Goal: Task Accomplishment & Management: Complete application form

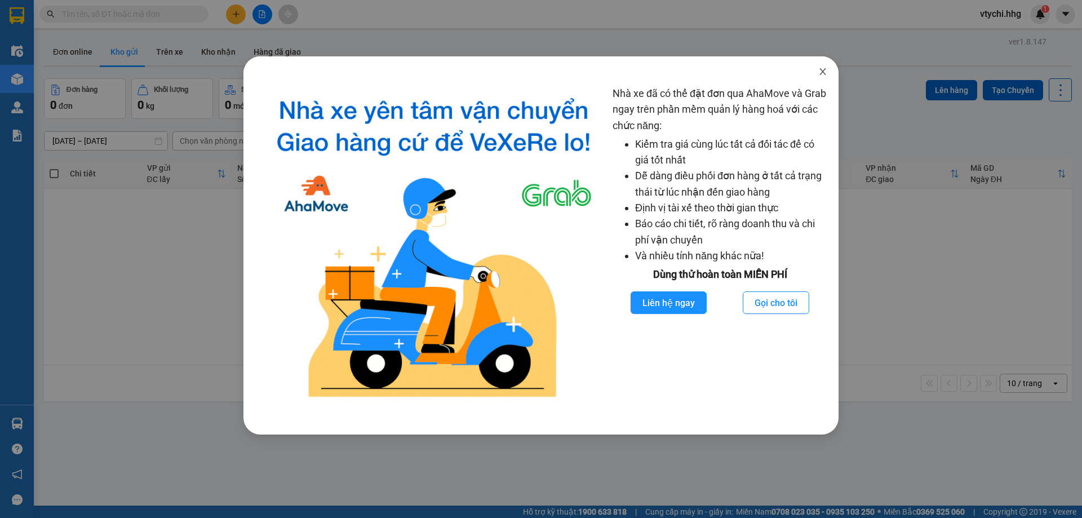
click at [824, 70] on icon "close" at bounding box center [822, 71] width 6 height 7
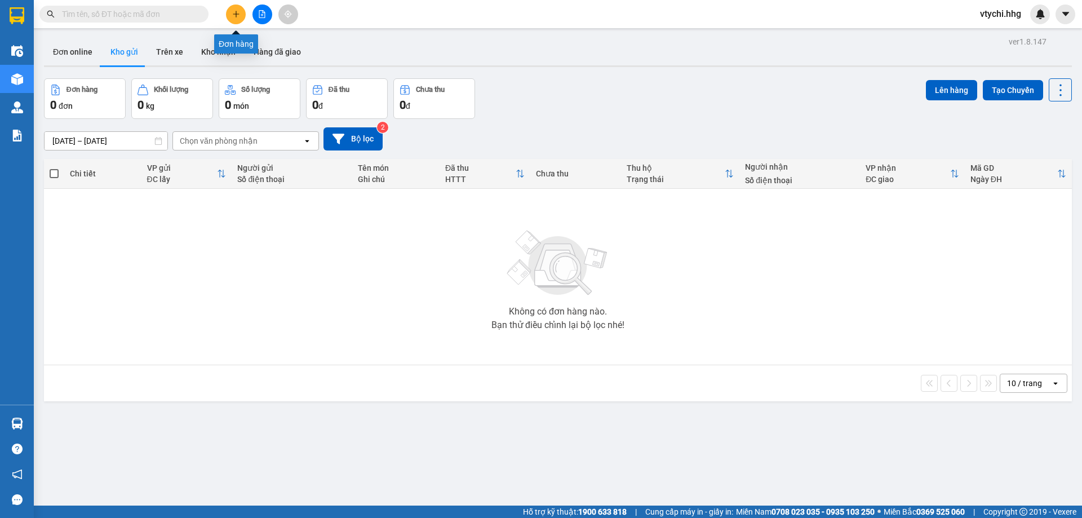
click at [240, 19] on button at bounding box center [236, 15] width 20 height 20
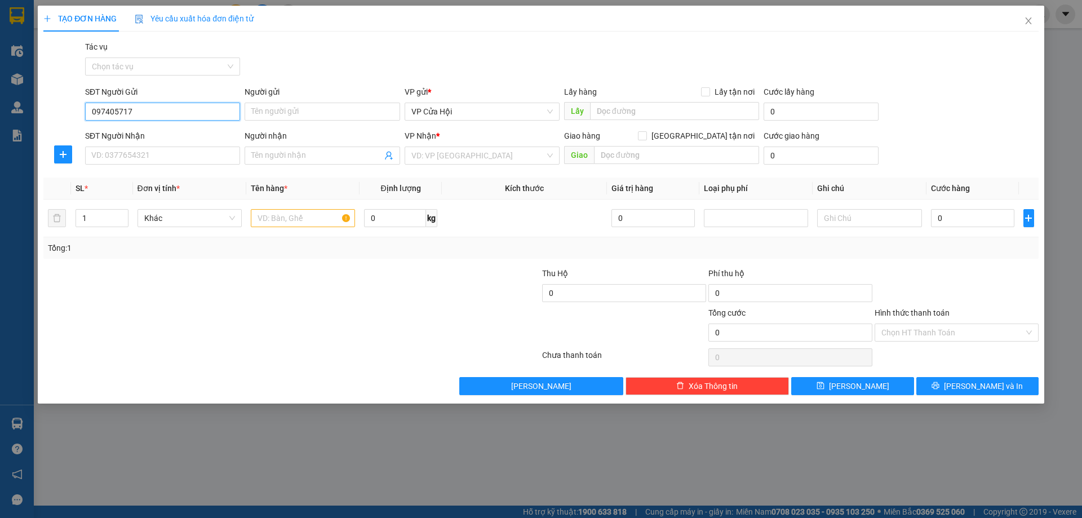
type input "0974057171"
click at [166, 135] on div "0974057171 - bích tĩnh" at bounding box center [162, 134] width 141 height 12
type input "bích tĩnh"
type input "0974057171"
click at [182, 156] on input "SĐT Người Nhận" at bounding box center [162, 156] width 155 height 18
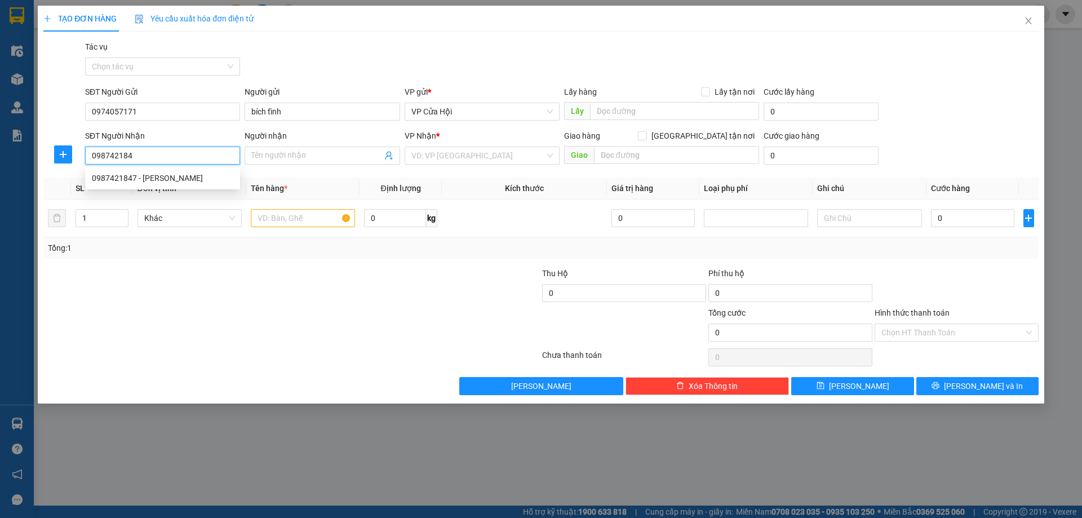
type input "0987421847"
click at [211, 177] on div "0987421847 - mỹ hạnh" at bounding box center [162, 178] width 141 height 12
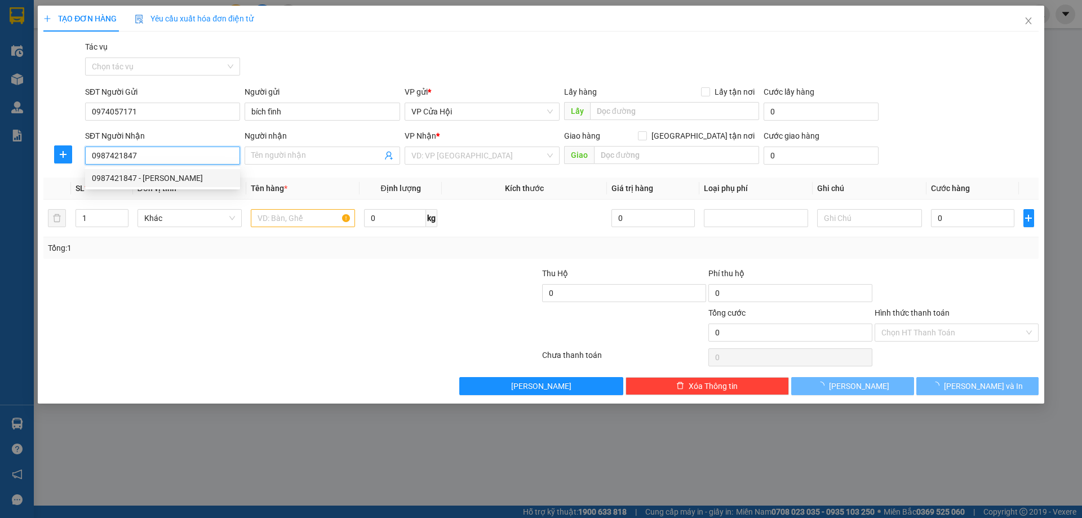
type input "mỹ hạnh"
type input "Quảng Bình"
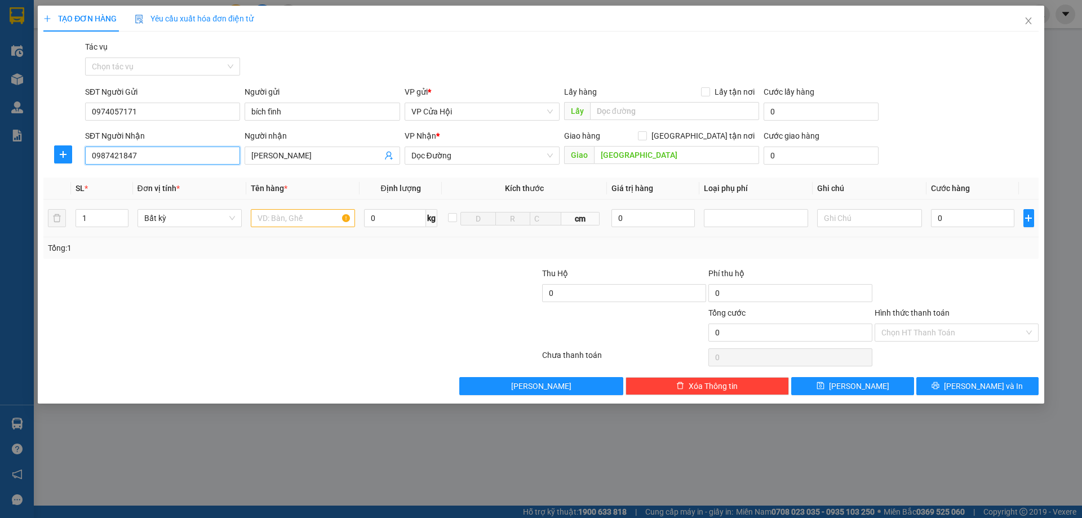
type input "0987421847"
click at [310, 224] on input "text" at bounding box center [303, 218] width 104 height 18
type input "bì xanh"
click at [964, 215] on input "0" at bounding box center [973, 218] width 84 height 18
type input "5"
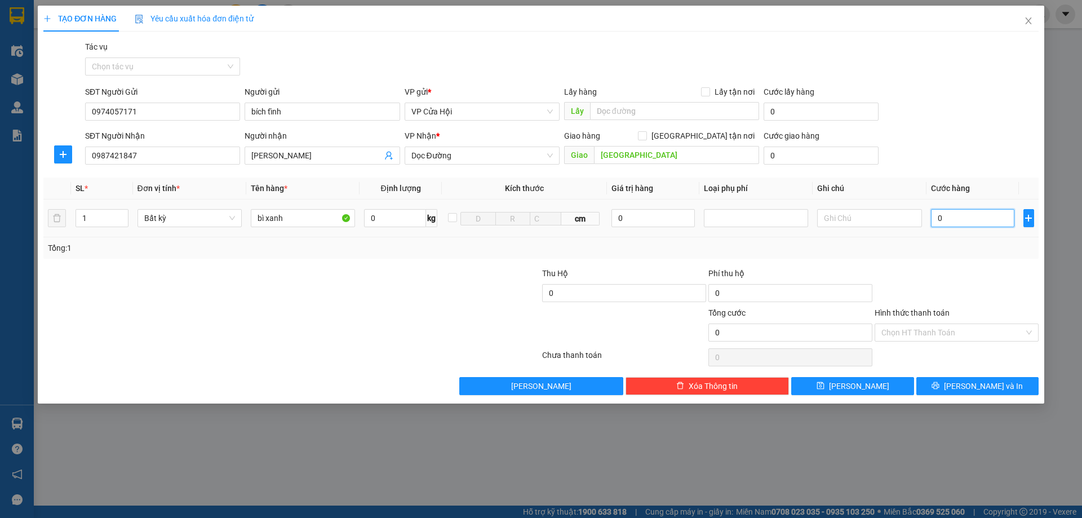
type input "5"
type input "50"
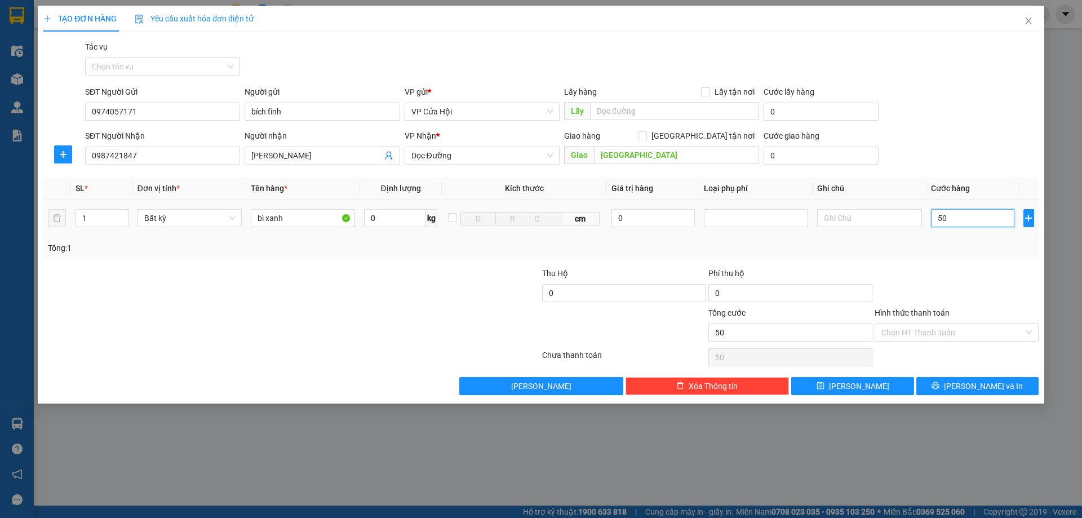
type input "500"
type input "5.000"
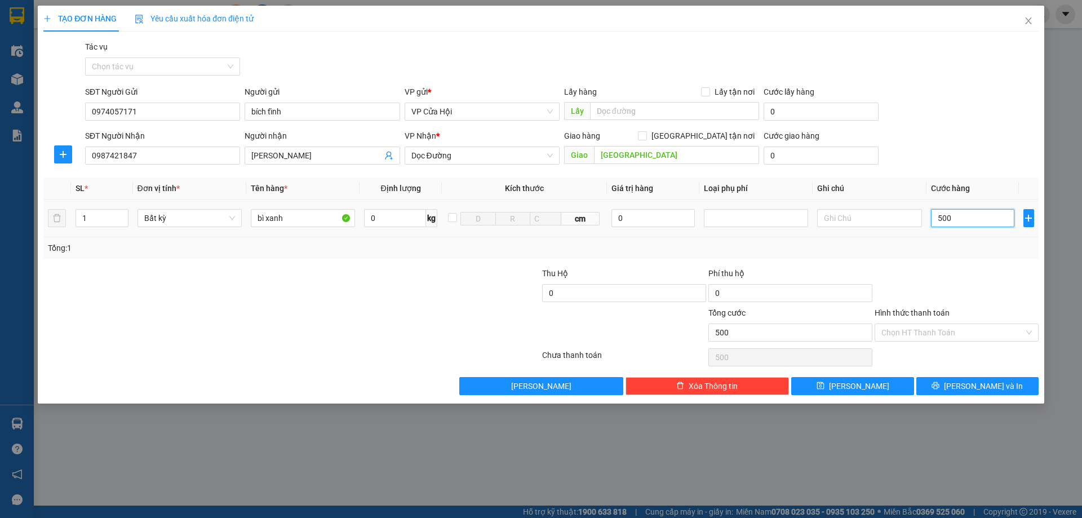
type input "5.000"
type input "50.000"
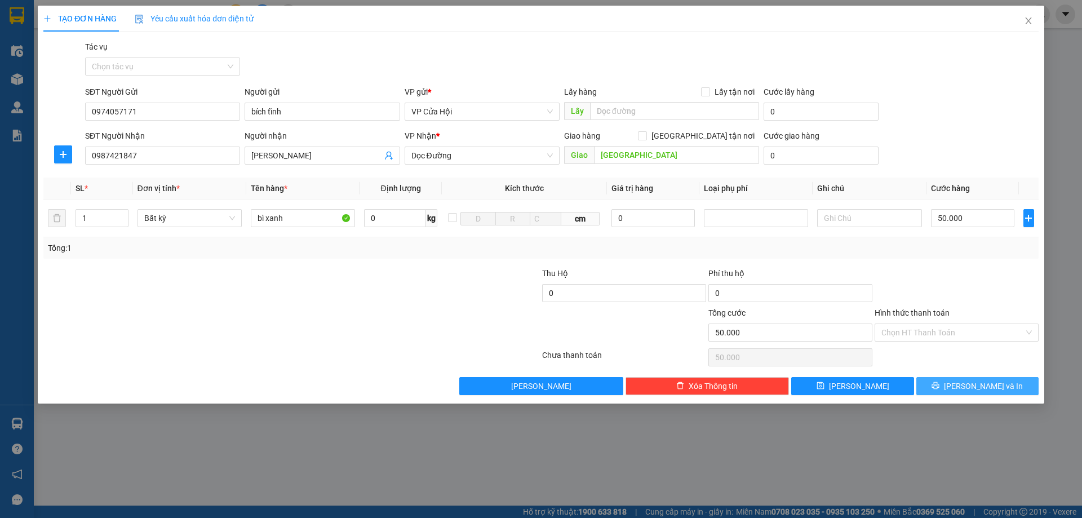
click at [939, 385] on icon "printer" at bounding box center [935, 385] width 8 height 8
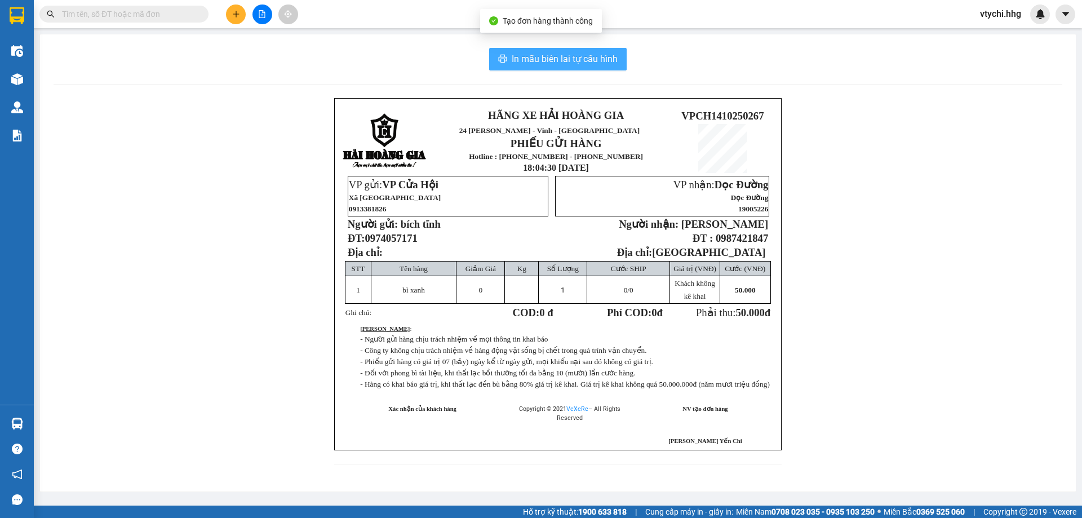
click at [565, 59] on span "In mẫu biên lai tự cấu hình" at bounding box center [565, 59] width 106 height 14
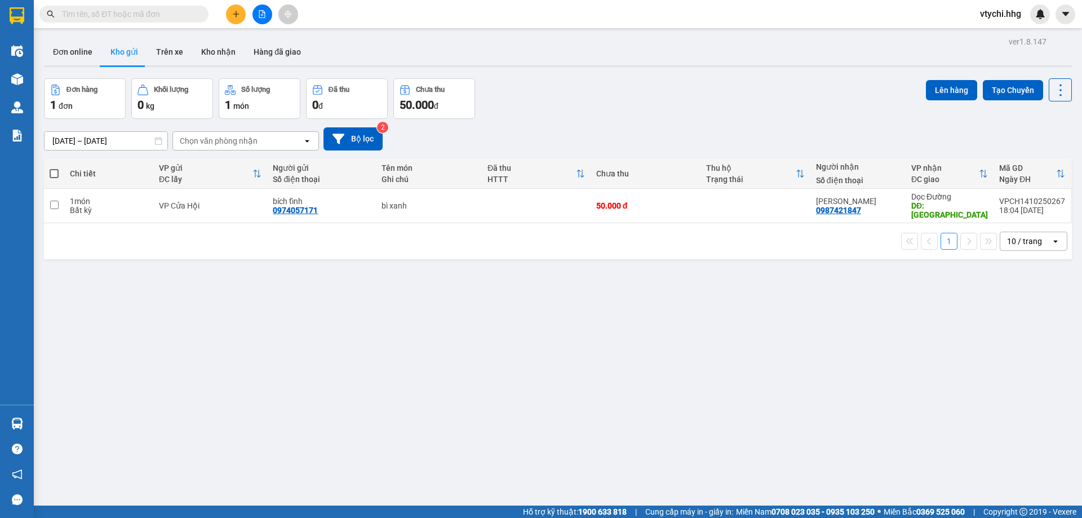
click at [724, 106] on div "Đơn hàng 1 đơn Khối lượng 0 kg Số lượng 1 món Đã thu 0 đ Chưa thu 50.000 đ Lên …" at bounding box center [558, 98] width 1028 height 41
click at [241, 10] on button at bounding box center [236, 15] width 20 height 20
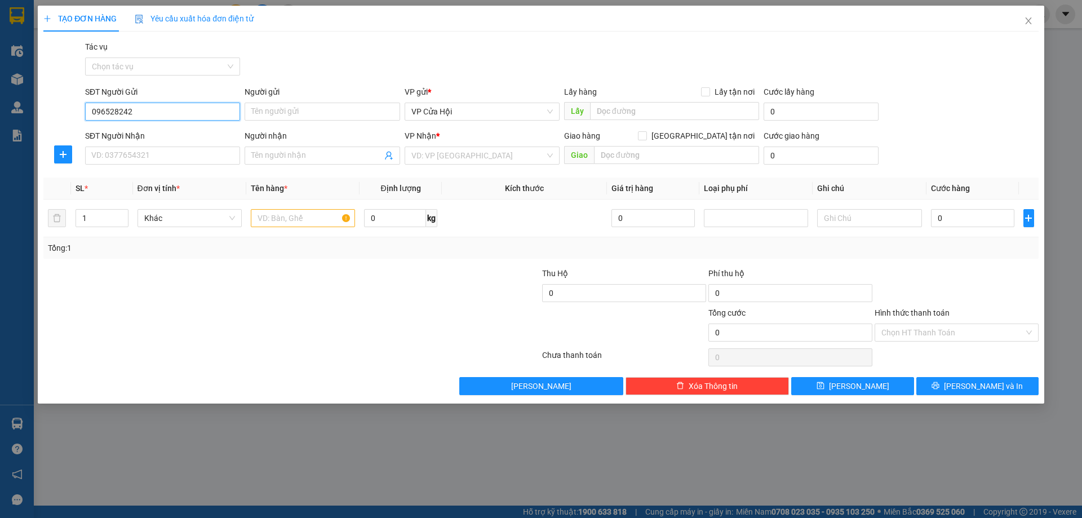
type input "0965282428"
click at [172, 130] on div "0965282428 - anh dũng" at bounding box center [162, 134] width 141 height 12
type input "anh dũng"
type input "0965282428"
click at [175, 147] on input "SĐT Người Nhận" at bounding box center [162, 156] width 155 height 18
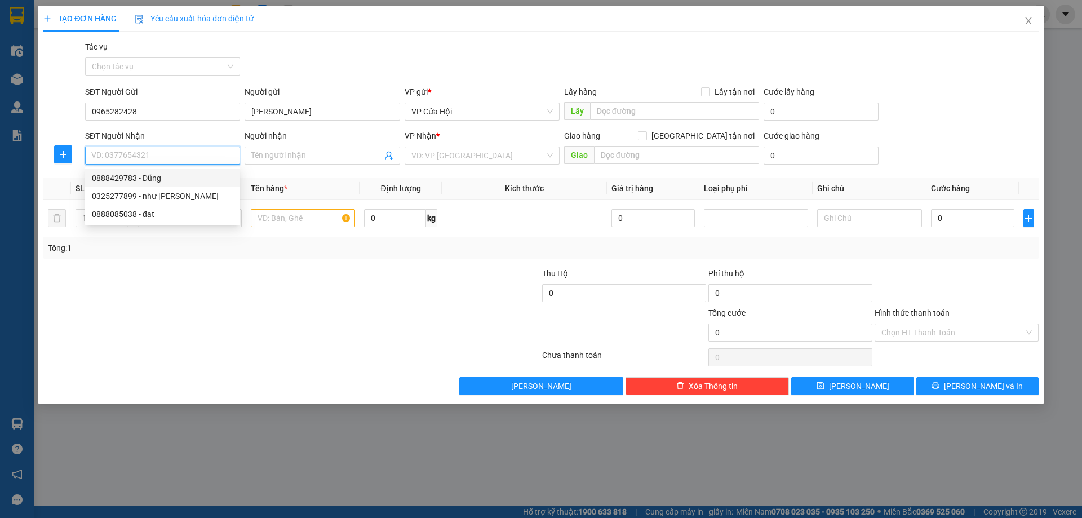
drag, startPoint x: 128, startPoint y: 178, endPoint x: 135, endPoint y: 173, distance: 8.5
click at [129, 178] on div "0888429783 - Dũng" at bounding box center [162, 178] width 141 height 12
type input "0888429783"
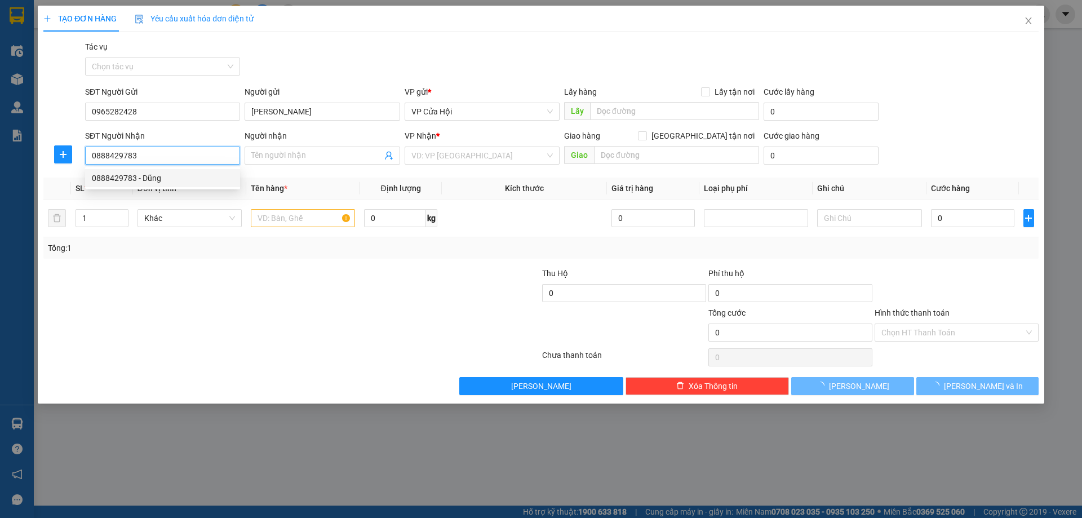
type input "Dũng"
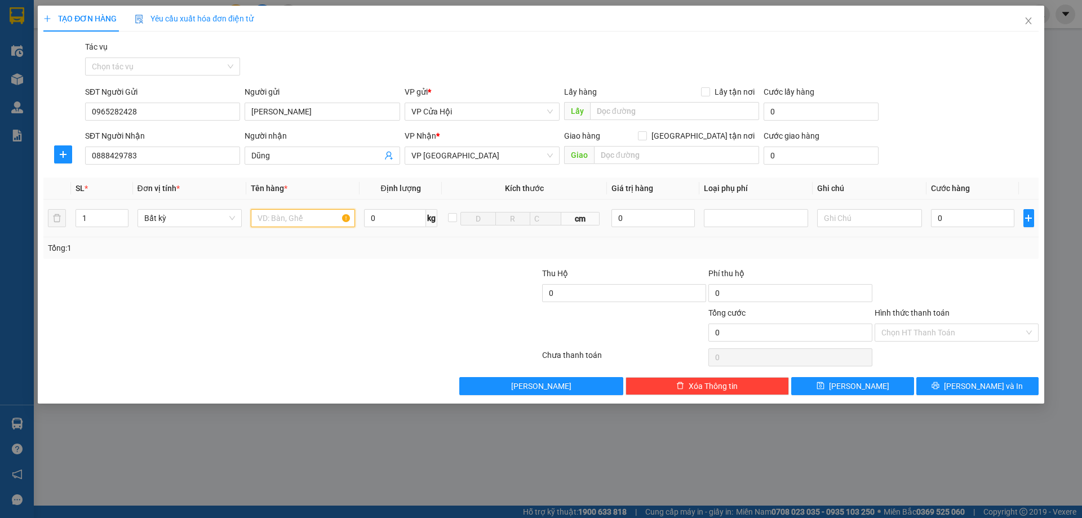
click at [289, 219] on input "text" at bounding box center [303, 218] width 104 height 18
type input "bì xanh"
click at [943, 219] on input "0" at bounding box center [973, 218] width 84 height 18
type input "1"
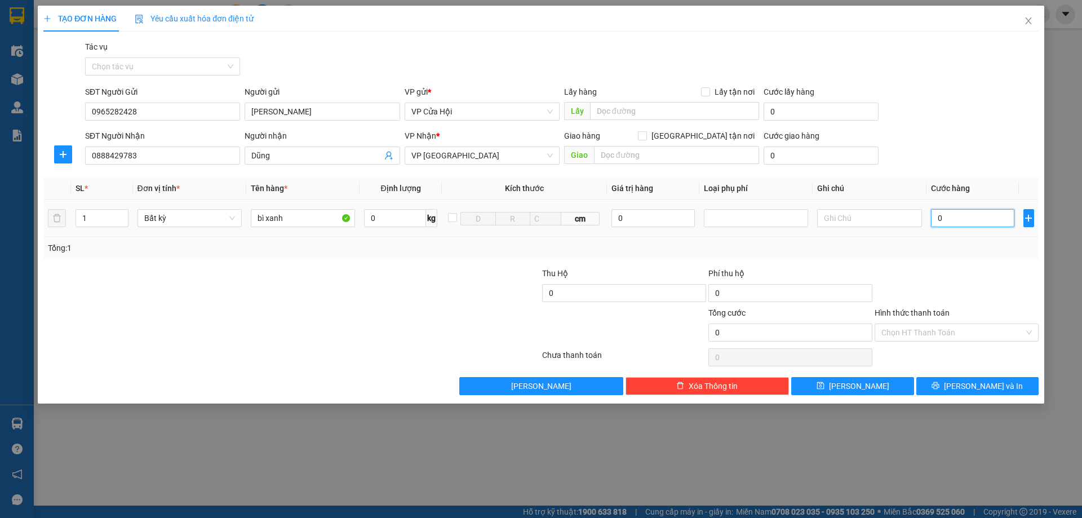
type input "1"
type input "17"
type input "170"
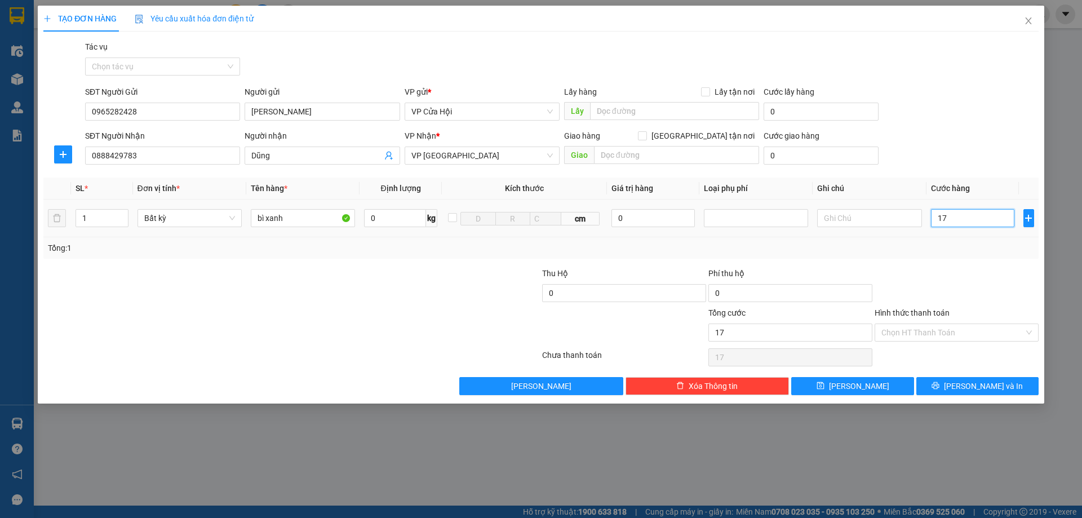
type input "170"
type input "1.700"
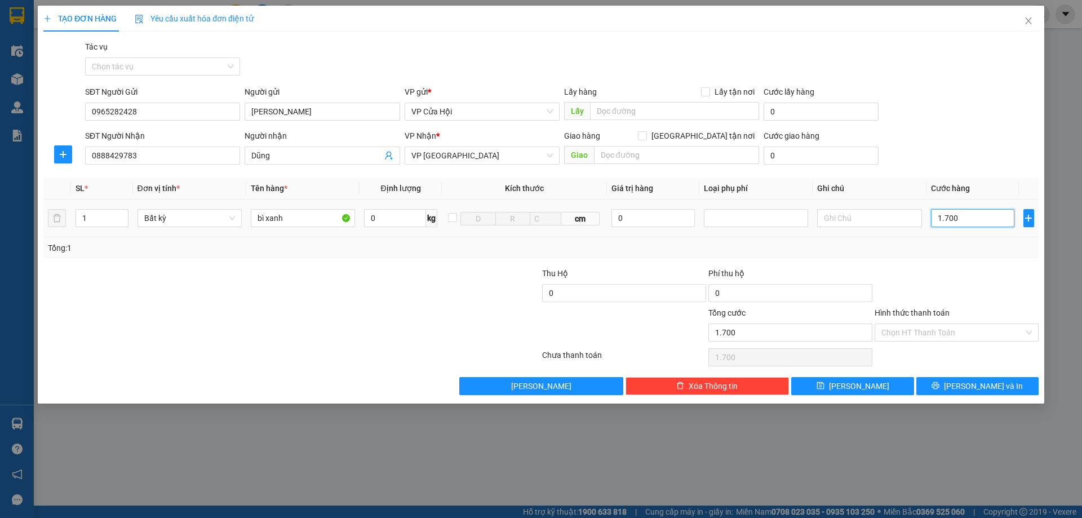
type input "17.000"
type input "170.000"
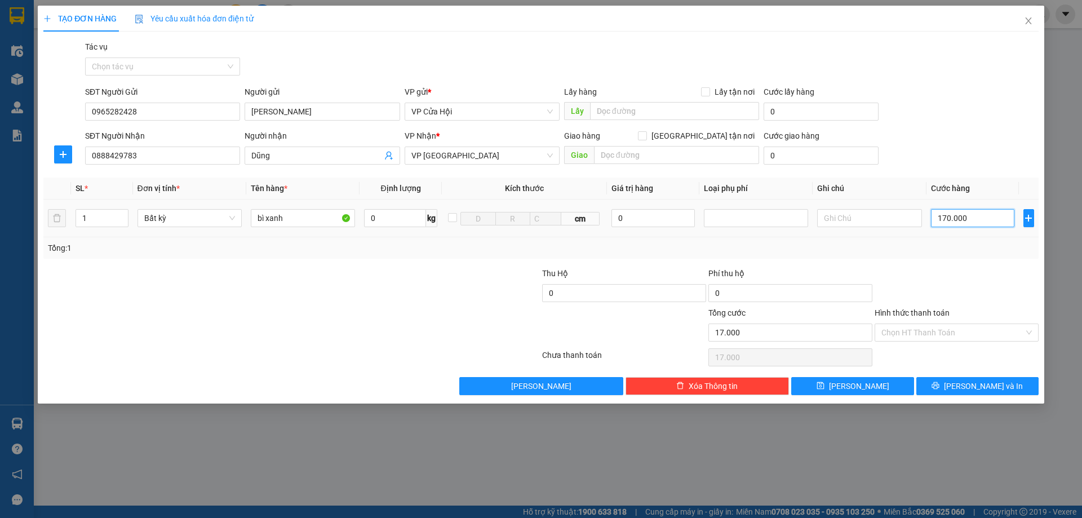
type input "170.000"
click at [977, 335] on input "Hình thức thanh toán" at bounding box center [952, 332] width 143 height 17
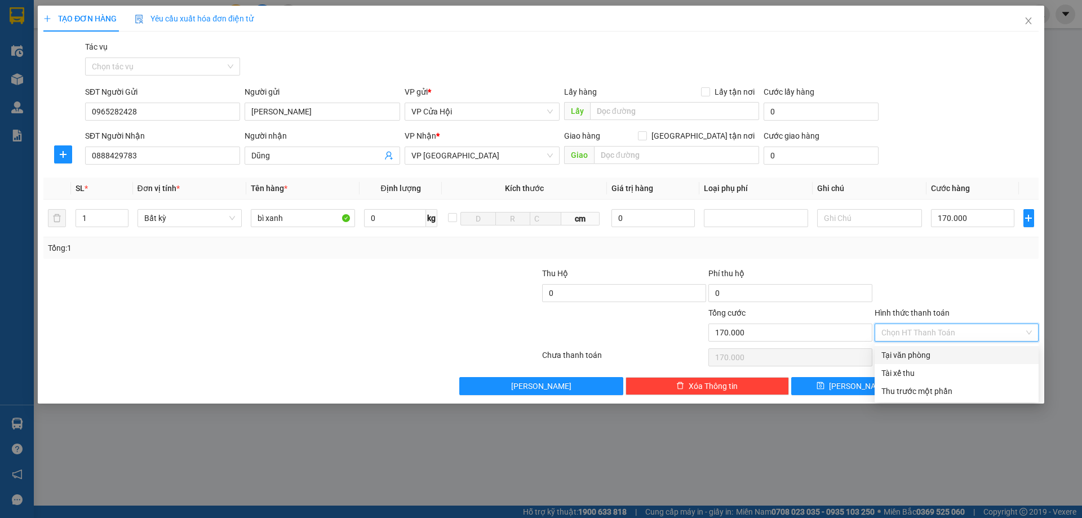
click at [960, 360] on div "Tại văn phòng" at bounding box center [956, 355] width 150 height 12
type input "0"
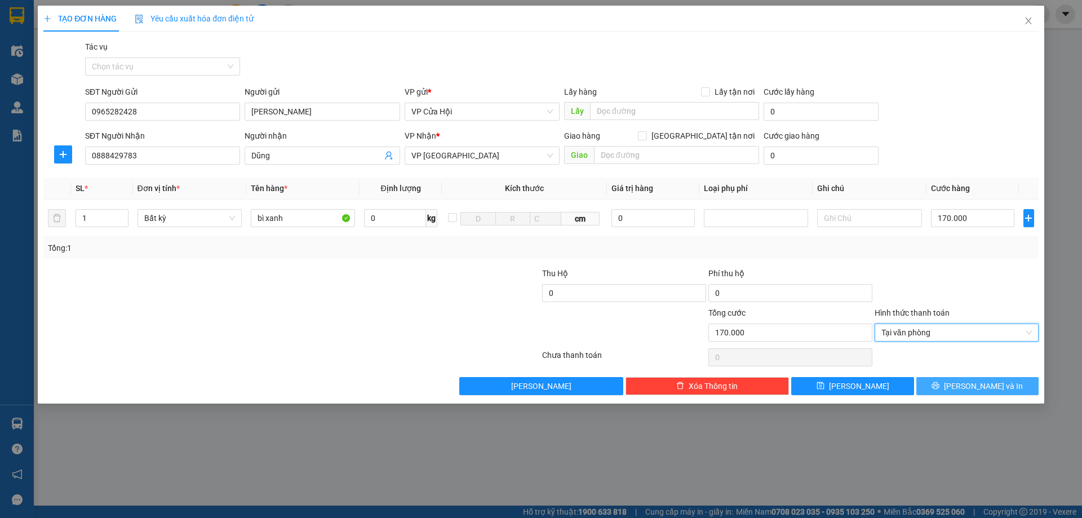
click at [969, 389] on span "Lưu và In" at bounding box center [983, 386] width 79 height 12
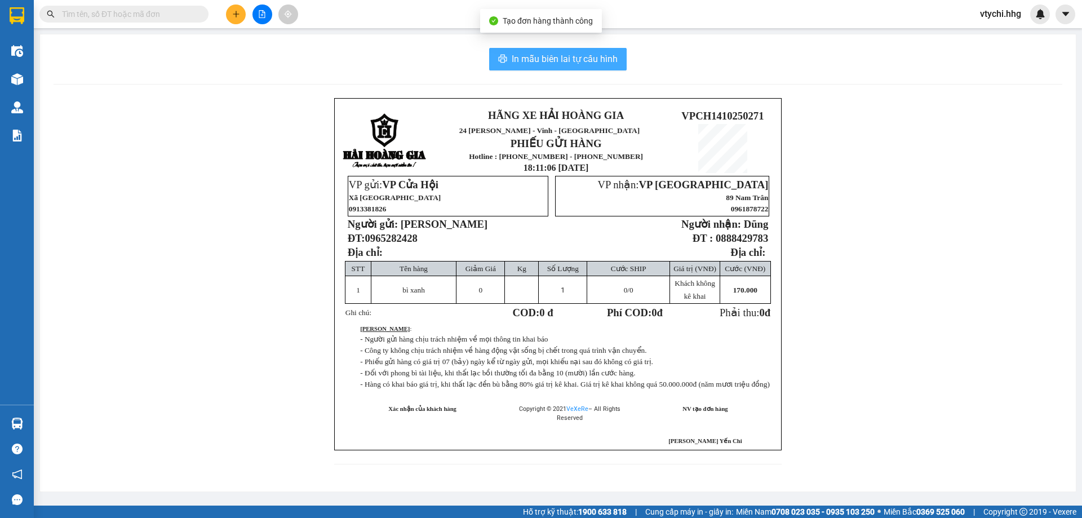
click at [556, 59] on span "In mẫu biên lai tự cấu hình" at bounding box center [565, 59] width 106 height 14
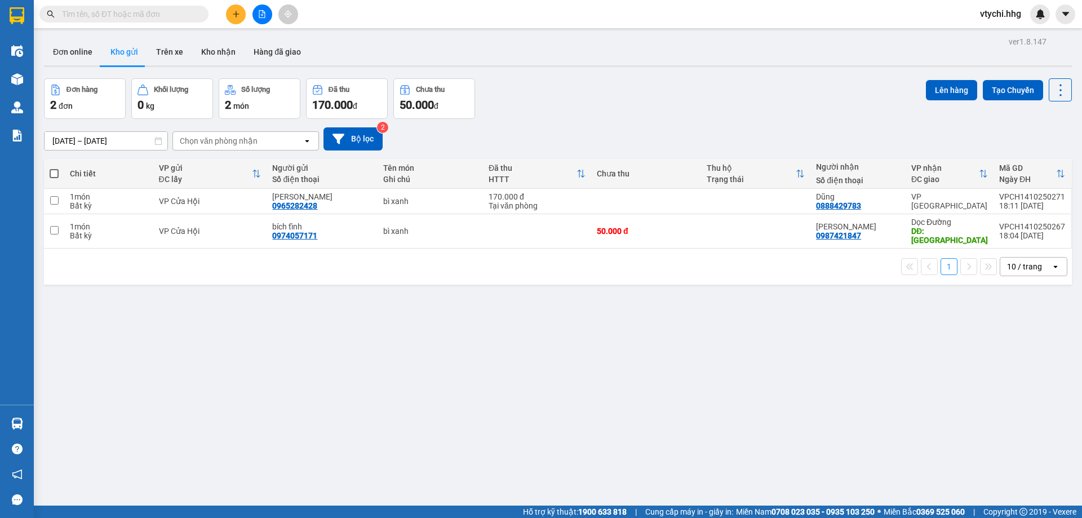
click at [591, 90] on div "Đơn hàng 2 đơn Khối lượng 0 kg Số lượng 2 món Đã thu 170.000 đ Chưa thu 50.000 …" at bounding box center [558, 98] width 1028 height 41
click at [239, 18] on button at bounding box center [236, 15] width 20 height 20
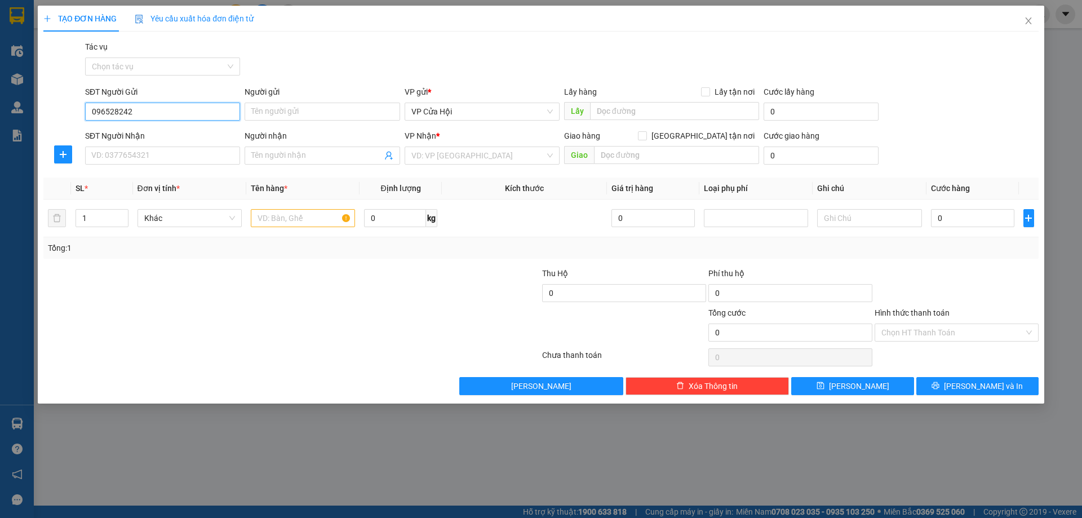
type input "0965282428"
click at [150, 133] on div "0965282428 - anh dũng" at bounding box center [162, 134] width 141 height 12
type input "anh dũng"
type input "0965282428"
click at [156, 148] on input "SĐT Người Nhận" at bounding box center [162, 156] width 155 height 18
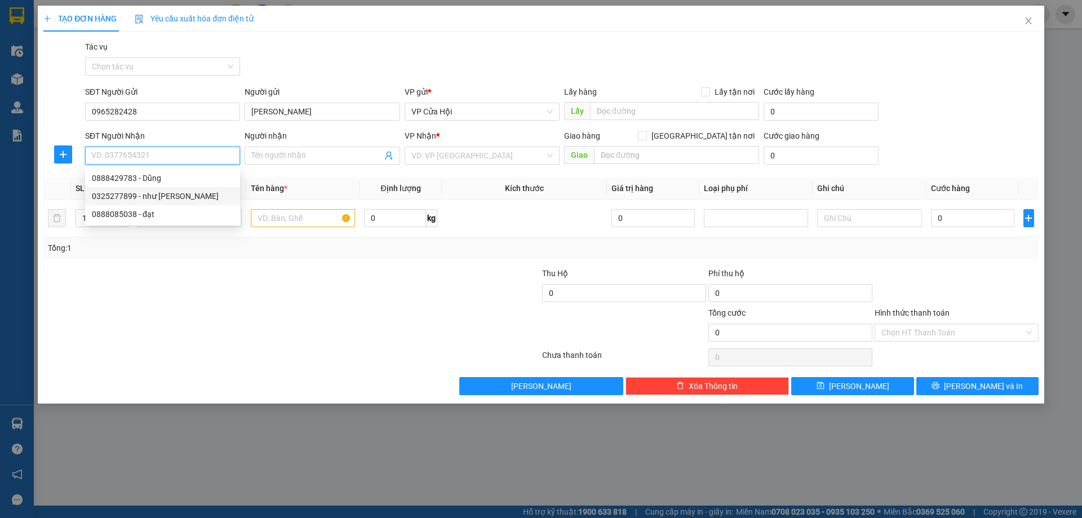
click at [170, 199] on div "0325277899 - như quỳnh" at bounding box center [162, 196] width 141 height 12
type input "0325277899"
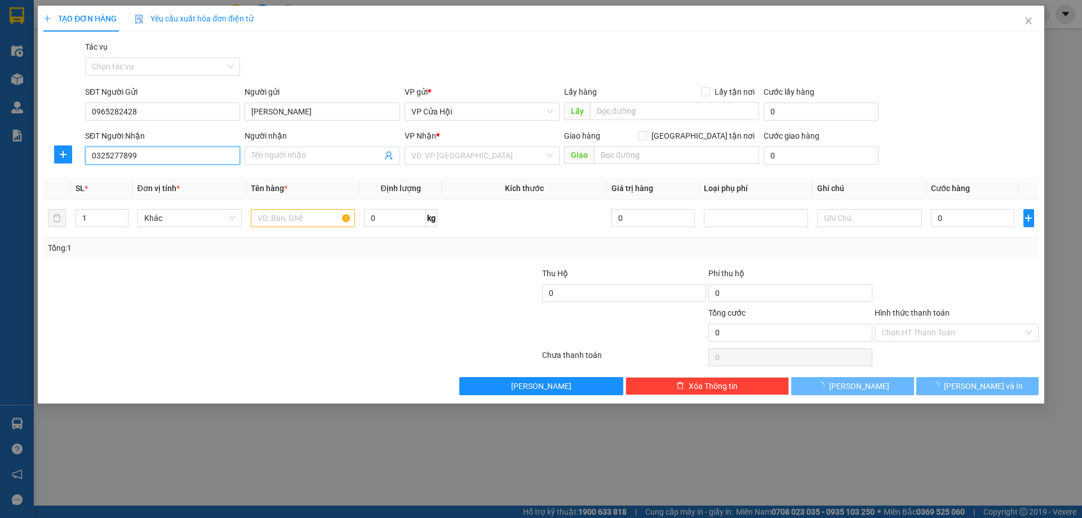
type input "như quỳnh"
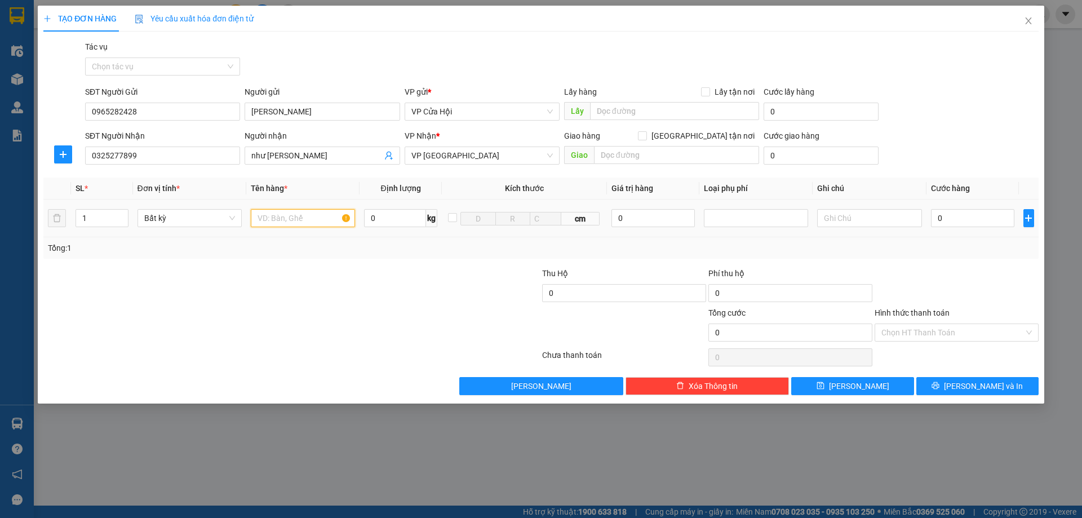
click at [310, 222] on input "text" at bounding box center [303, 218] width 104 height 18
type input "b"
type input "bọc đen"
click at [965, 216] on input "0" at bounding box center [973, 218] width 84 height 18
type input "5"
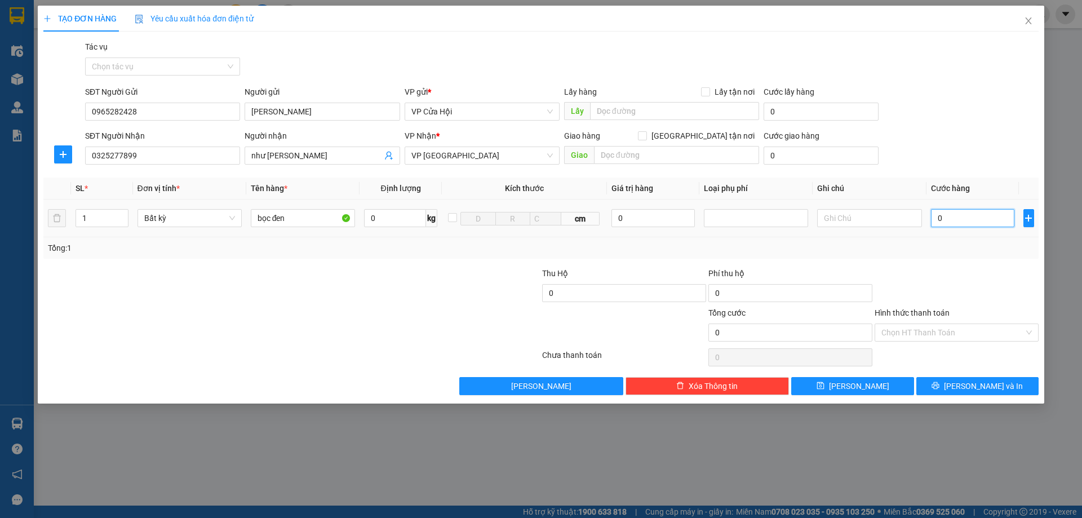
type input "5"
type input "50"
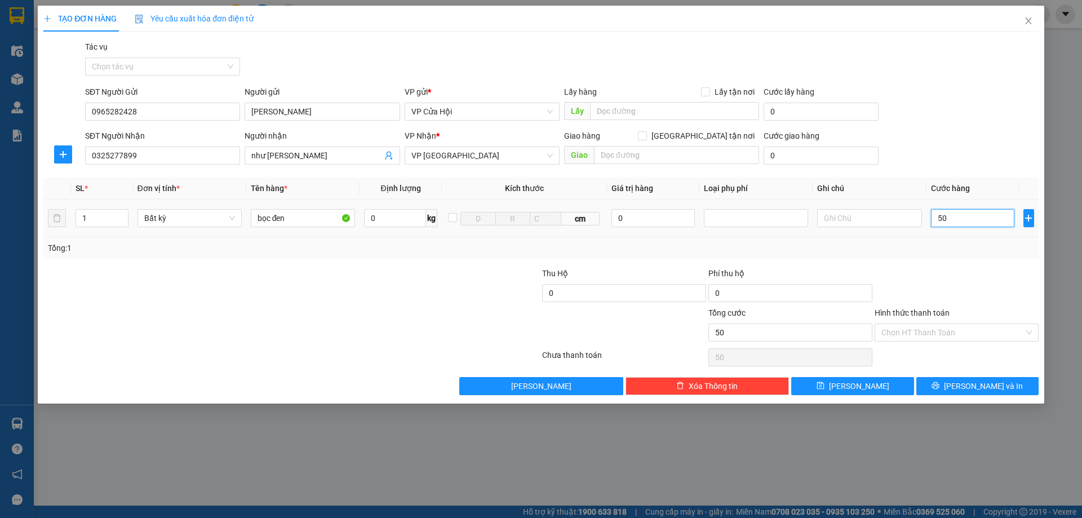
type input "500"
type input "5.000"
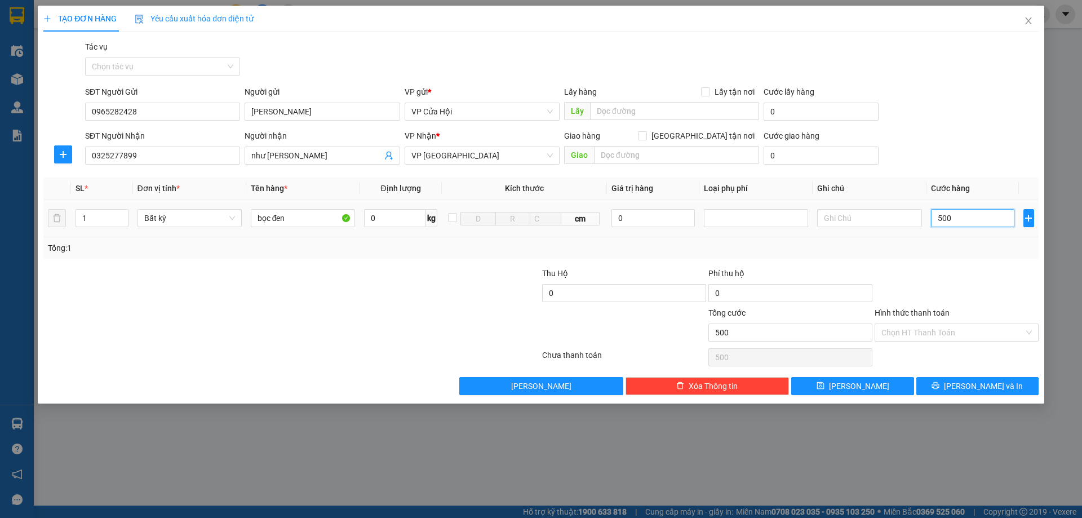
type input "5.000"
type input "50.000"
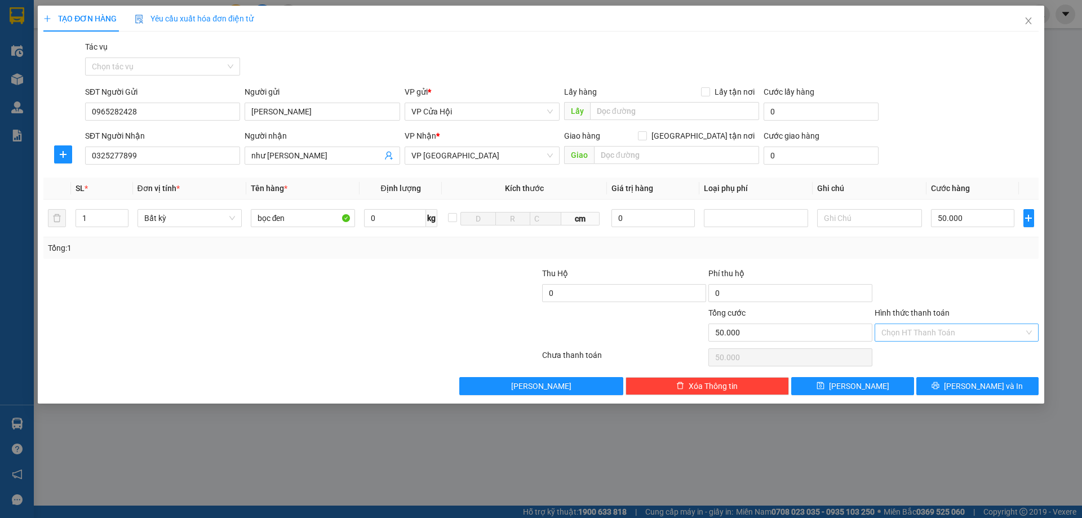
click at [999, 339] on input "Hình thức thanh toán" at bounding box center [952, 332] width 143 height 17
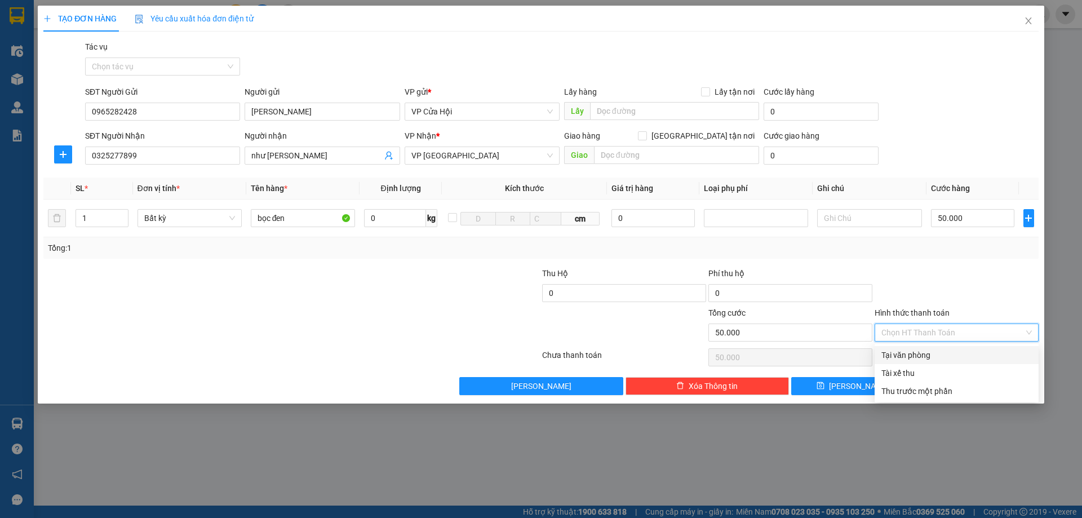
click at [912, 355] on div "Tại văn phòng" at bounding box center [956, 355] width 150 height 12
type input "0"
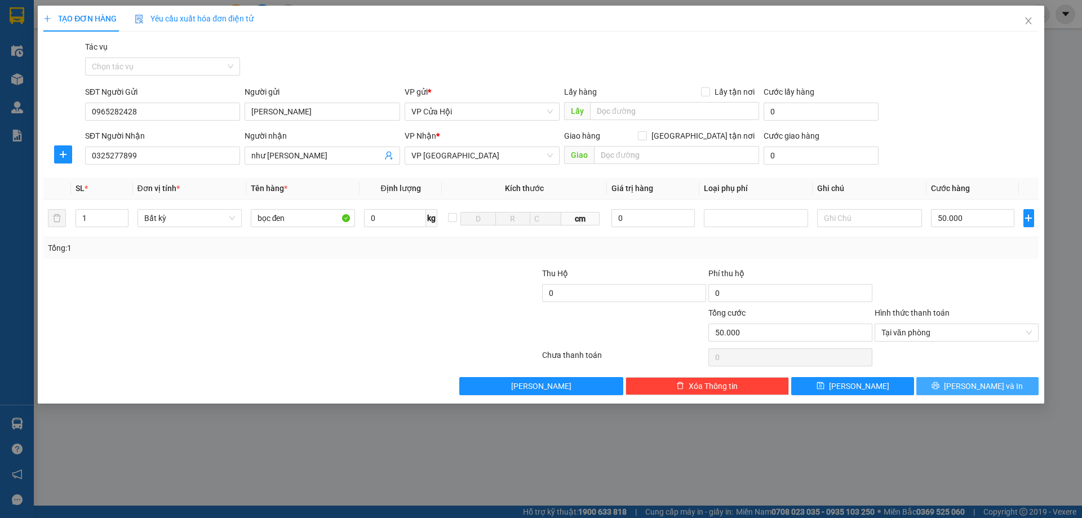
click at [954, 390] on button "Lưu và In" at bounding box center [977, 386] width 122 height 18
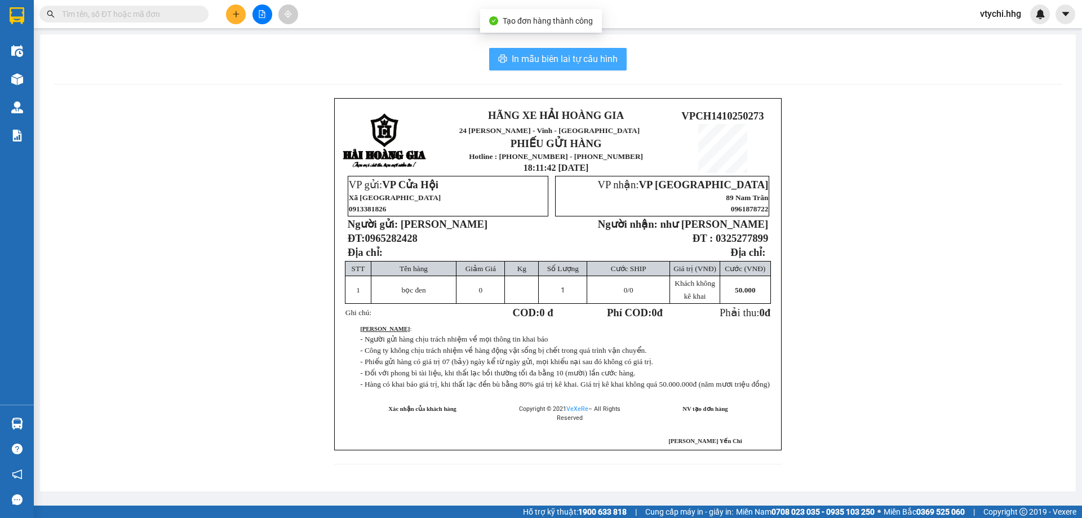
click at [549, 70] on button "In mẫu biên lai tự cấu hình" at bounding box center [557, 59] width 137 height 23
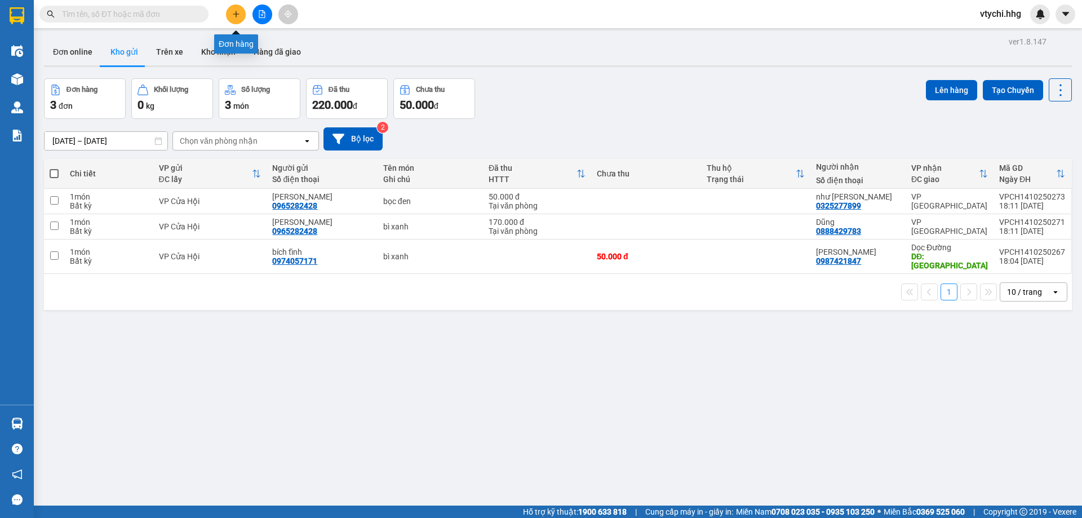
click at [238, 11] on icon "plus" at bounding box center [236, 14] width 8 height 8
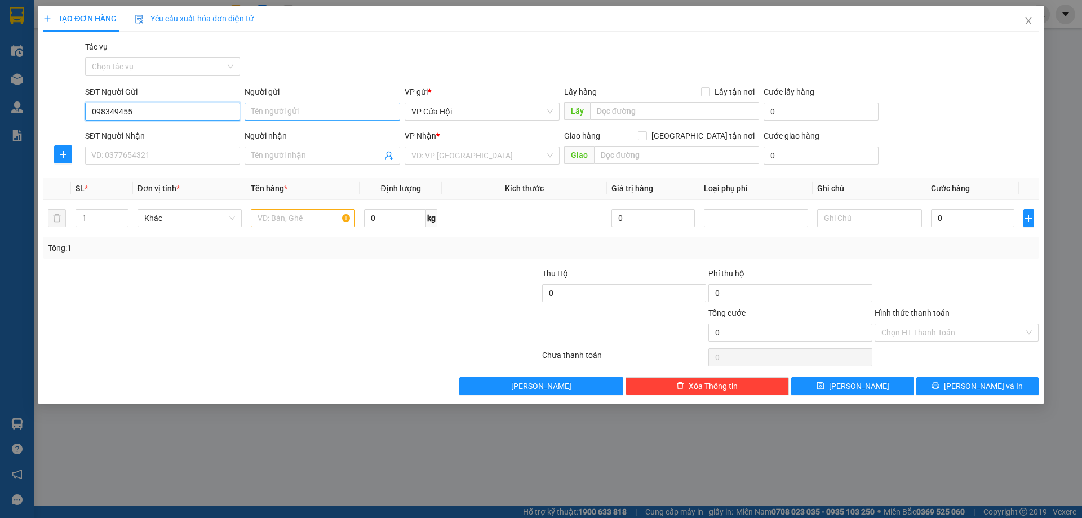
type input "0983494552"
click at [162, 134] on div "0983494552 - c thắm" at bounding box center [162, 134] width 141 height 12
type input "c thắm"
type input "0983494552"
click at [163, 153] on input "SĐT Người Nhận" at bounding box center [162, 156] width 155 height 18
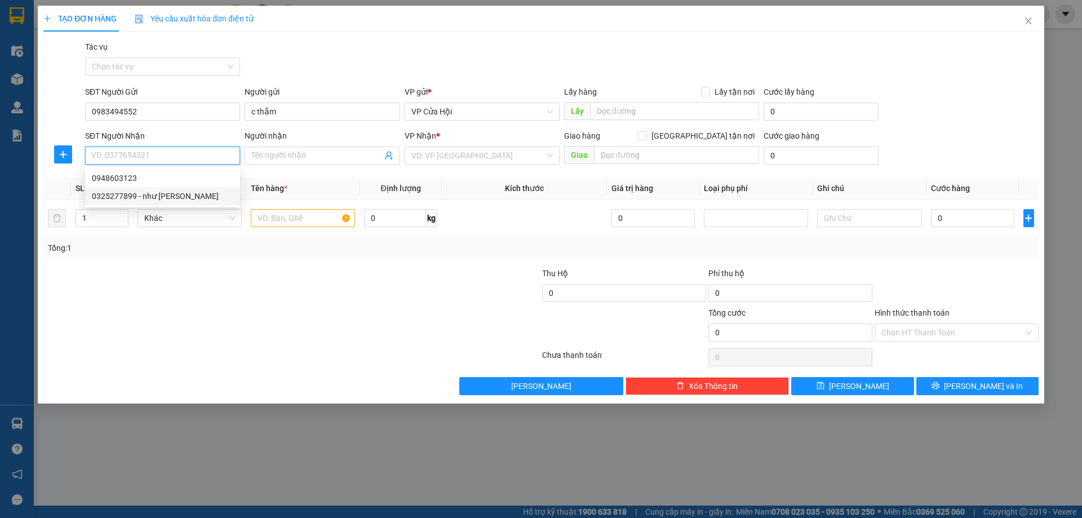
click at [141, 197] on div "0325277899 - như quỳnh" at bounding box center [162, 196] width 141 height 12
type input "0325277899"
type input "như quỳnh"
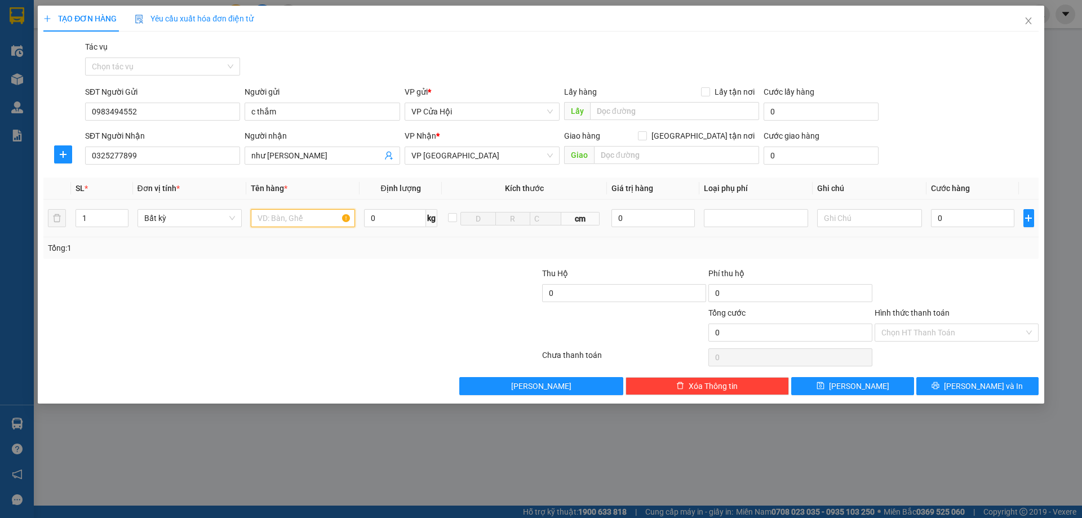
click at [305, 211] on input "text" at bounding box center [303, 218] width 104 height 18
type input "bì xanh"
click at [948, 222] on input "0" at bounding box center [973, 218] width 84 height 18
type input "5"
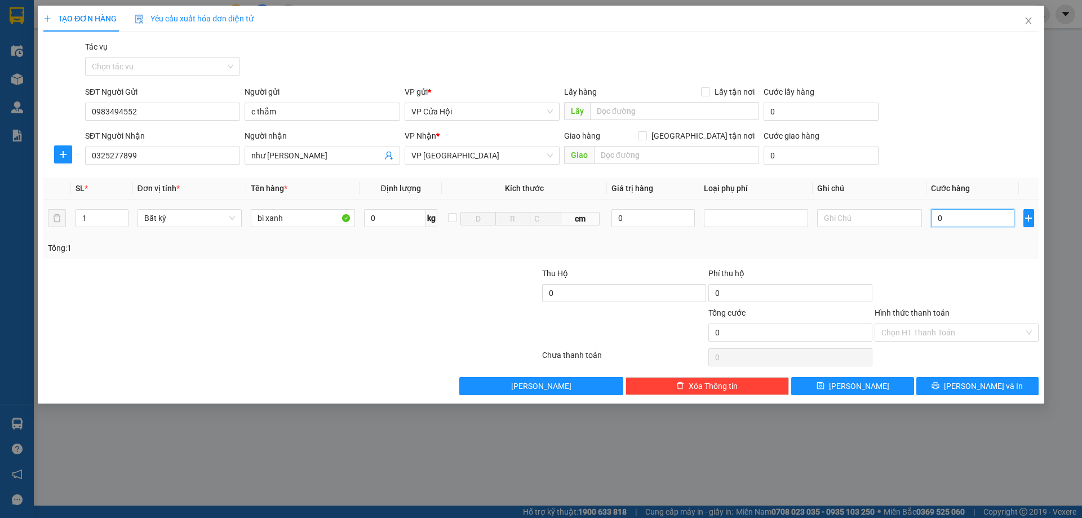
type input "5"
type input "50"
type input "500"
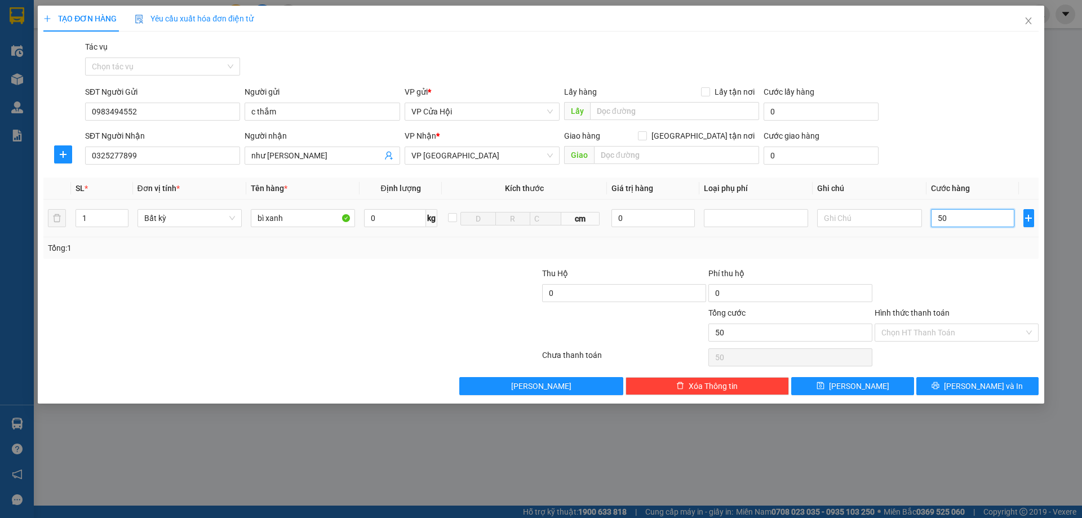
type input "500"
type input "5.000"
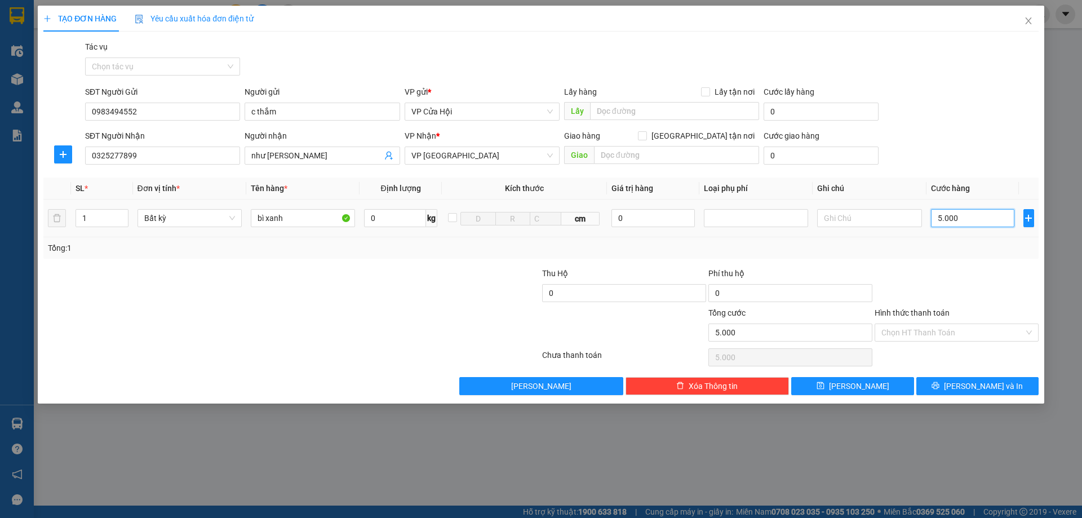
type input "50.000"
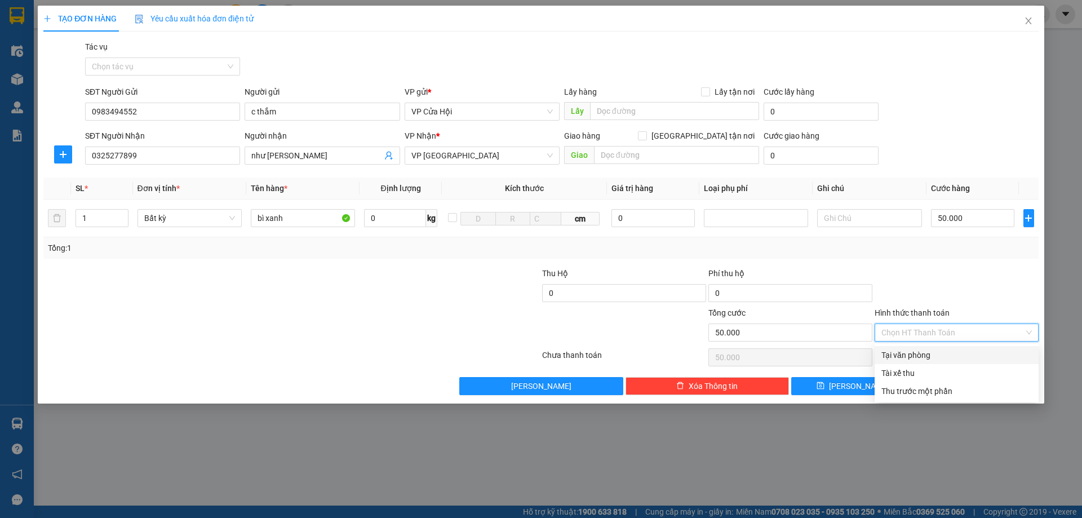
click at [964, 334] on input "Hình thức thanh toán" at bounding box center [952, 332] width 143 height 17
click at [959, 353] on div "Tại văn phòng" at bounding box center [956, 355] width 150 height 12
type input "0"
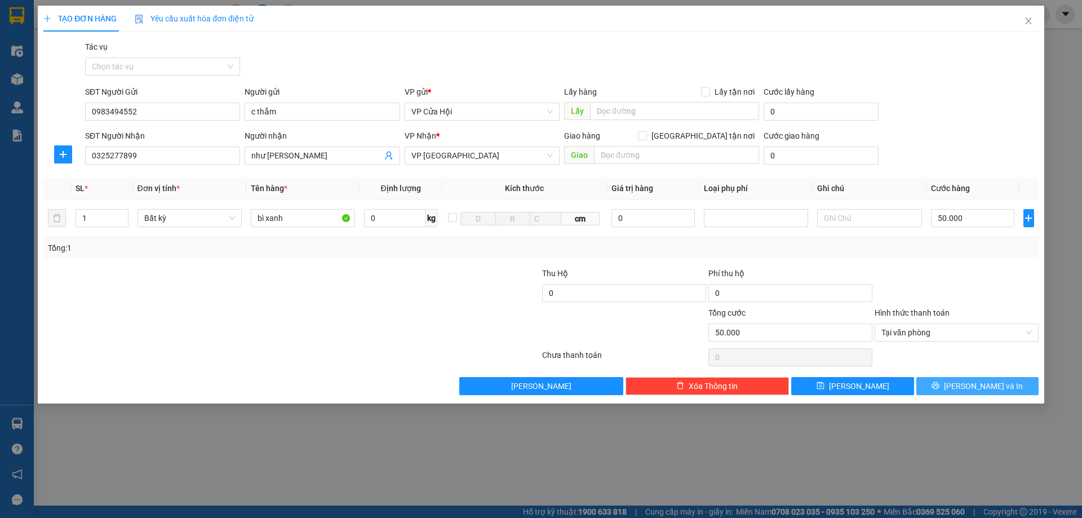
click at [975, 385] on span "Lưu và In" at bounding box center [983, 386] width 79 height 12
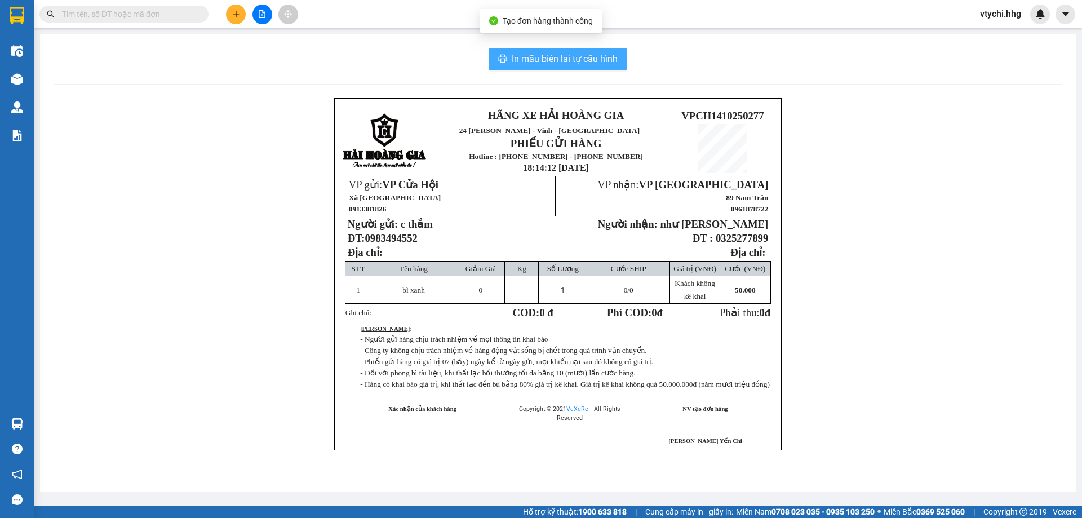
click at [569, 56] on span "In mẫu biên lai tự cấu hình" at bounding box center [565, 59] width 106 height 14
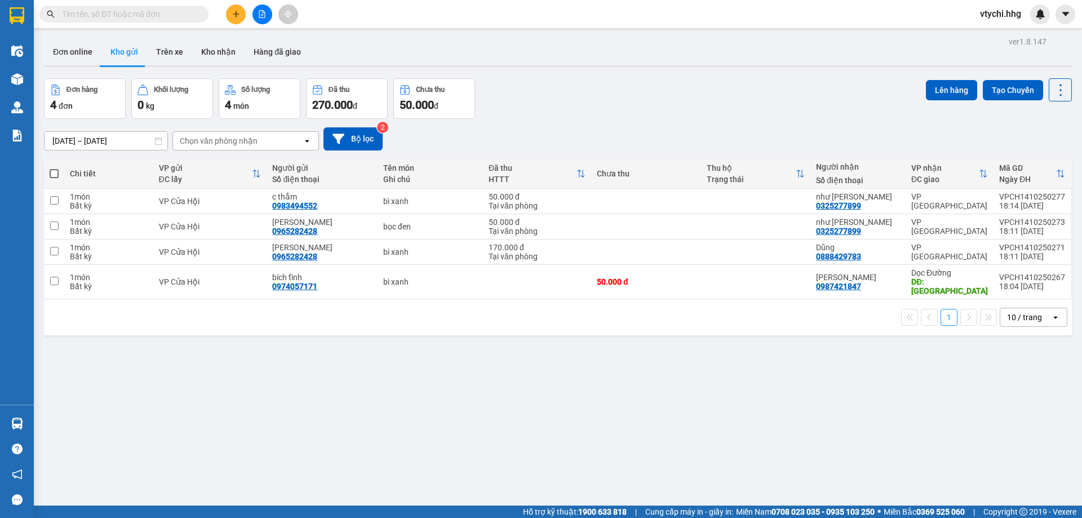
click at [361, 12] on div "Kết quả tìm kiếm ( 0 ) Bộ lọc No Data vtychi.hhg" at bounding box center [541, 14] width 1082 height 28
click at [243, 11] on button at bounding box center [236, 15] width 20 height 20
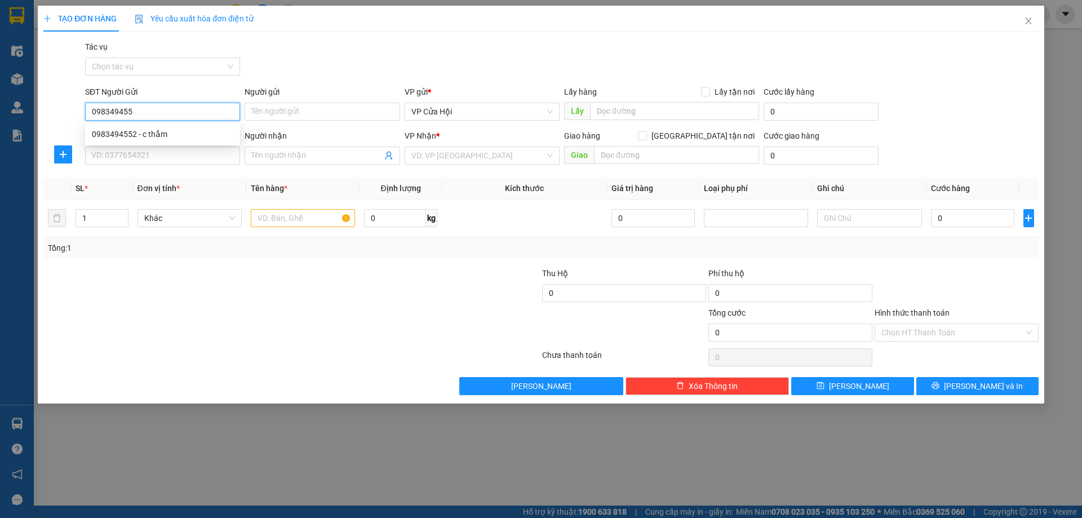
type input "0983494552"
click at [128, 133] on div "0983494552 - c thắm" at bounding box center [162, 134] width 141 height 12
type input "c thắm"
type input "0983494552"
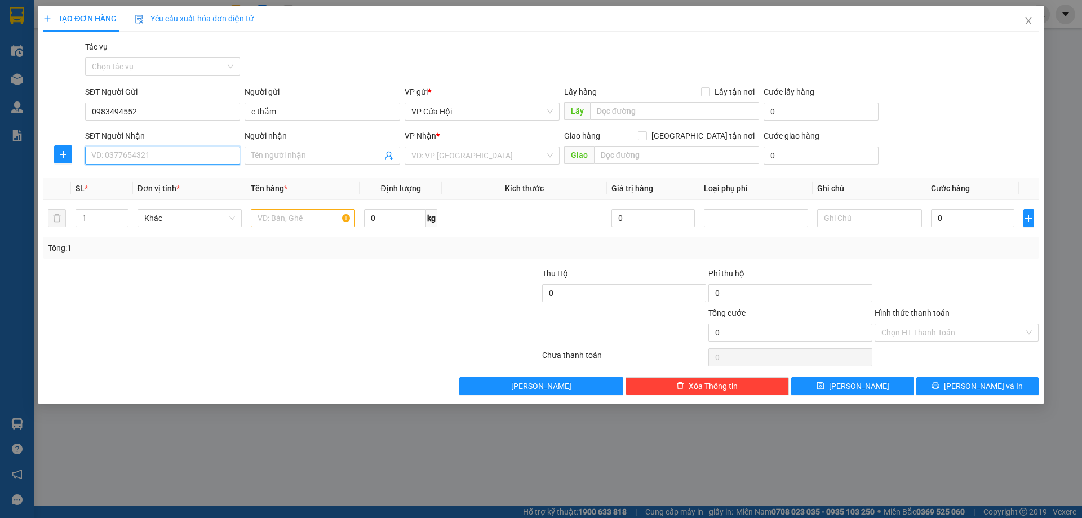
click at [183, 152] on input "SĐT Người Nhận" at bounding box center [162, 156] width 155 height 18
click at [130, 196] on div "0948603123" at bounding box center [162, 196] width 141 height 12
type input "0948603123"
click at [275, 217] on input "text" at bounding box center [303, 218] width 104 height 18
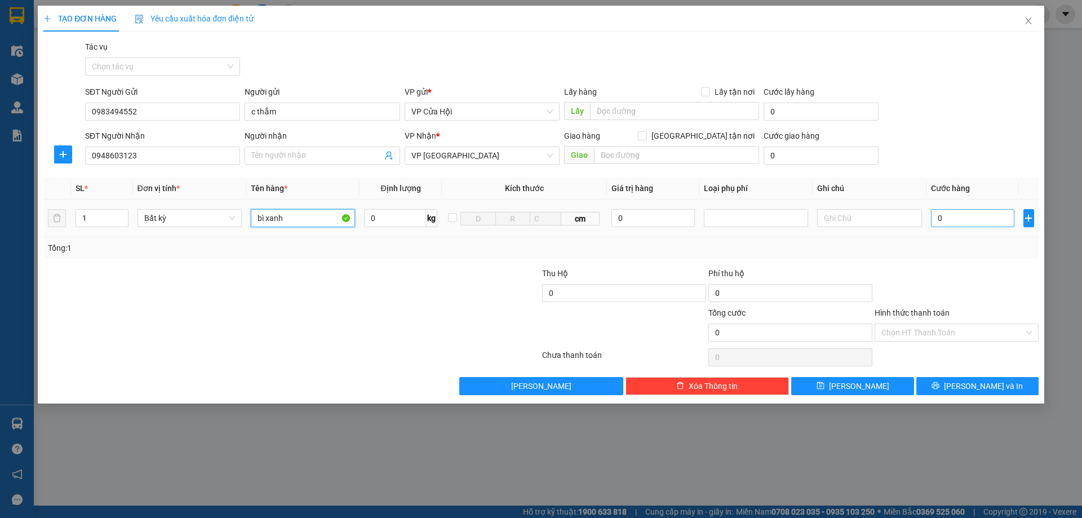
type input "bì xanh"
click at [962, 221] on input "0" at bounding box center [973, 218] width 84 height 18
type input "6"
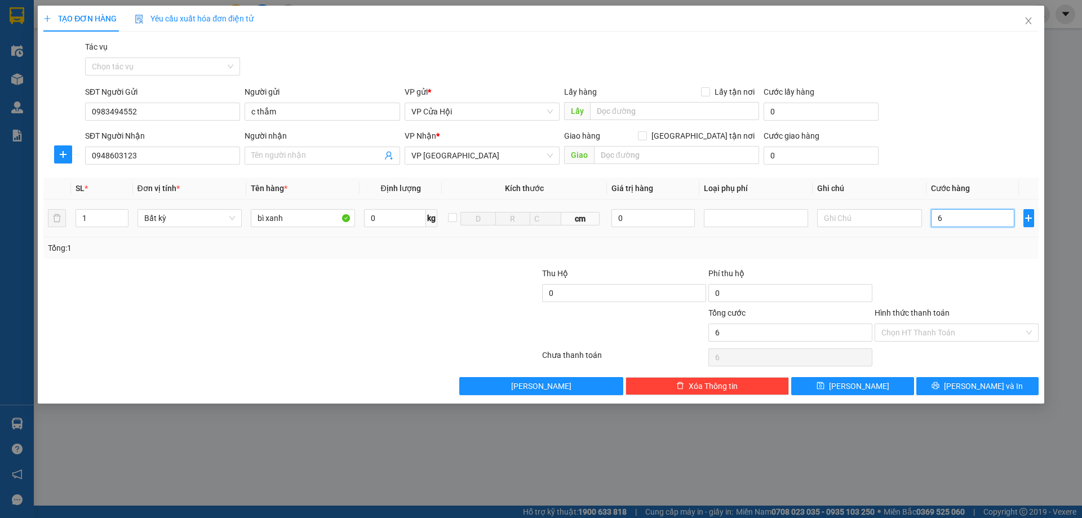
type input "60"
type input "600"
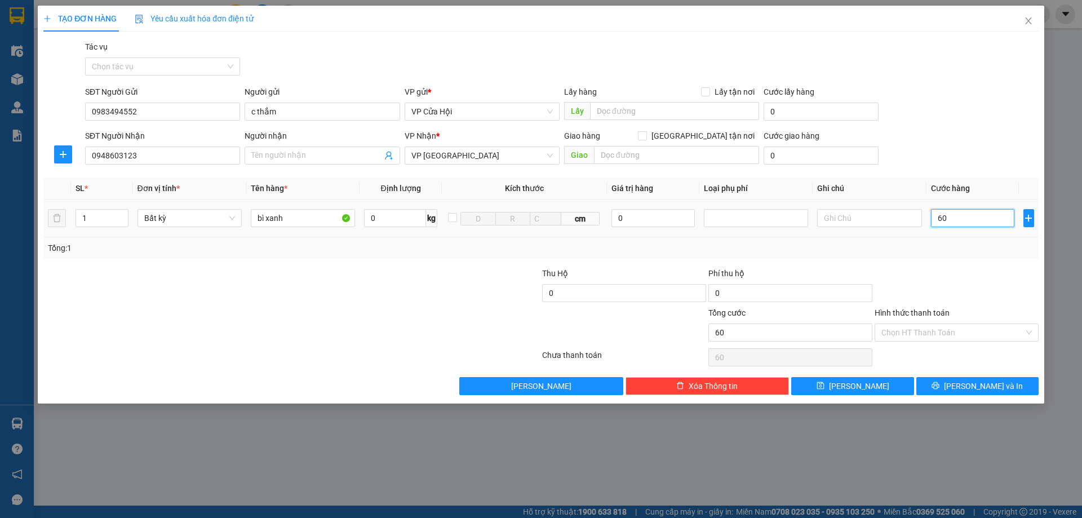
type input "600"
type input "6.000"
type input "60.000"
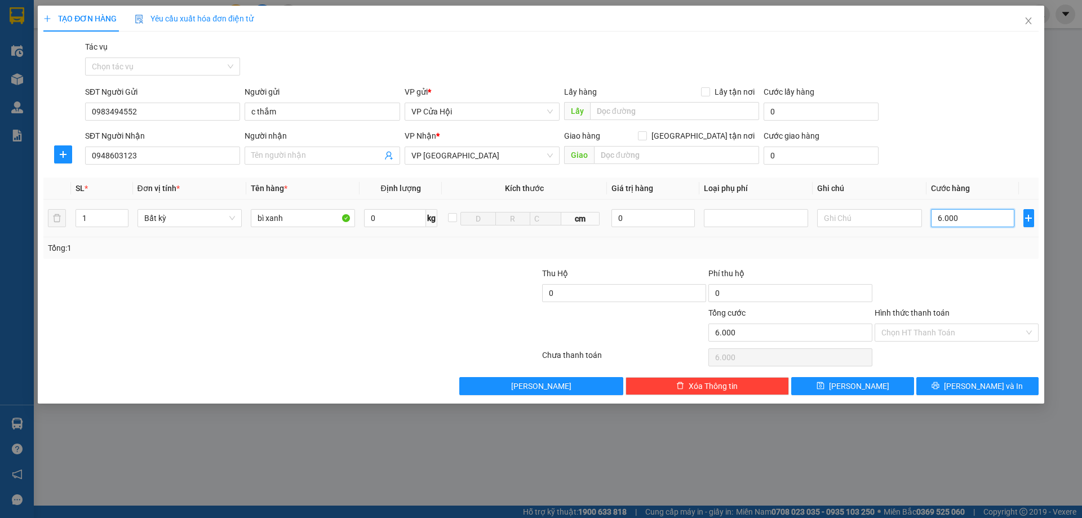
type input "60.000"
click at [972, 328] on input "Hình thức thanh toán" at bounding box center [952, 332] width 143 height 17
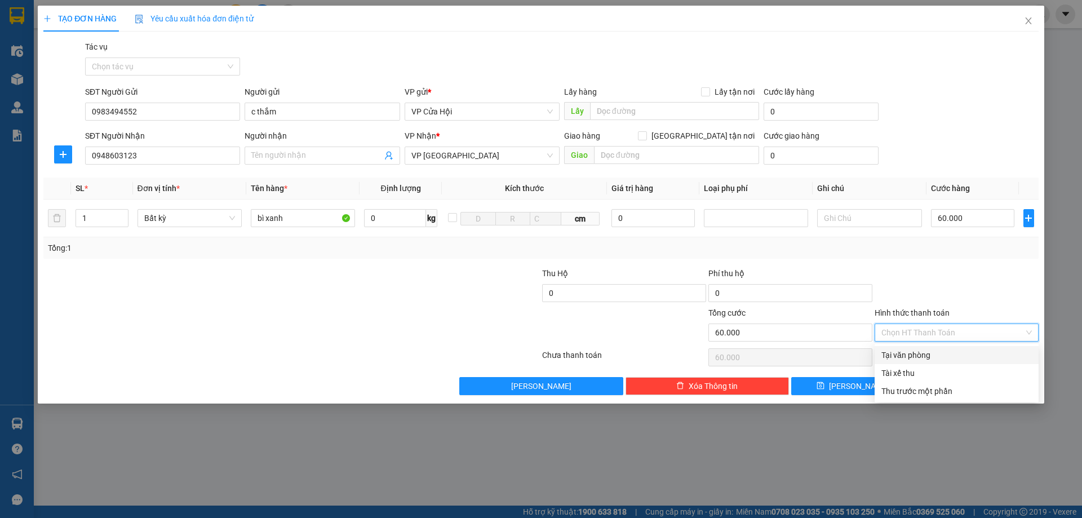
click at [959, 348] on div "Tại văn phòng" at bounding box center [957, 355] width 164 height 18
type input "0"
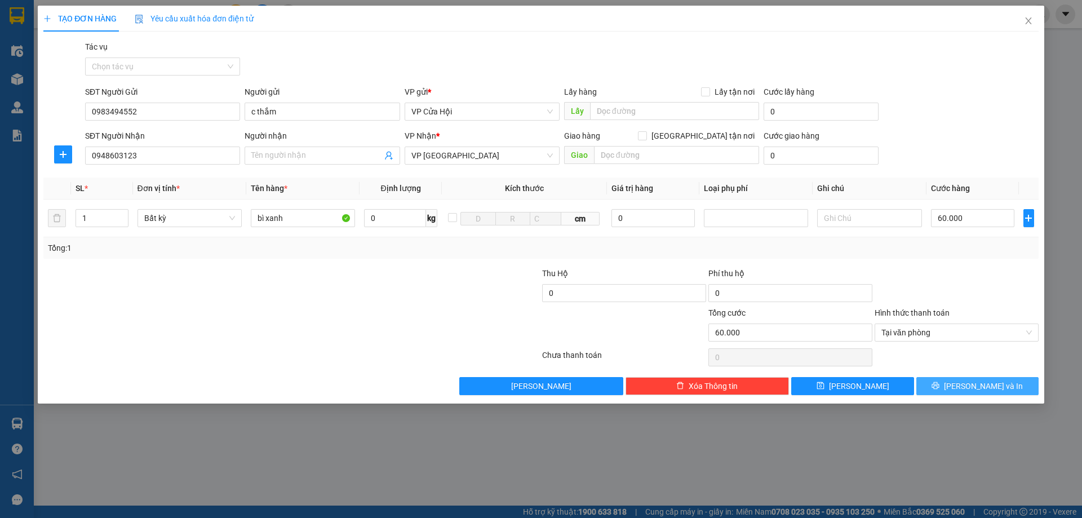
click at [973, 385] on span "Lưu và In" at bounding box center [983, 386] width 79 height 12
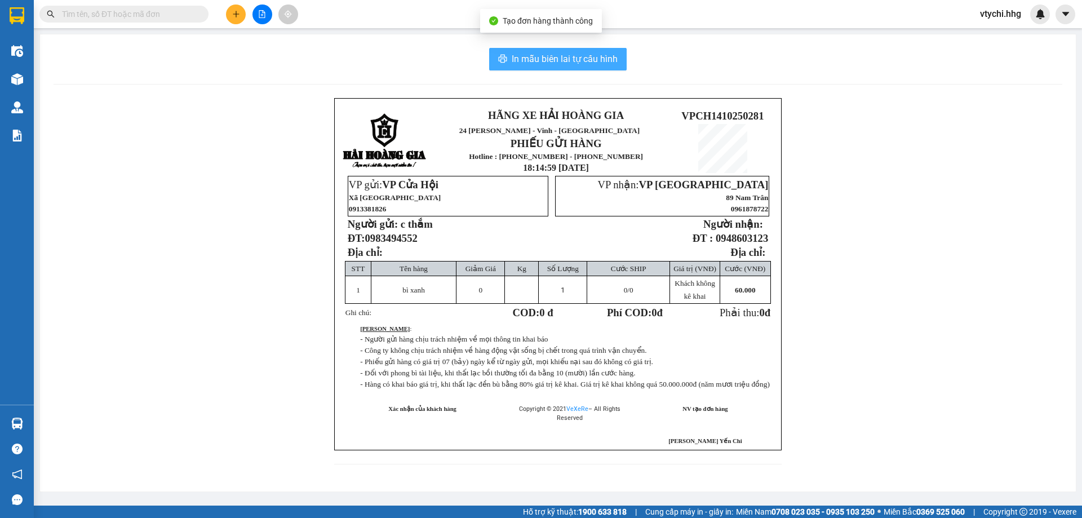
click at [614, 66] on button "In mẫu biên lai tự cấu hình" at bounding box center [557, 59] width 137 height 23
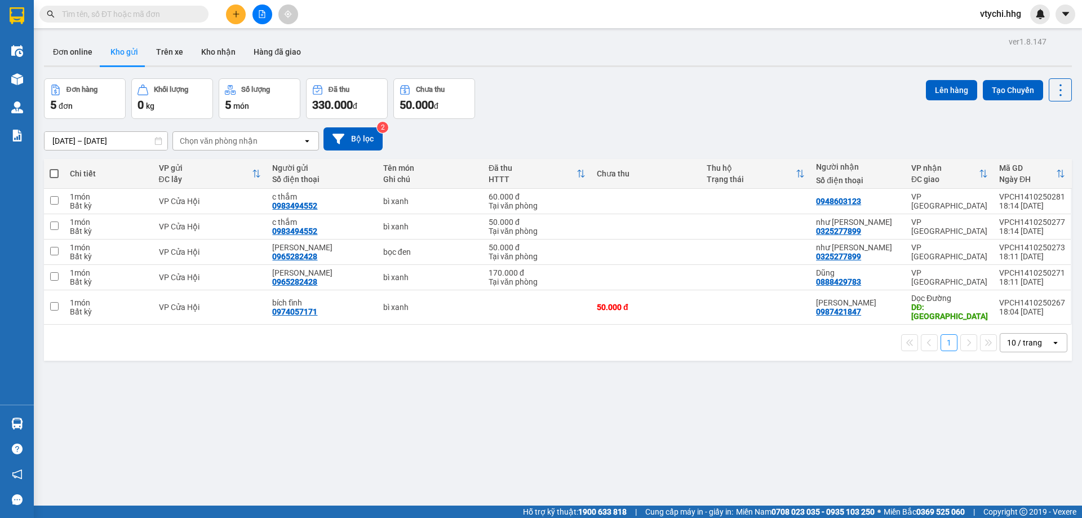
click at [738, 113] on div "Đơn hàng 5 đơn Khối lượng 0 kg Số lượng 5 món Đã thu 330.000 đ Chưa thu 50.000 …" at bounding box center [558, 98] width 1028 height 41
click at [229, 20] on button at bounding box center [236, 15] width 20 height 20
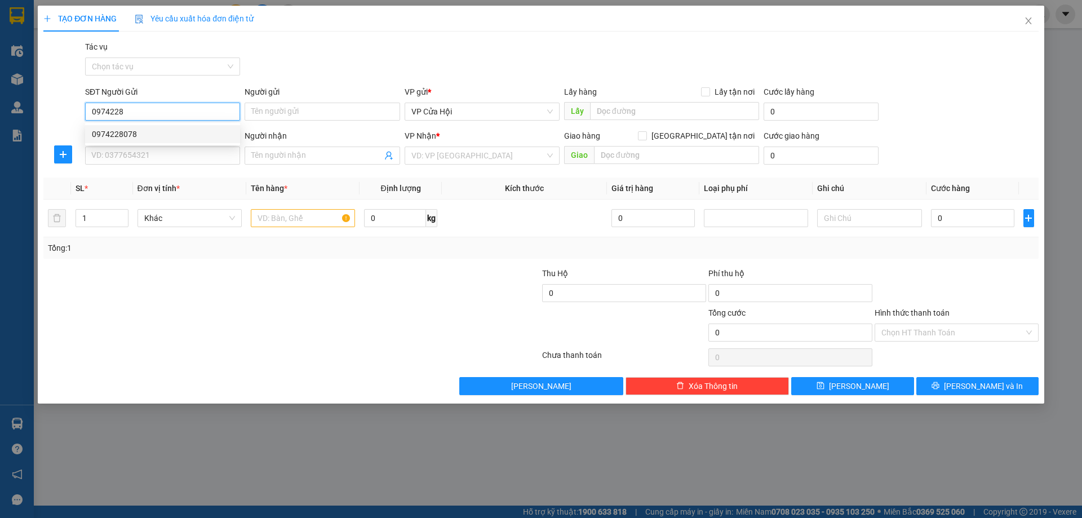
click at [162, 130] on div "0974228078" at bounding box center [162, 134] width 141 height 12
type input "0974228078"
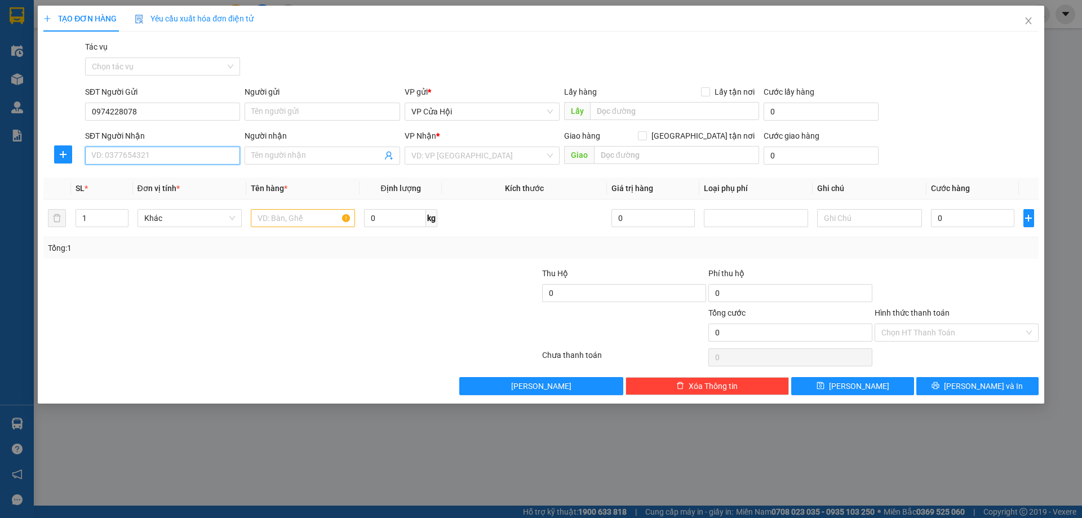
click at [196, 158] on input "SĐT Người Nhận" at bounding box center [162, 156] width 155 height 18
click at [162, 177] on div "0383439569 - a chinh" at bounding box center [162, 178] width 141 height 12
type input "0383439569"
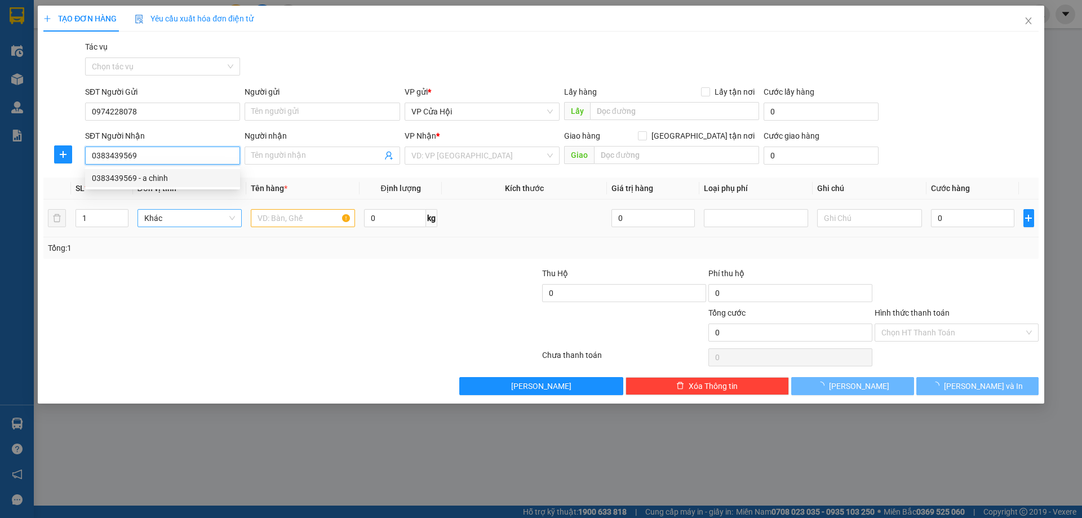
type input "a chinh"
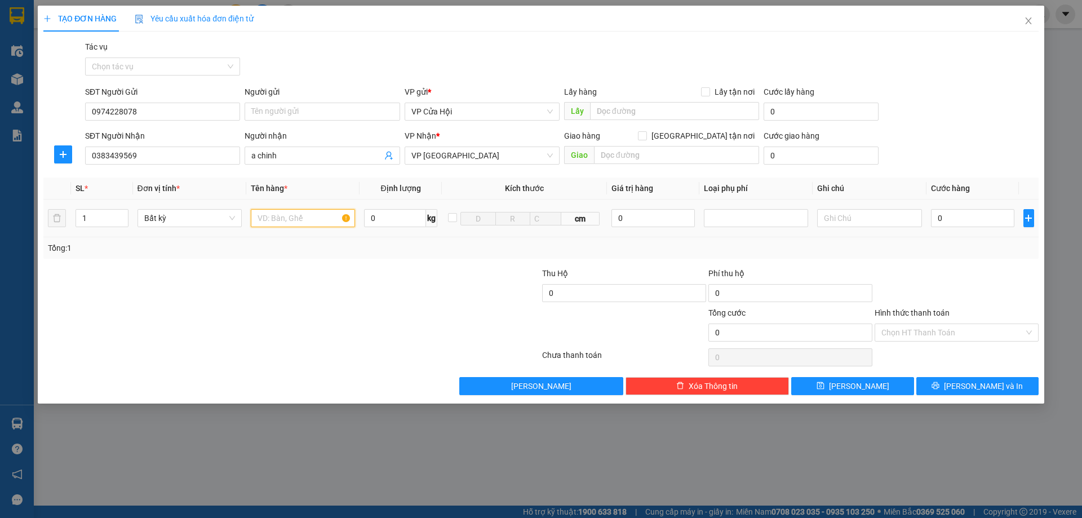
click at [262, 214] on input "text" at bounding box center [303, 218] width 104 height 18
type input "bì đen"
click at [986, 224] on input "0" at bounding box center [973, 218] width 84 height 18
type input "1"
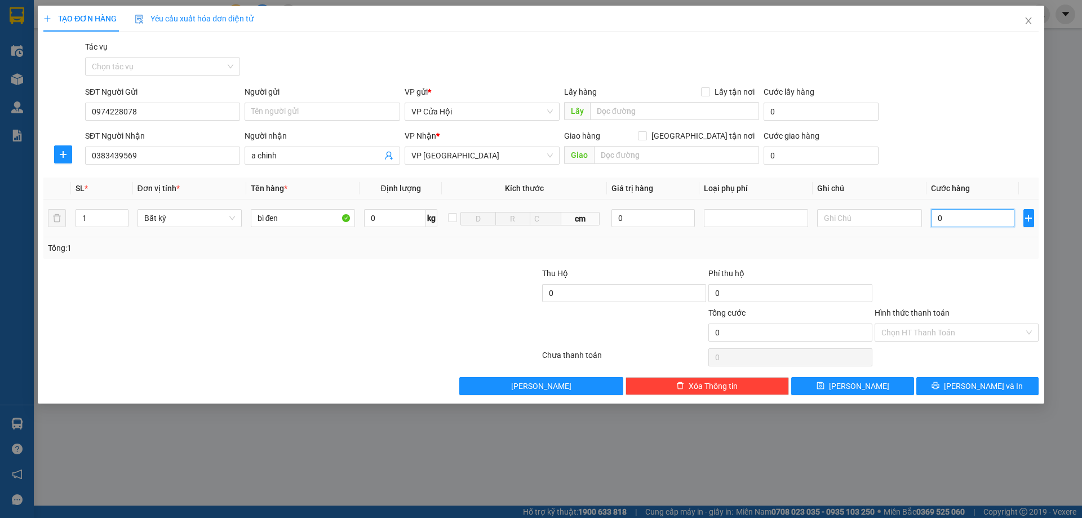
type input "1"
type input "10"
type input "100"
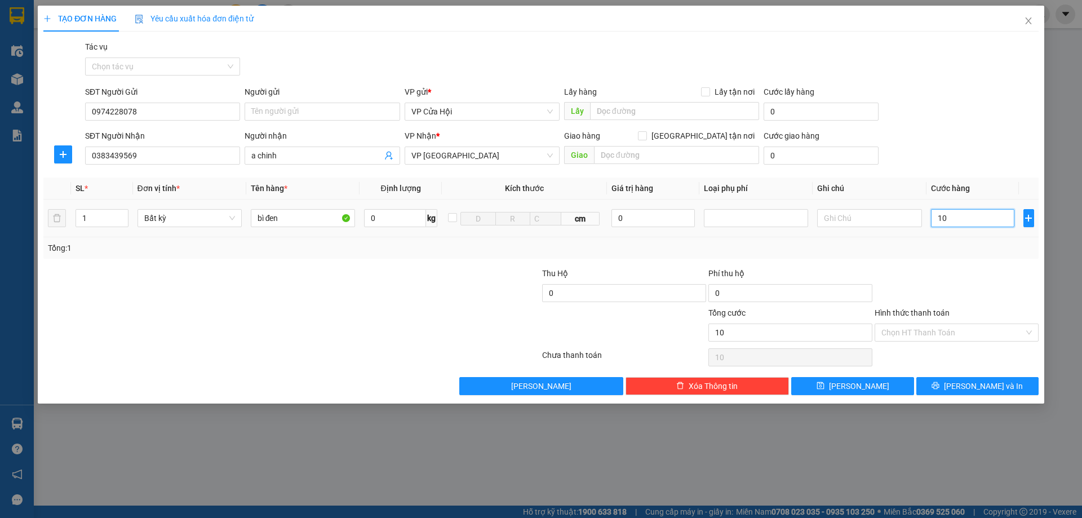
type input "100"
type input "1.000"
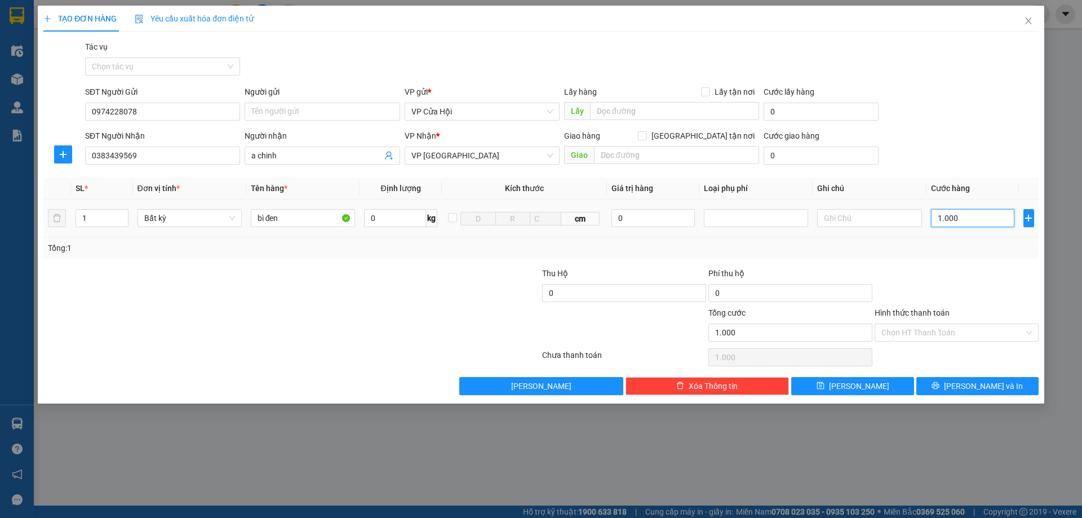
type input "10.000"
type input "100.000"
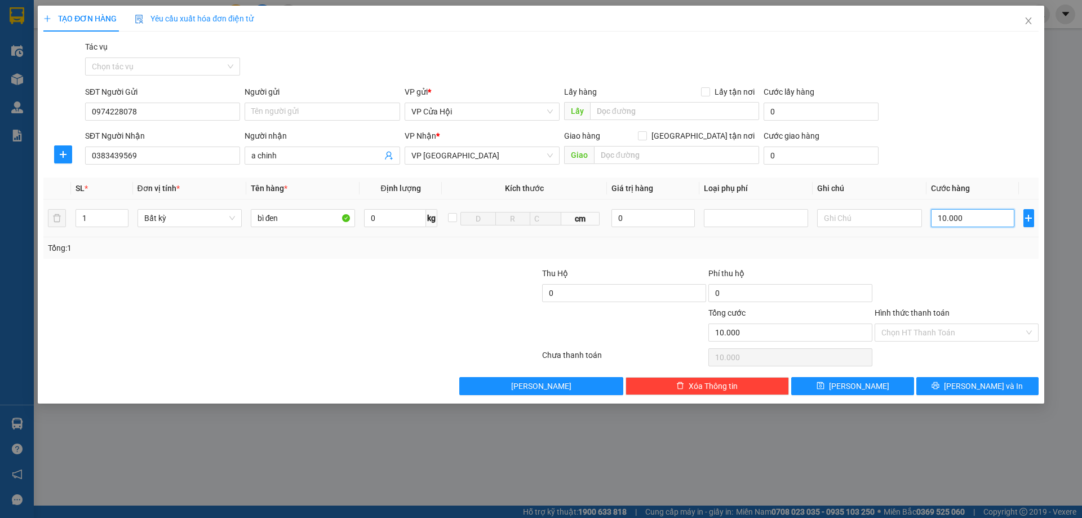
type input "100.000"
click at [974, 330] on input "Hình thức thanh toán" at bounding box center [952, 332] width 143 height 17
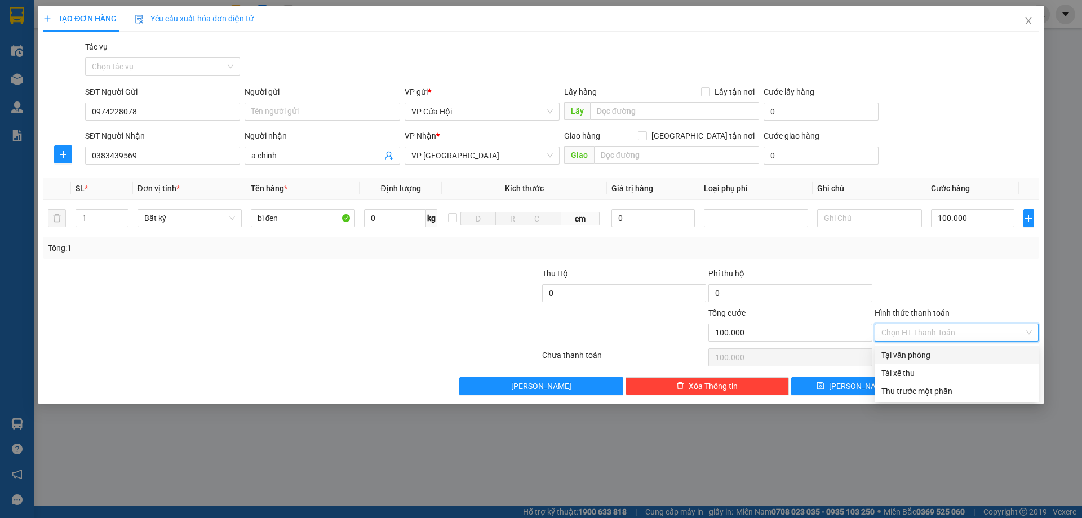
click at [953, 352] on div "Tại văn phòng" at bounding box center [956, 355] width 150 height 12
type input "0"
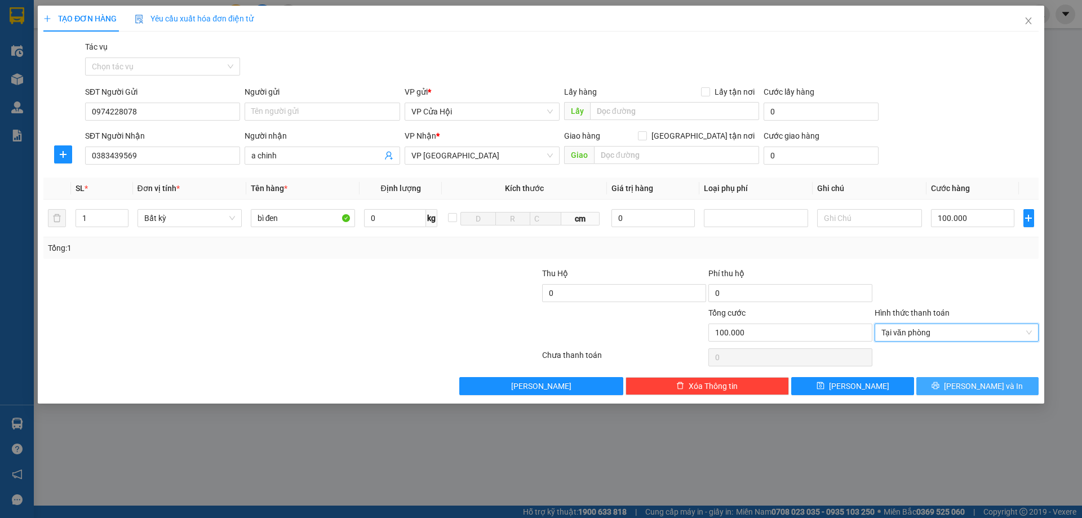
click at [952, 381] on button "Lưu và In" at bounding box center [977, 386] width 122 height 18
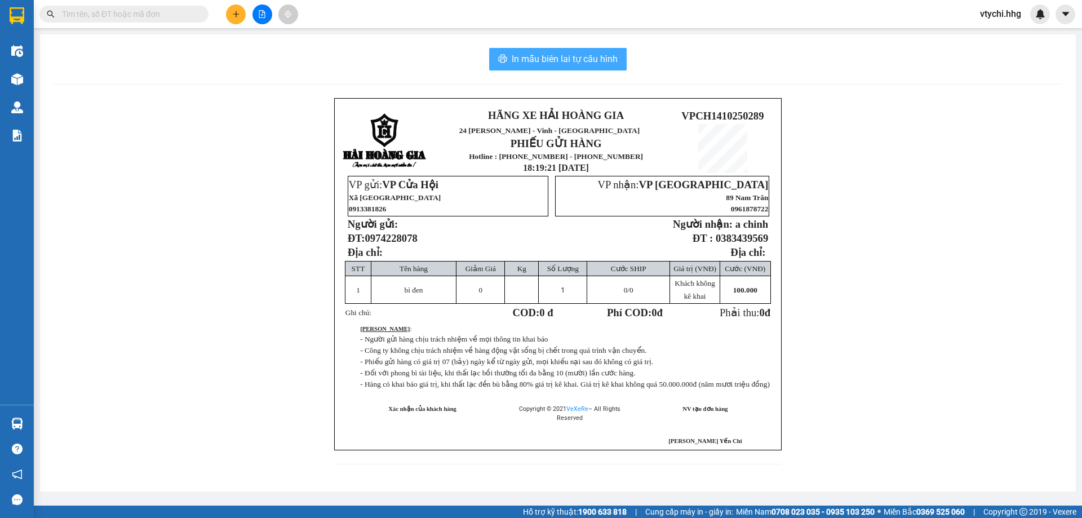
click at [605, 63] on span "In mẫu biên lai tự cấu hình" at bounding box center [565, 59] width 106 height 14
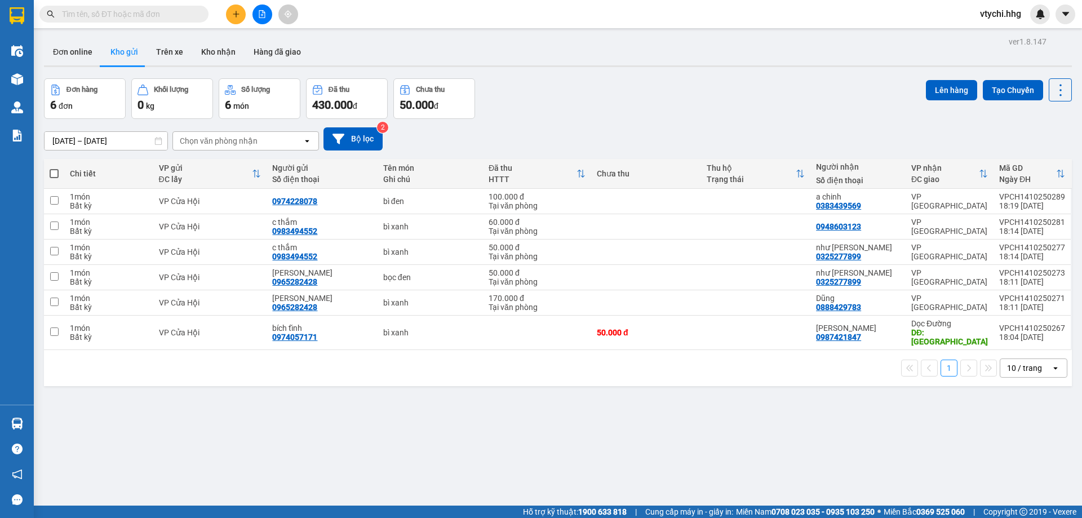
click at [648, 124] on div "12/10/2025 – 14/10/2025 Press the down arrow key to interact with the calendar …" at bounding box center [558, 139] width 1028 height 40
click at [229, 18] on button at bounding box center [236, 15] width 20 height 20
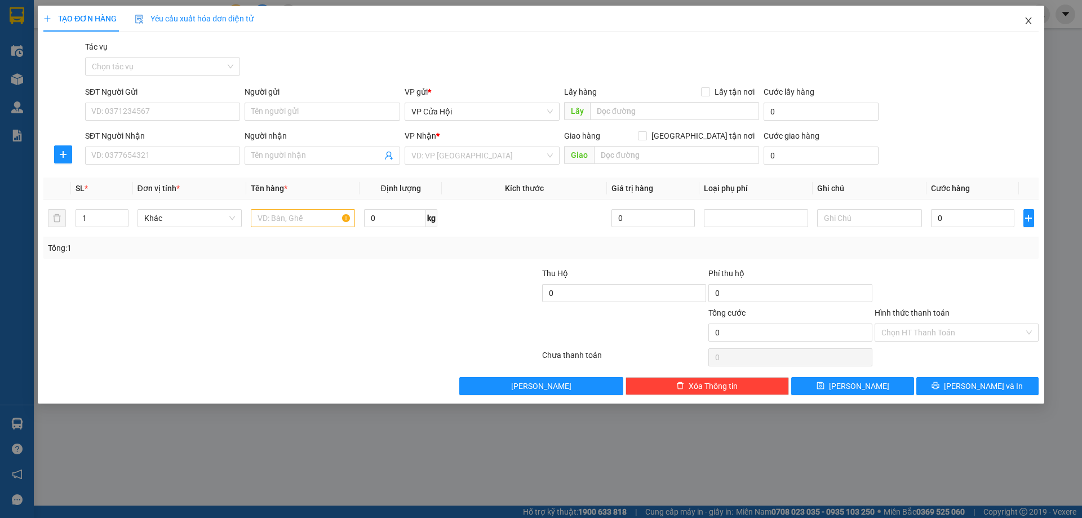
click at [1028, 19] on icon "close" at bounding box center [1028, 20] width 9 height 9
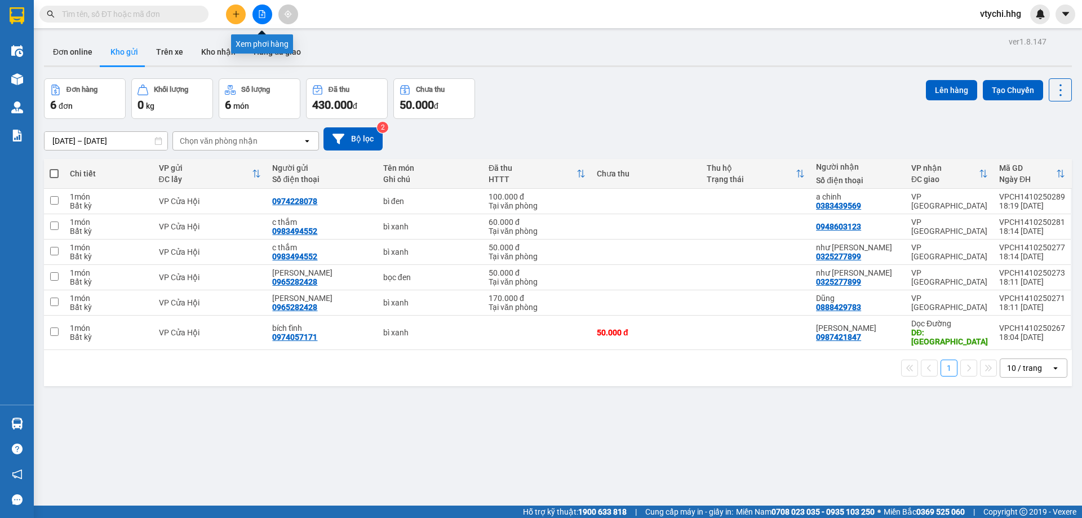
click at [263, 14] on icon "file-add" at bounding box center [262, 14] width 8 height 8
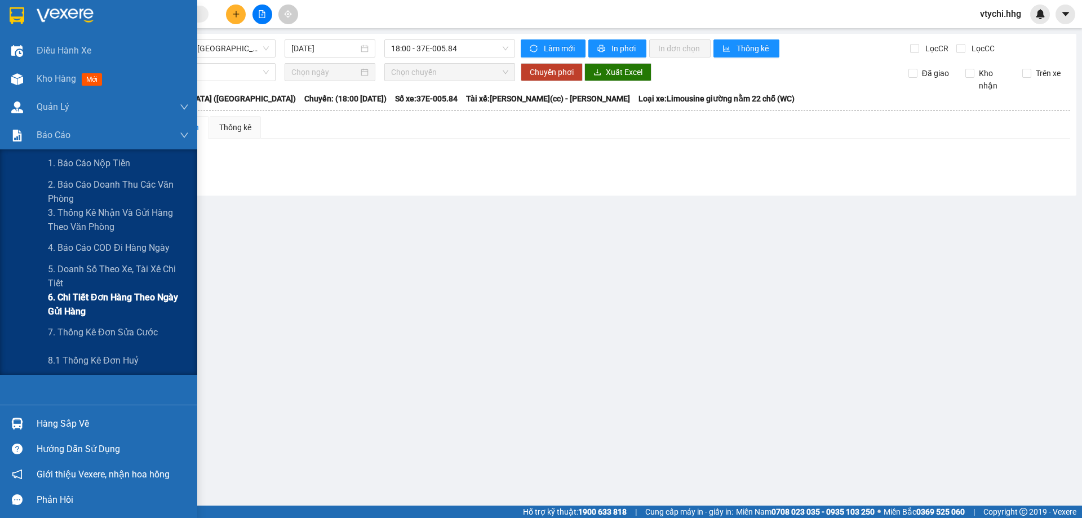
click at [137, 305] on span "6. Chi tiết đơn hàng theo ngày gửi hàng" at bounding box center [118, 304] width 141 height 28
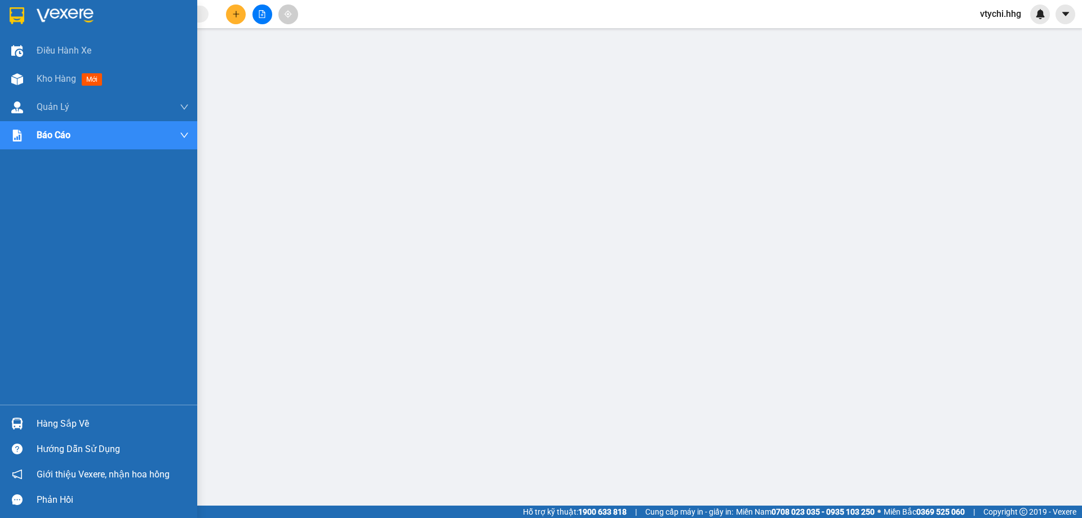
click at [20, 21] on img at bounding box center [17, 15] width 15 height 17
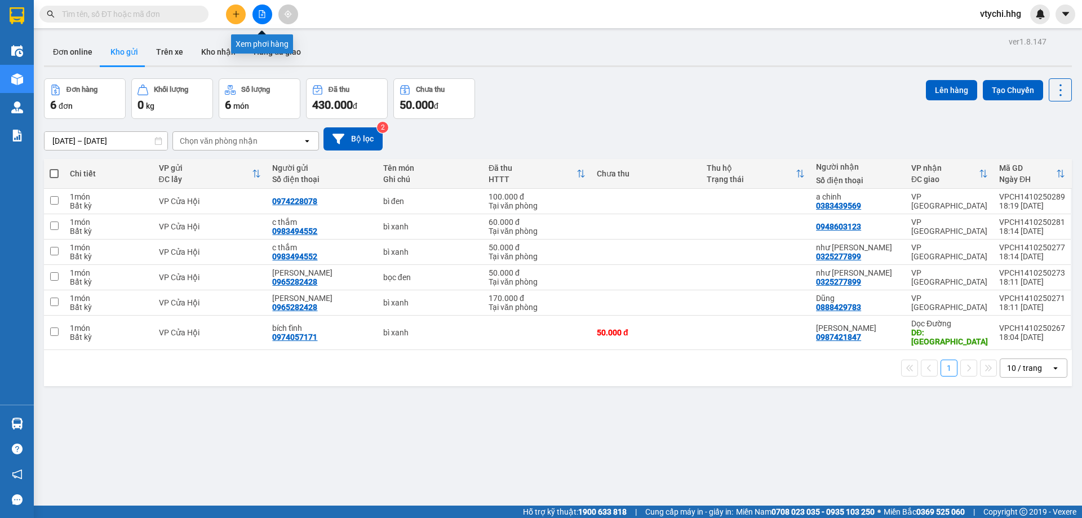
click at [260, 12] on icon "file-add" at bounding box center [262, 14] width 8 height 8
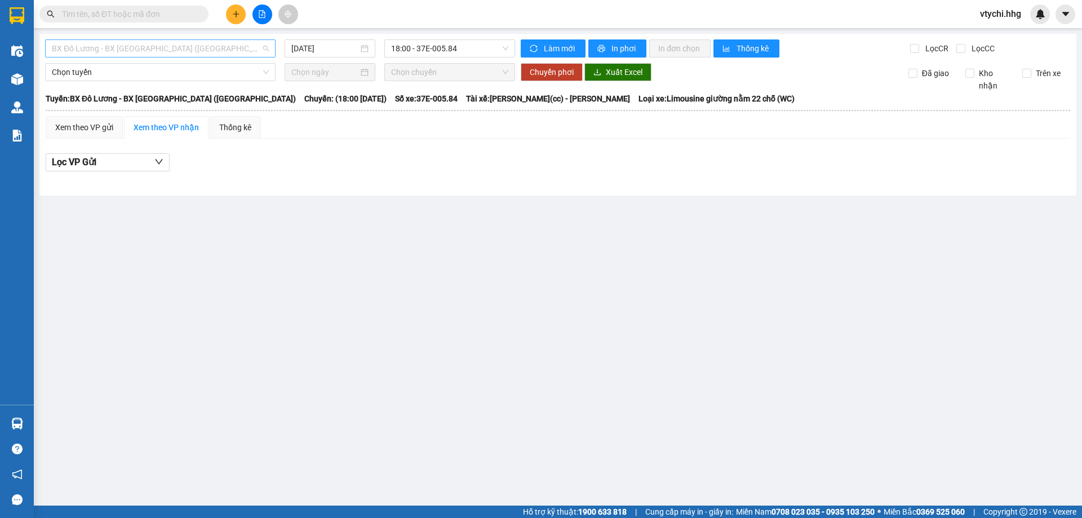
click at [159, 53] on span "BX Đô Lương - BX Quảng Ngãi (Limousine)" at bounding box center [160, 48] width 217 height 17
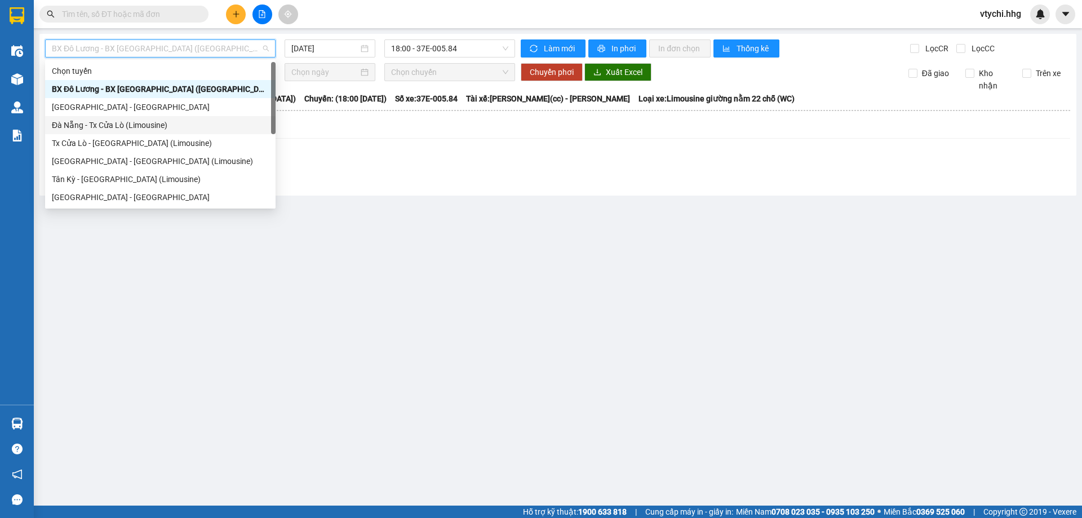
click at [179, 121] on div "Đà Nẵng - Tx Cửa Lò (Limousine)" at bounding box center [160, 125] width 217 height 12
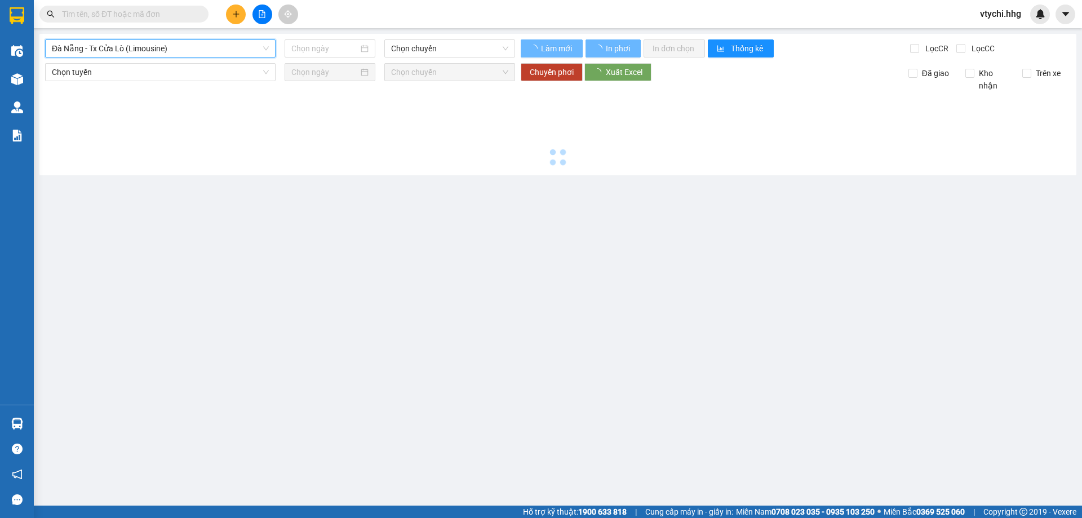
type input "14/10/2025"
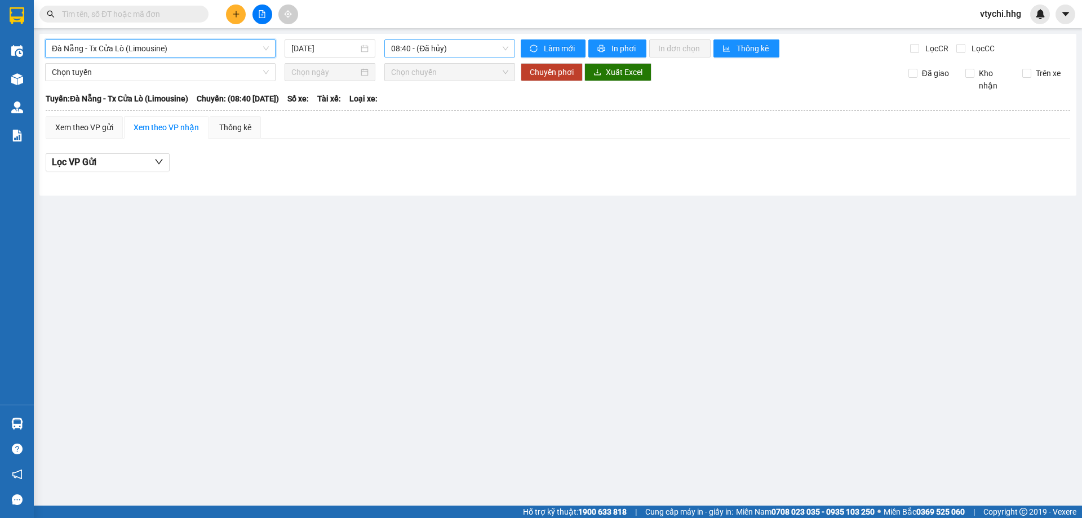
click at [411, 51] on span "08:40 - (Đã hủy)" at bounding box center [449, 48] width 117 height 17
click at [182, 51] on span "Đà Nẵng - Tx Cửa Lò (Limousine)" at bounding box center [160, 48] width 217 height 17
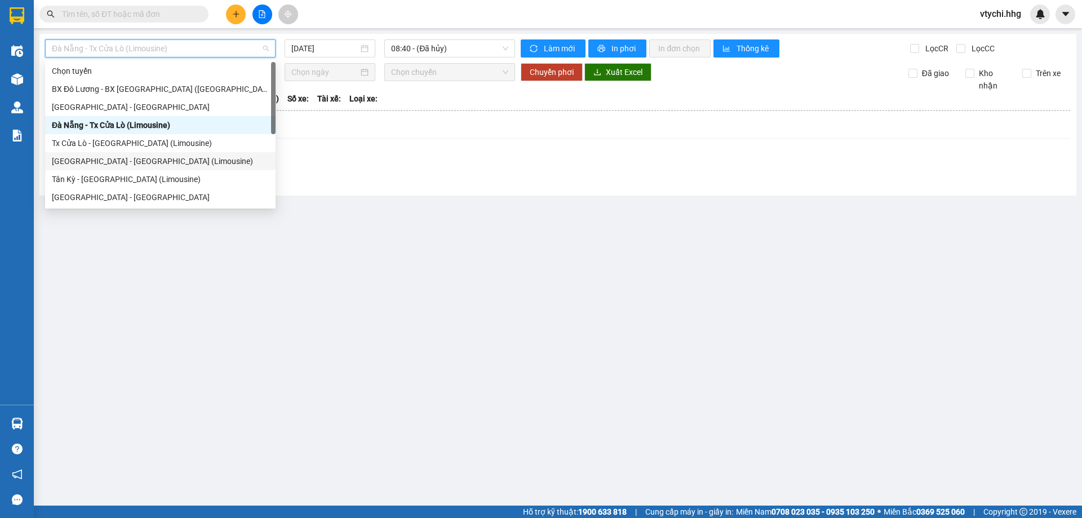
click at [160, 158] on div "Đà Nẵng - Tân Kỳ (Limousine)" at bounding box center [160, 161] width 217 height 12
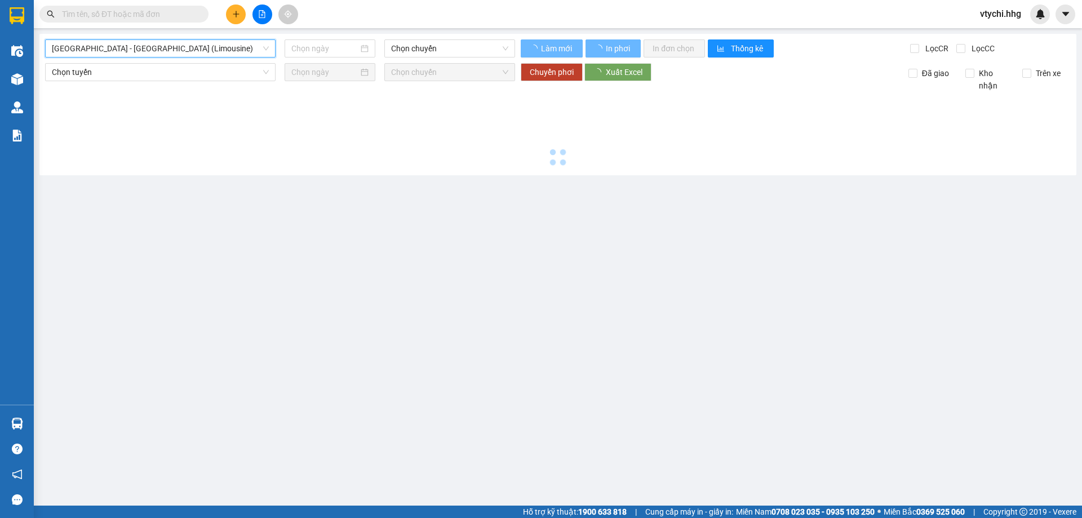
type input "14/10/2025"
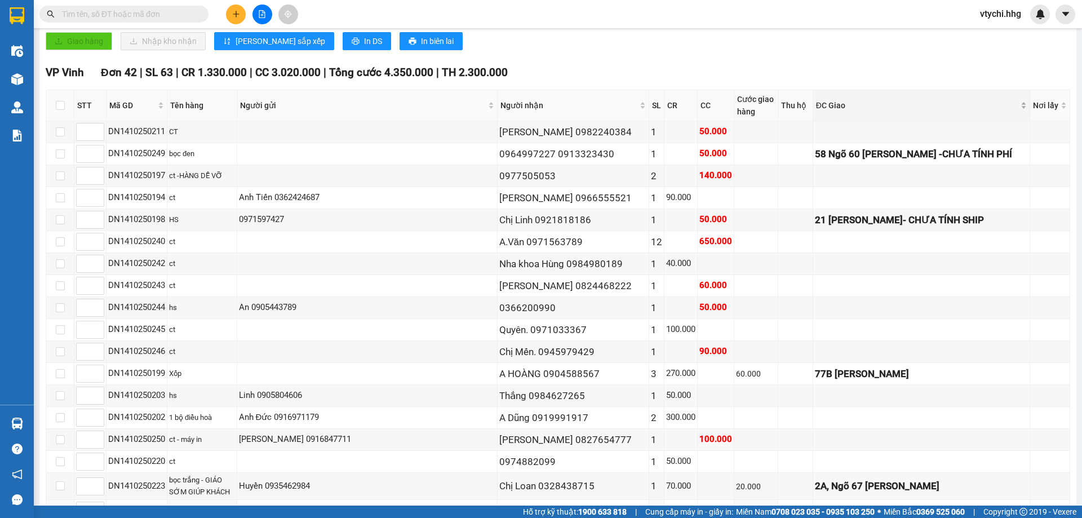
scroll to position [12, 0]
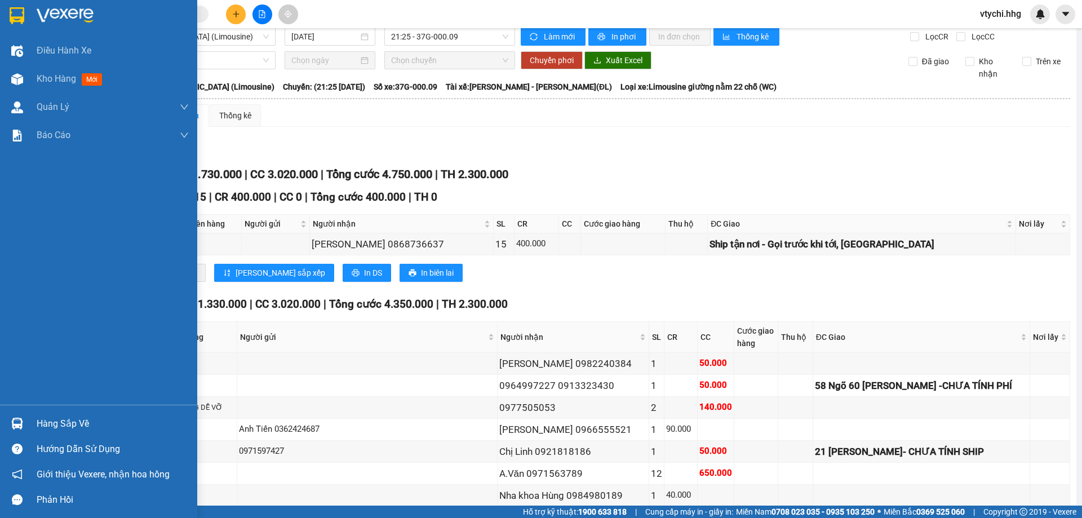
click at [14, 14] on img at bounding box center [17, 15] width 15 height 17
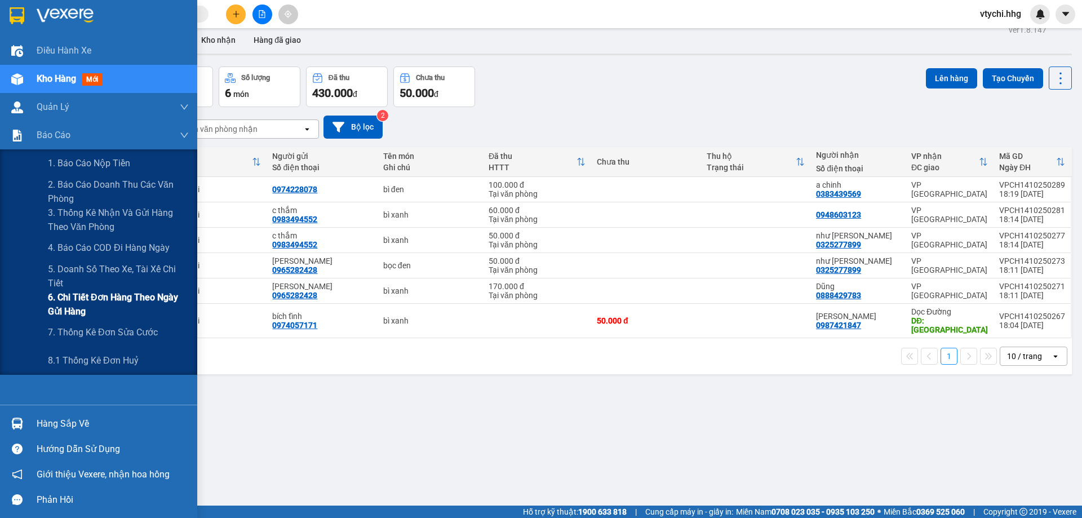
click at [109, 294] on span "6. Chi tiết đơn hàng theo ngày gửi hàng" at bounding box center [118, 304] width 141 height 28
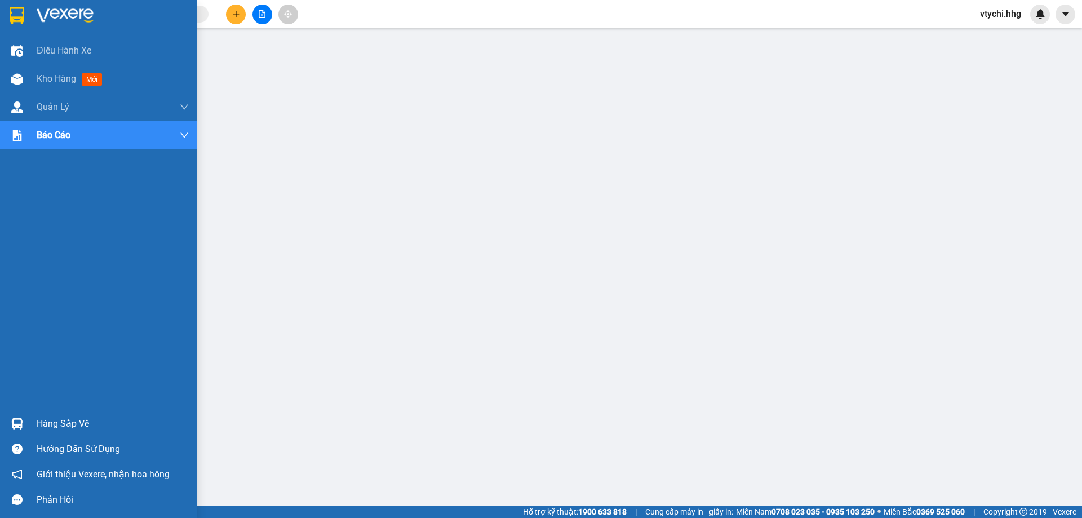
click at [5, 7] on div at bounding box center [98, 18] width 197 height 37
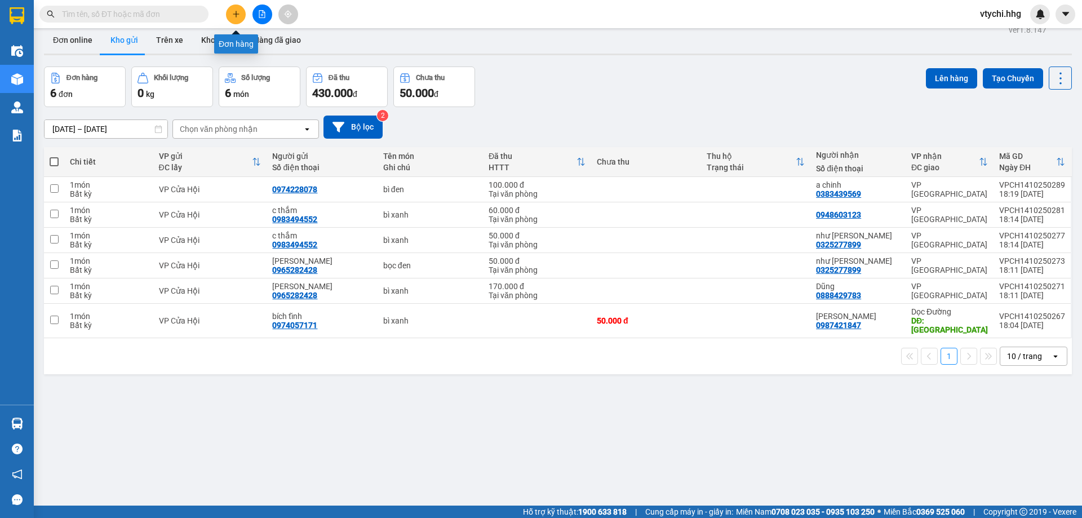
click at [233, 16] on icon "plus" at bounding box center [236, 14] width 8 height 8
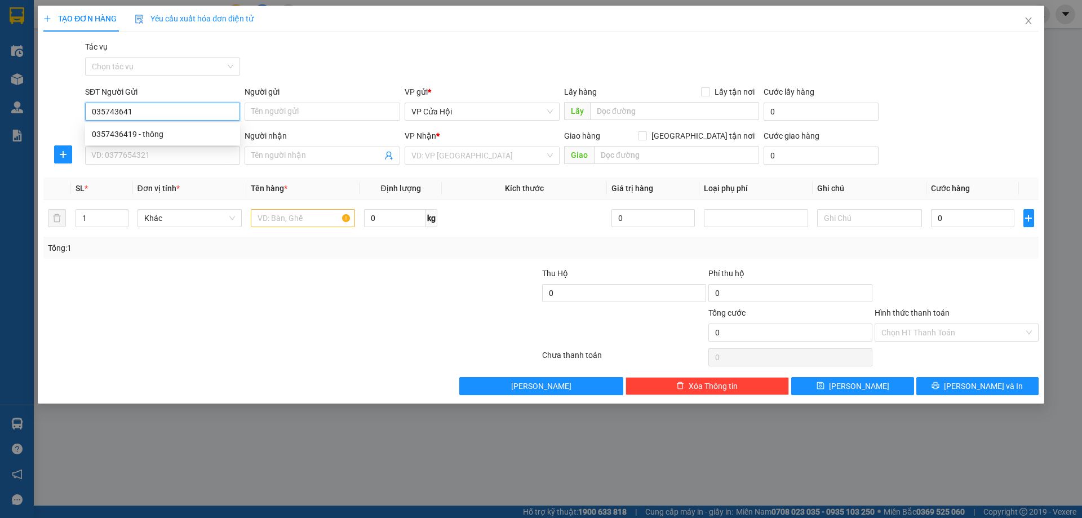
type input "0357436419"
click at [197, 132] on div "0357436419 - thông" at bounding box center [162, 134] width 141 height 12
type input "thông"
type input "0357436419"
drag, startPoint x: 166, startPoint y: 163, endPoint x: 161, endPoint y: 161, distance: 6.3
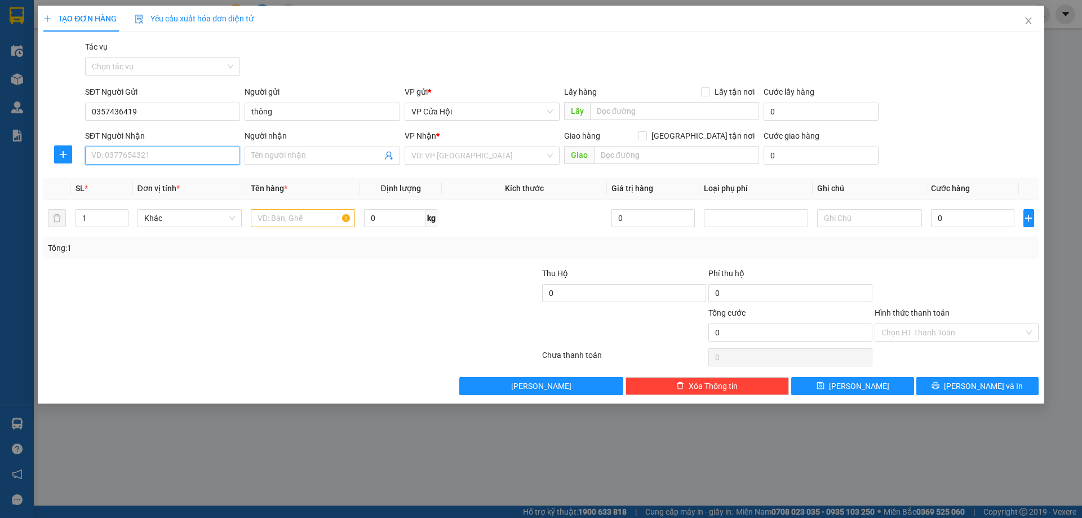
click at [165, 162] on input "SĐT Người Nhận" at bounding box center [162, 156] width 155 height 18
click at [119, 179] on div "0793115221 - phan thị thanh yên" at bounding box center [185, 178] width 187 height 12
type input "0793115221"
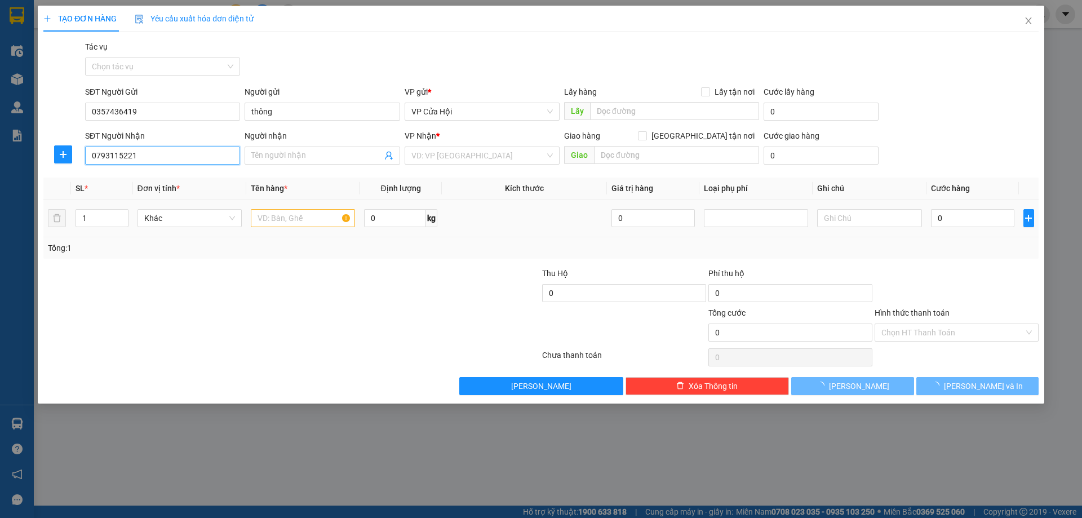
type input "phan thị thanh yên"
checkbox input "true"
type input "249 hoài thanh phường mỹ an quận ngũ hành sơn"
type input "60.000"
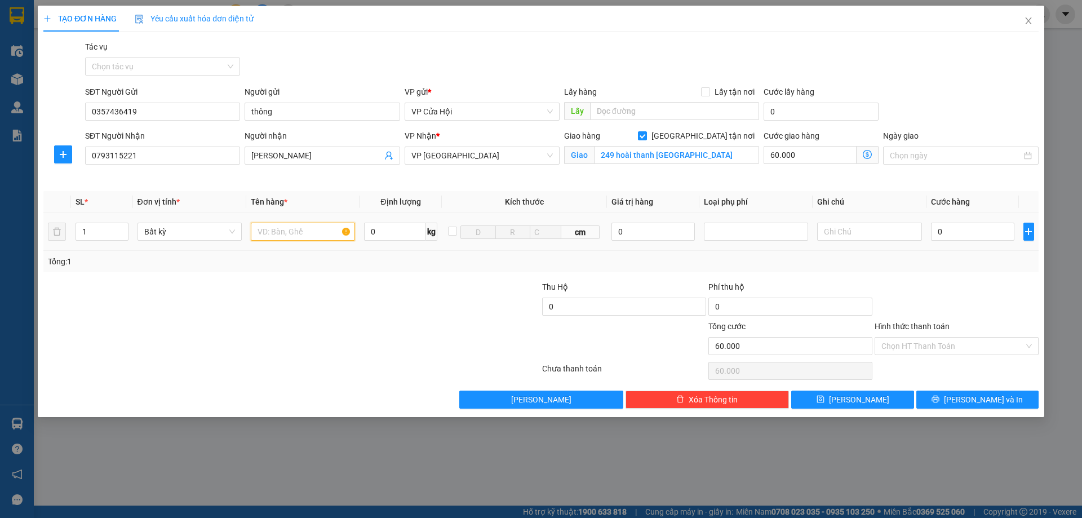
click at [300, 226] on input "text" at bounding box center [303, 232] width 104 height 18
type input "xốp"
click at [960, 228] on input "0" at bounding box center [973, 232] width 84 height 18
type input "7"
type input "60.007"
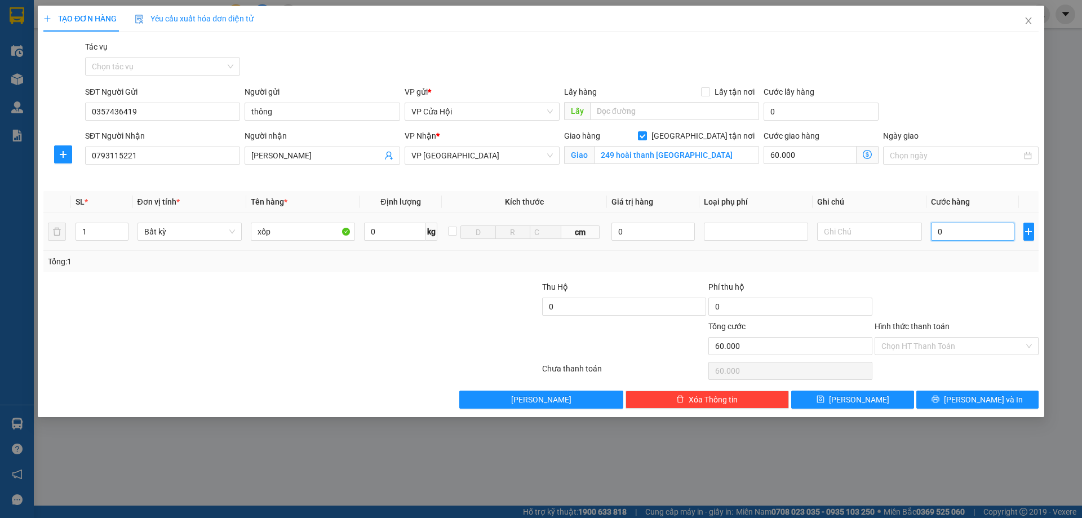
type input "60.007"
type input "70"
type input "60.070"
type input "700"
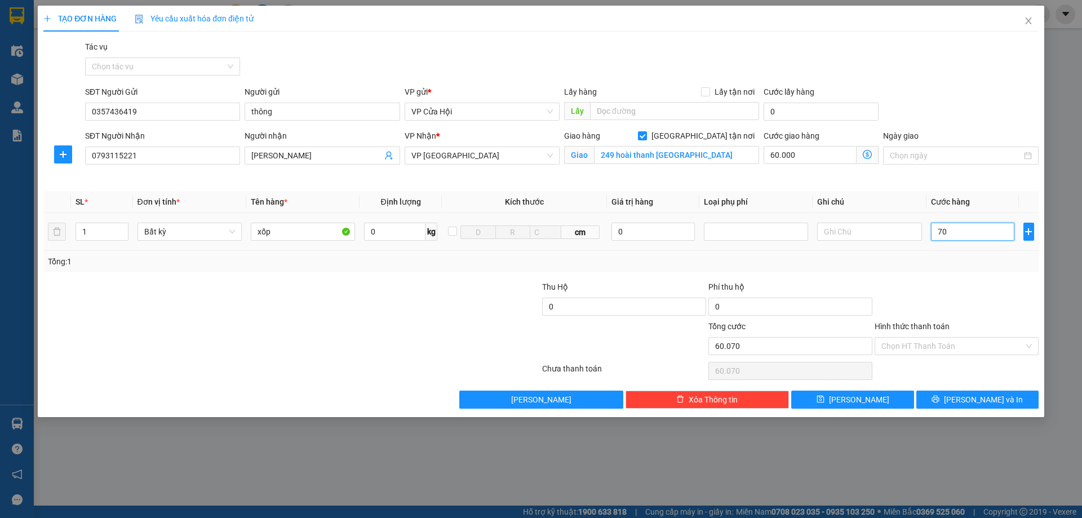
type input "60.700"
type input "7.000"
type input "67.000"
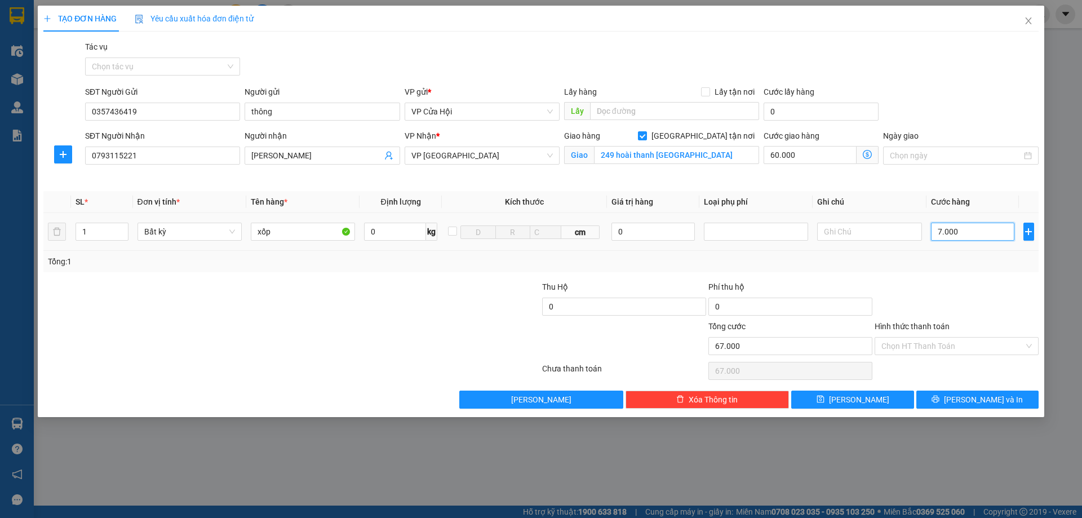
type input "70.000"
type input "130.000"
type input "70.000"
click at [957, 348] on input "Hình thức thanh toán" at bounding box center [952, 346] width 143 height 17
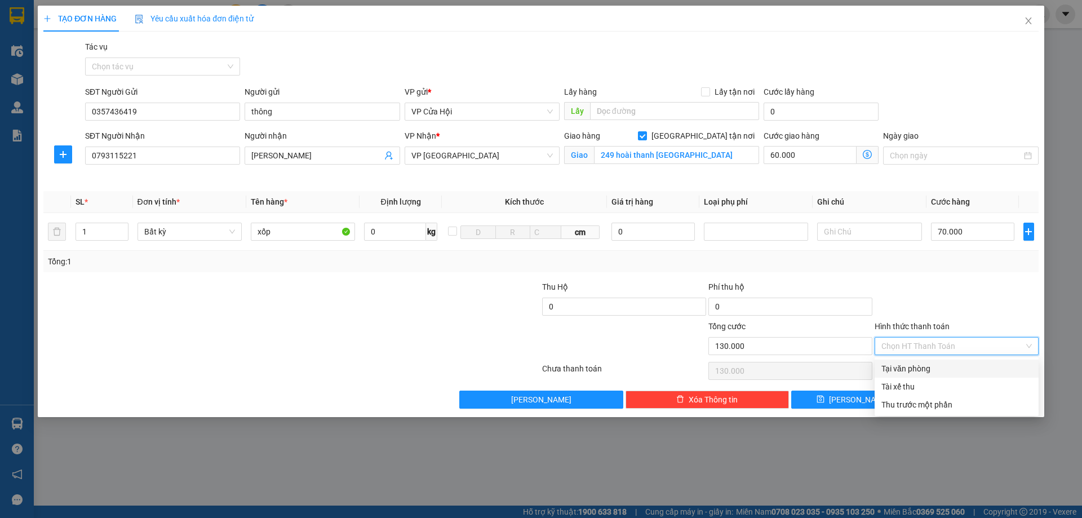
click at [940, 370] on div "Tại văn phòng" at bounding box center [956, 368] width 150 height 12
type input "0"
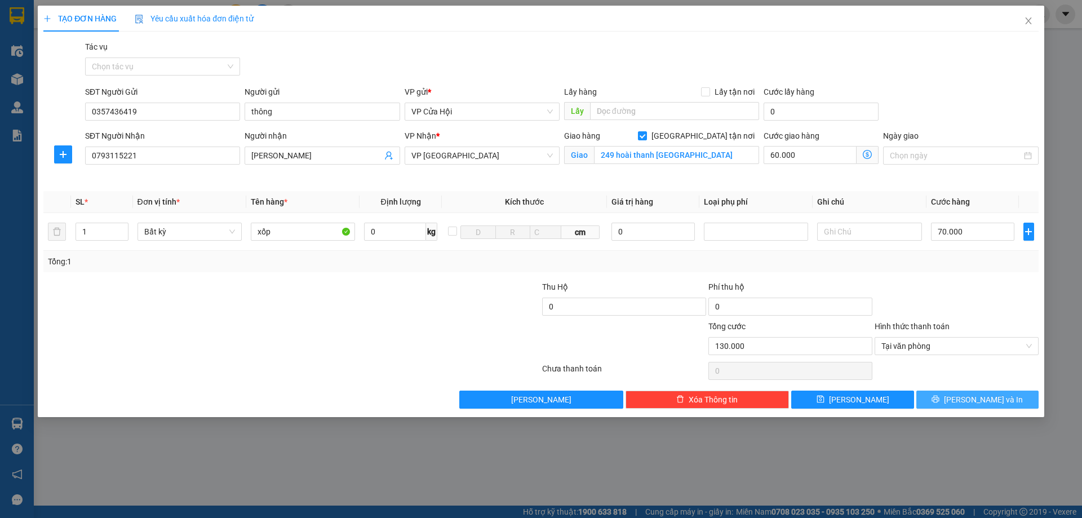
click at [995, 398] on span "Lưu và In" at bounding box center [983, 399] width 79 height 12
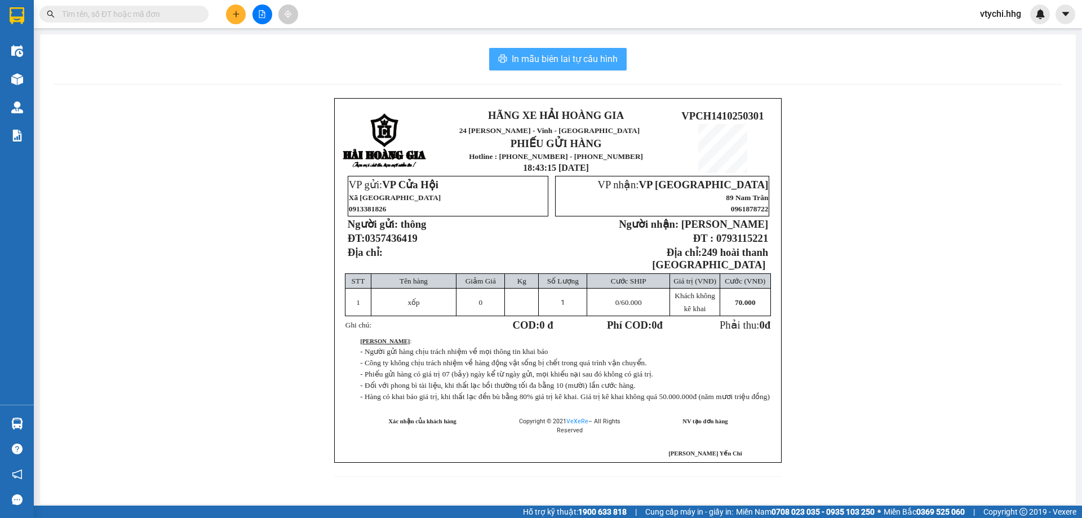
click at [554, 59] on span "In mẫu biên lai tự cấu hình" at bounding box center [565, 59] width 106 height 14
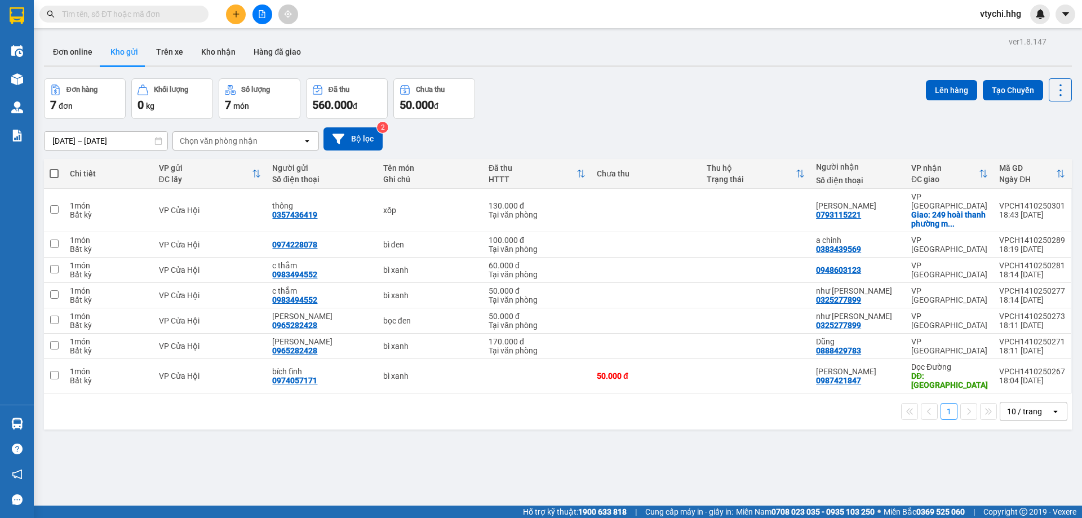
click at [629, 110] on div "Đơn hàng 7 đơn Khối lượng 0 kg Số lượng 7 món Đã thu 560.000 đ Chưa thu 50.000 …" at bounding box center [558, 98] width 1028 height 41
click at [242, 16] on button at bounding box center [236, 15] width 20 height 20
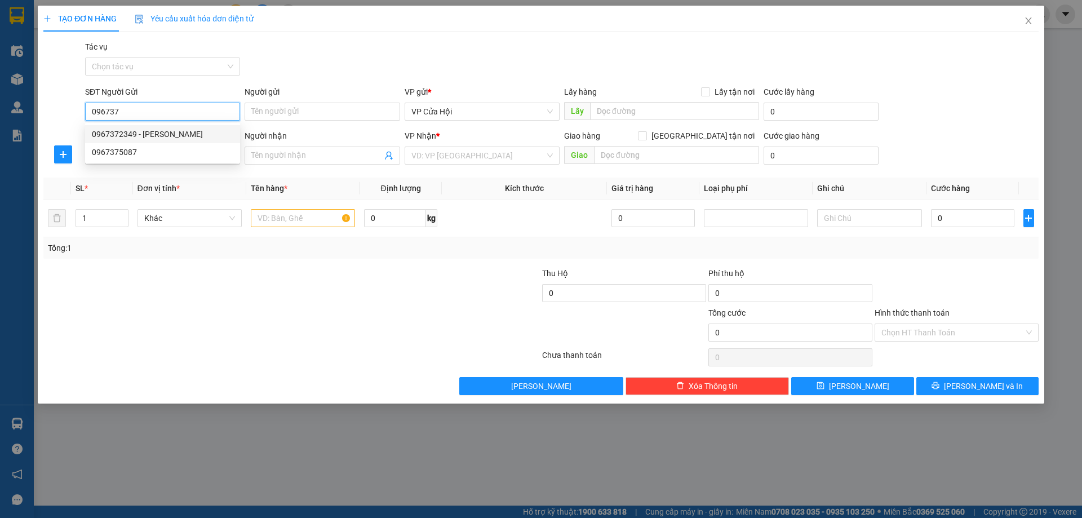
click at [178, 131] on div "0967372349 - ông minh" at bounding box center [162, 134] width 141 height 12
type input "0967372349"
type input "ông minh"
type input "0967372349"
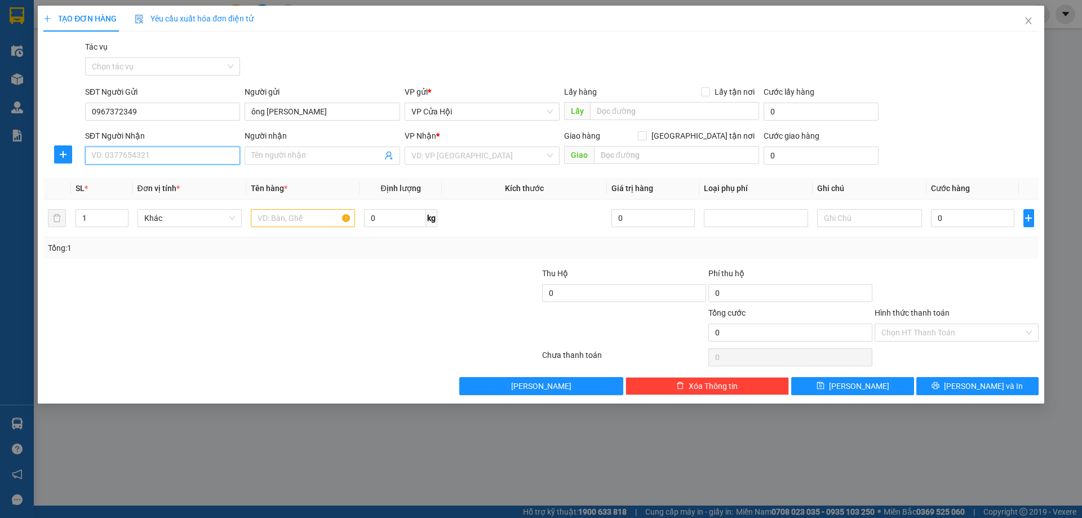
click at [190, 158] on input "SĐT Người Nhận" at bounding box center [162, 156] width 155 height 18
click at [185, 178] on div "0981775597 - hoa" at bounding box center [162, 178] width 141 height 12
type input "0981775597"
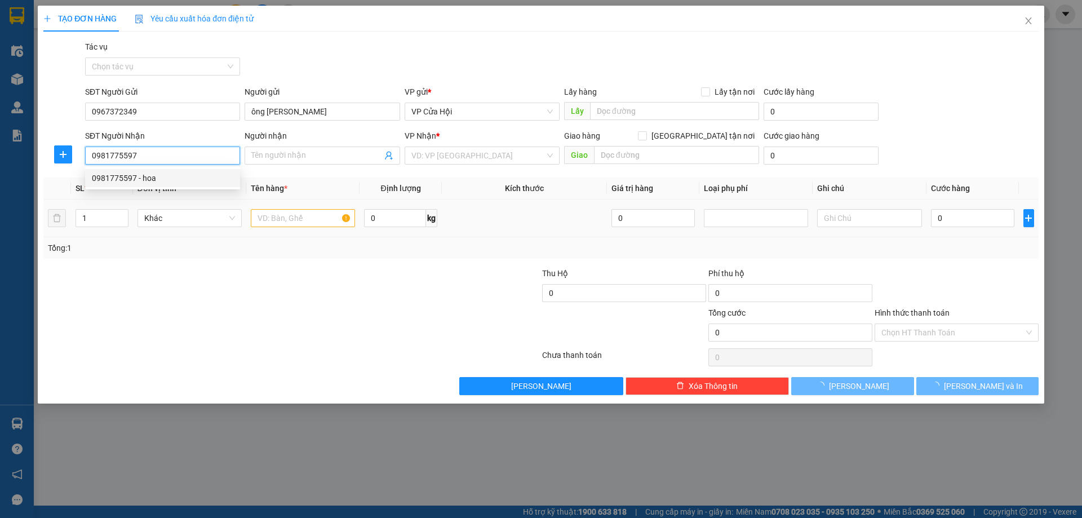
type input "hoa"
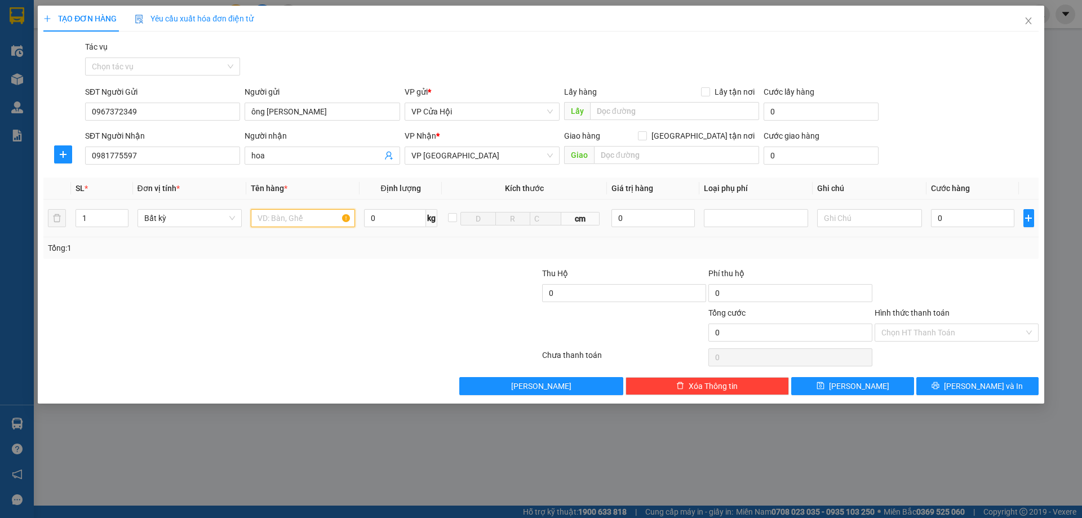
click at [308, 215] on input "text" at bounding box center [303, 218] width 104 height 18
type input "bì đen"
click at [964, 225] on input "0" at bounding box center [973, 218] width 84 height 18
type input "1"
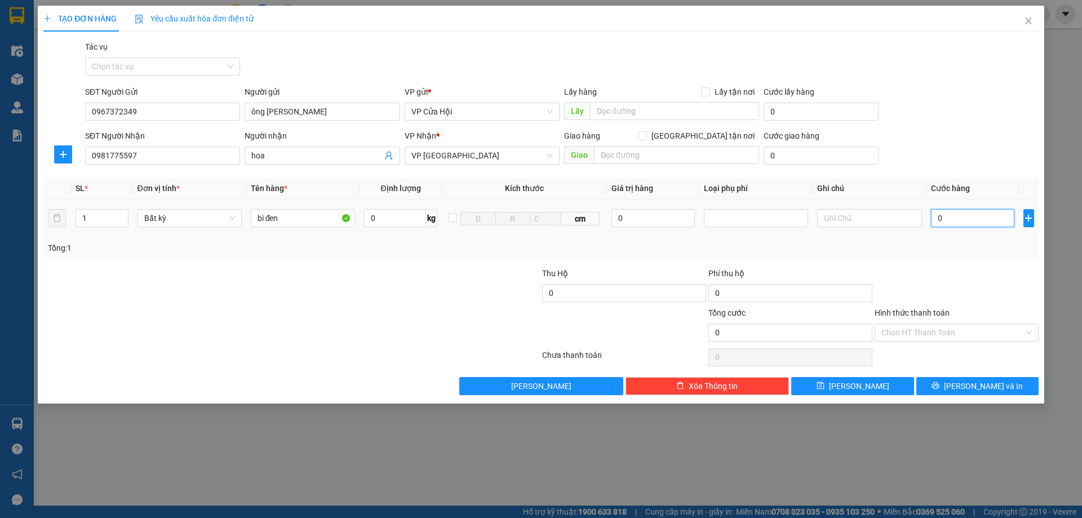
type input "1"
type input "16"
type input "160"
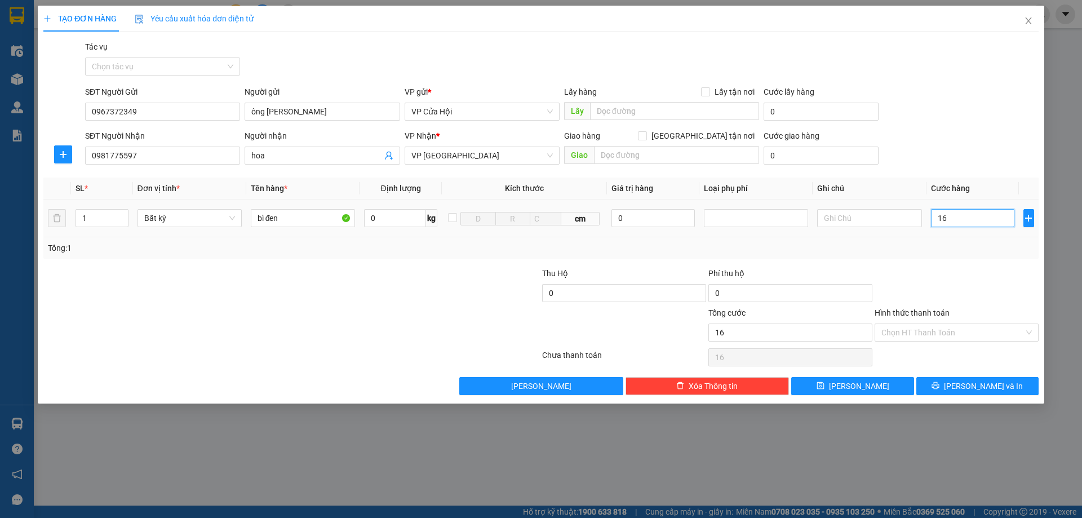
type input "160"
type input "1.600"
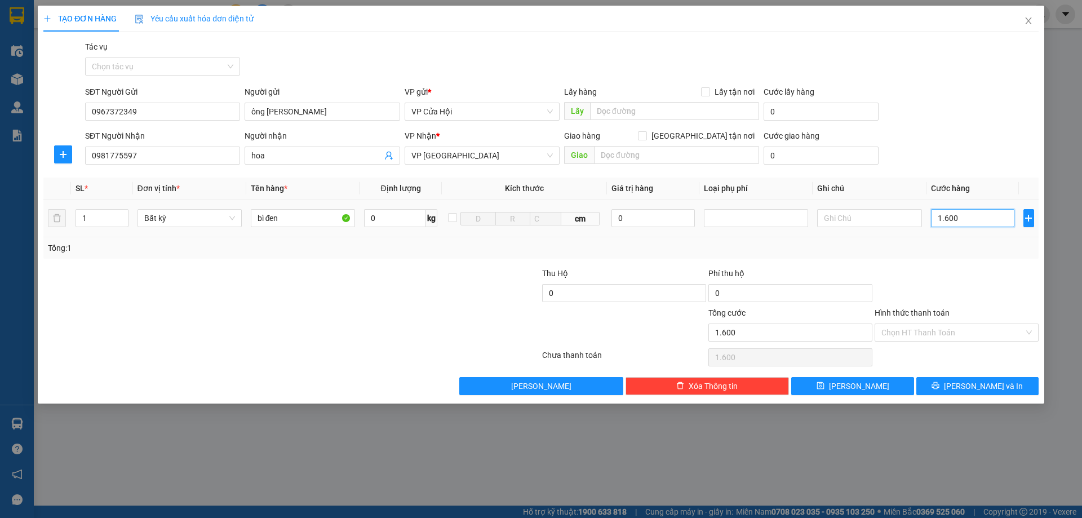
type input "16.000"
type input "160.000"
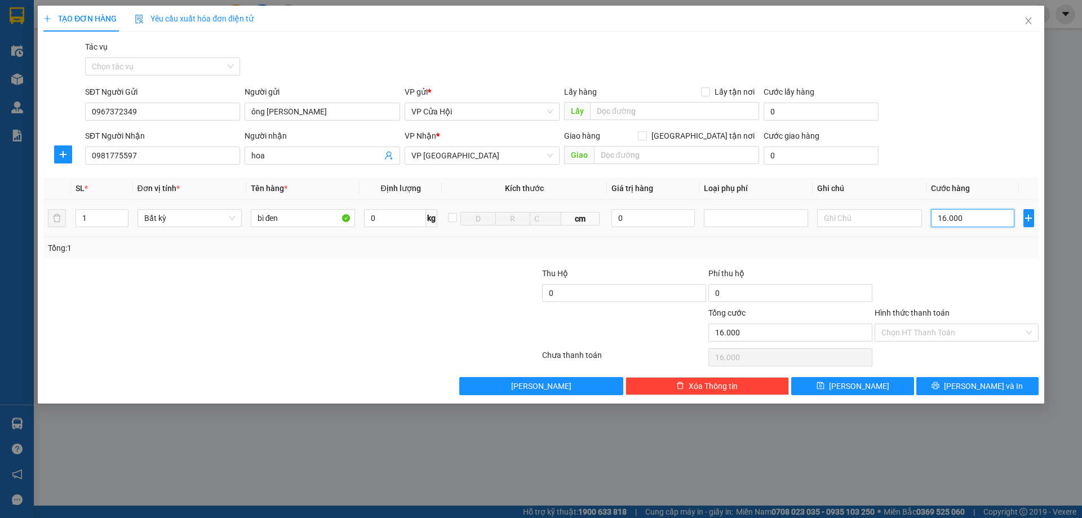
type input "160.000"
click at [997, 335] on input "Hình thức thanh toán" at bounding box center [952, 332] width 143 height 17
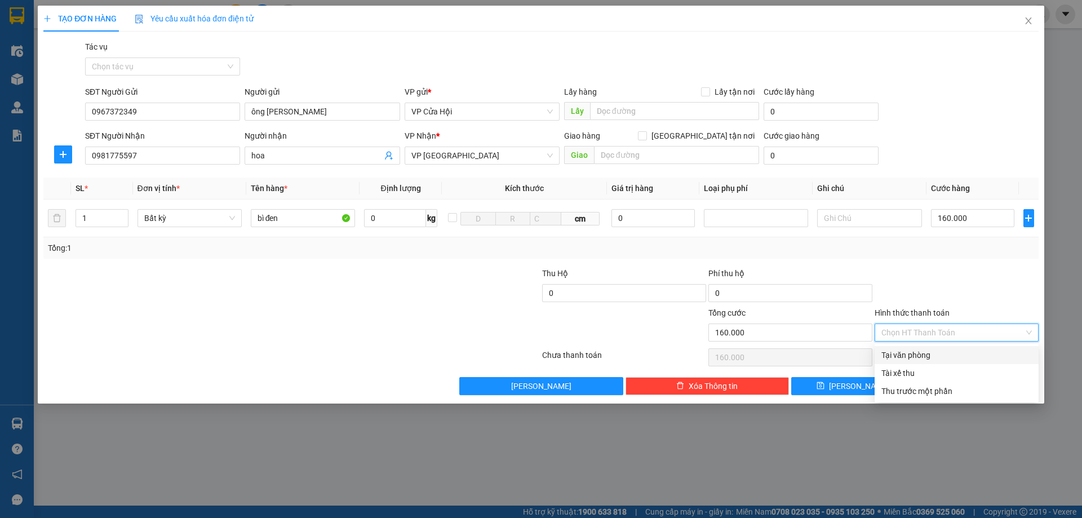
click at [946, 358] on div "Tại văn phòng" at bounding box center [956, 355] width 150 height 12
type input "0"
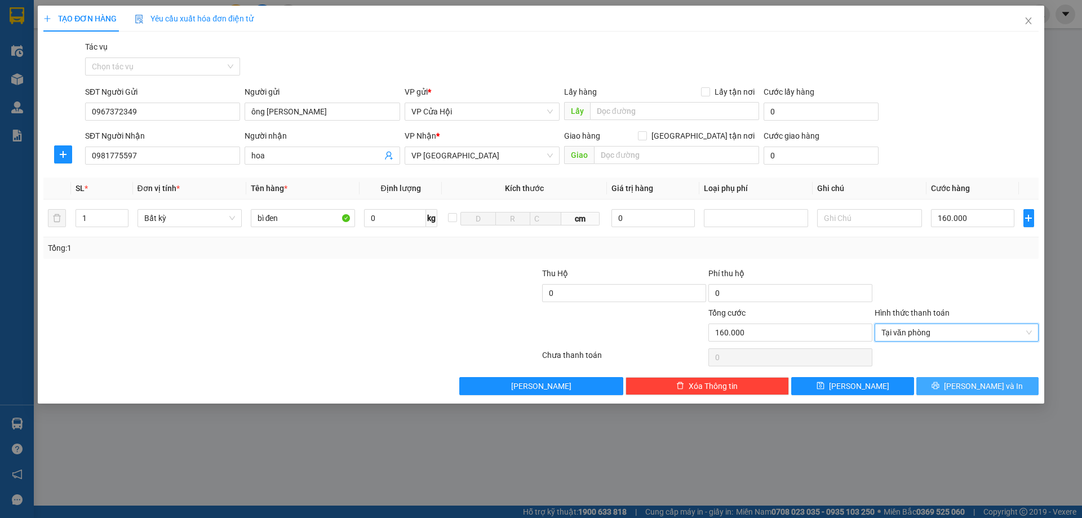
drag, startPoint x: 985, startPoint y: 387, endPoint x: 1014, endPoint y: 377, distance: 30.8
click at [989, 387] on span "Lưu và In" at bounding box center [983, 386] width 79 height 12
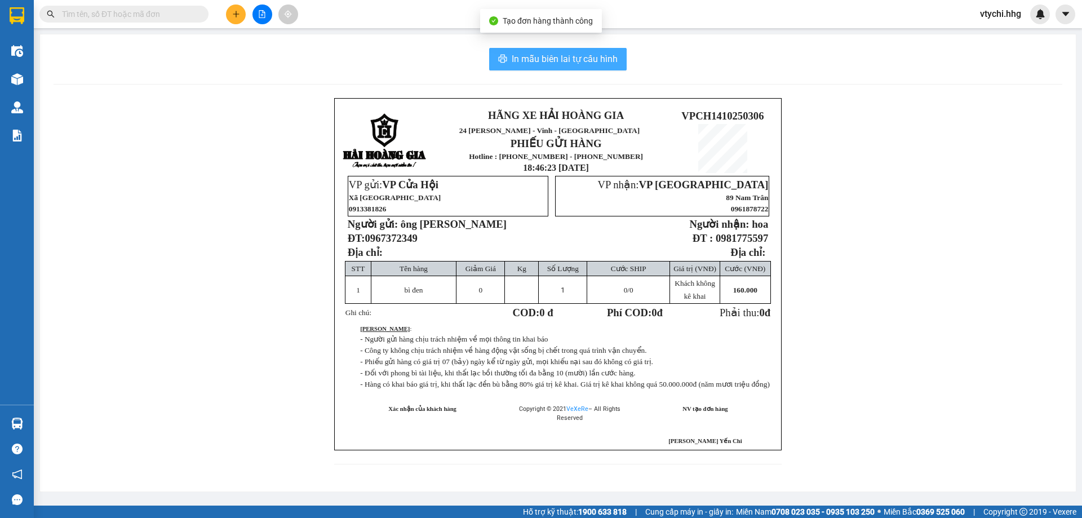
click at [592, 61] on span "In mẫu biên lai tự cấu hình" at bounding box center [565, 59] width 106 height 14
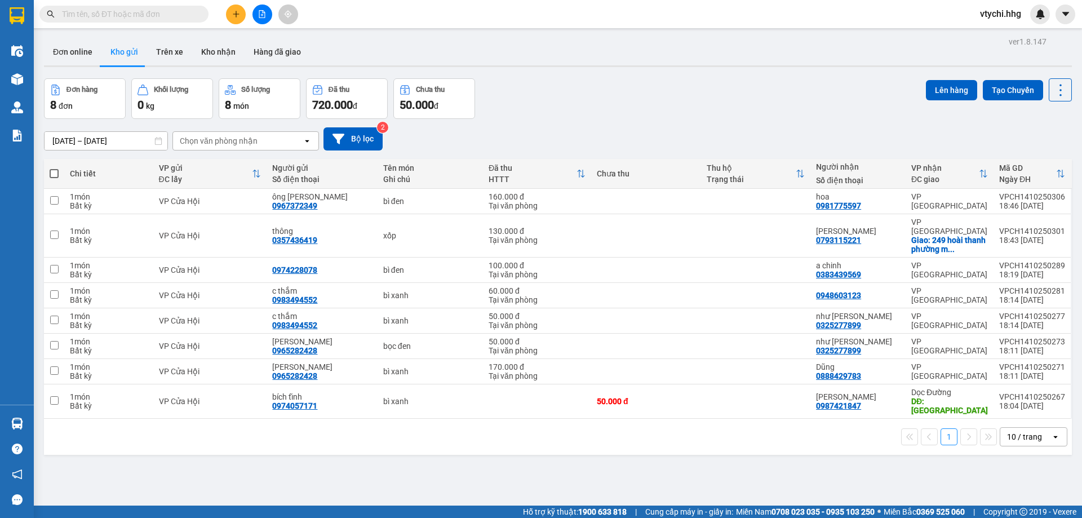
click at [688, 97] on div "Đơn hàng 8 đơn Khối lượng 0 kg Số lượng 8 món Đã thu 720.000 đ Chưa thu 50.000 …" at bounding box center [558, 98] width 1028 height 41
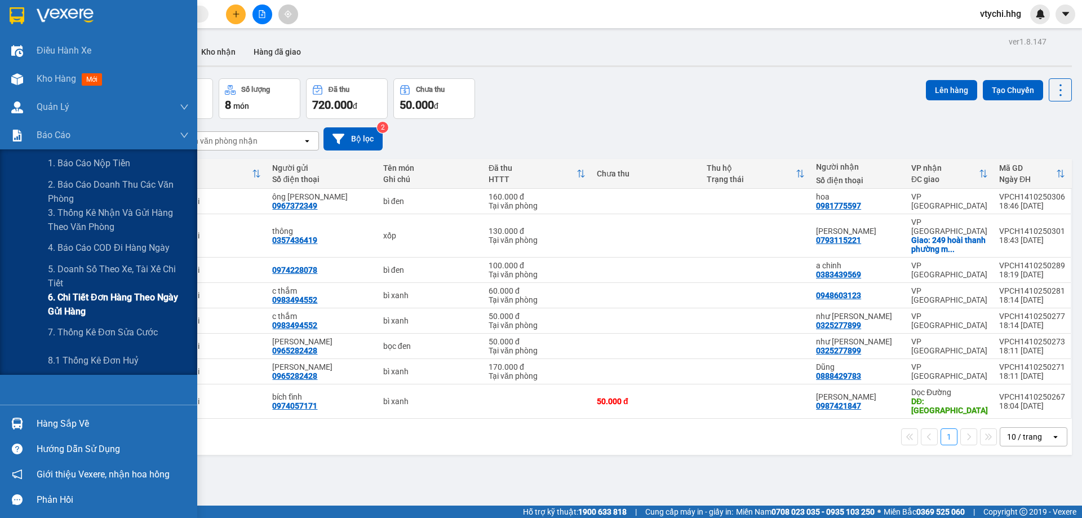
click at [126, 303] on span "6. Chi tiết đơn hàng theo ngày gửi hàng" at bounding box center [118, 304] width 141 height 28
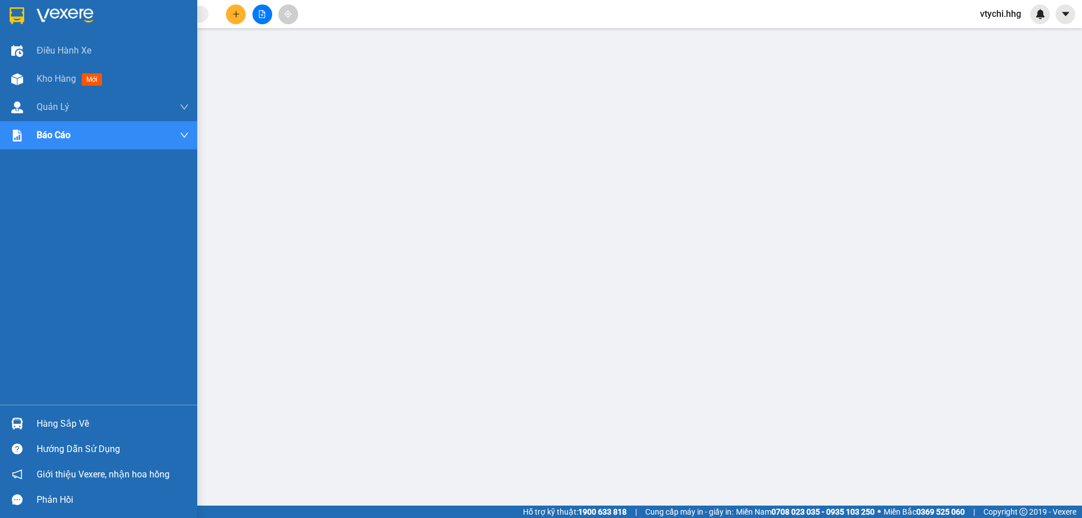
click at [16, 12] on img at bounding box center [17, 15] width 15 height 17
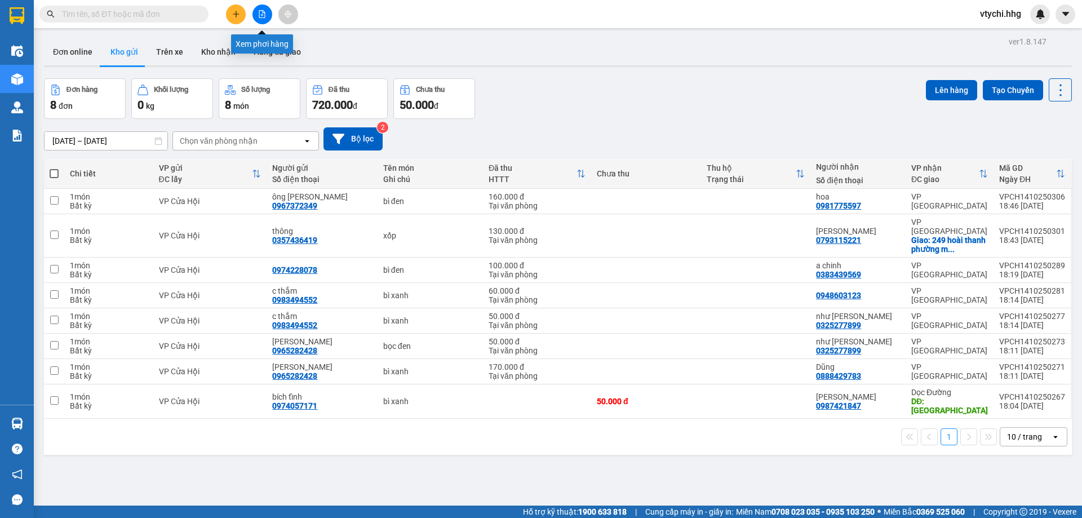
click at [263, 5] on button at bounding box center [262, 15] width 20 height 20
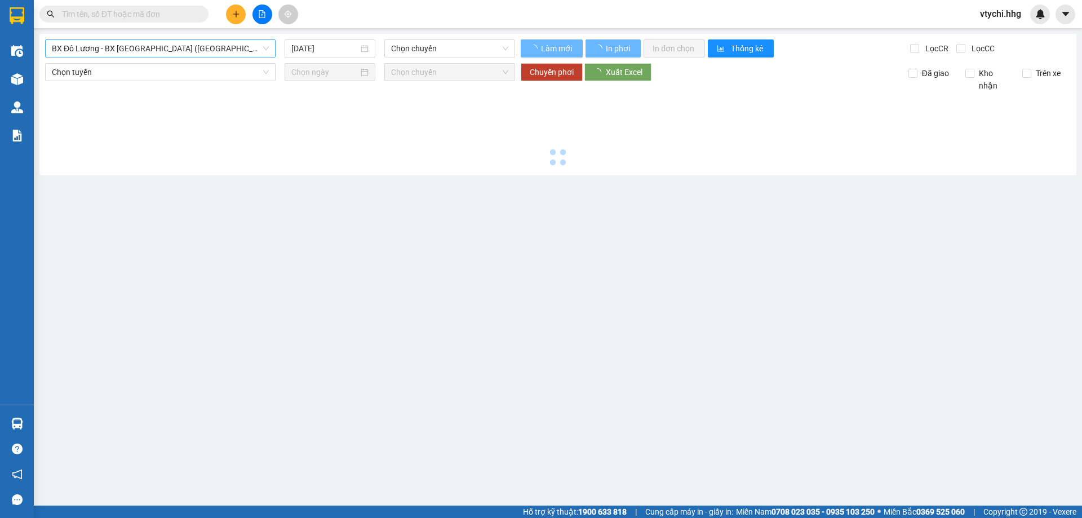
click at [176, 50] on span "BX Đô Lương - BX Quảng Ngãi (Limousine)" at bounding box center [160, 48] width 217 height 17
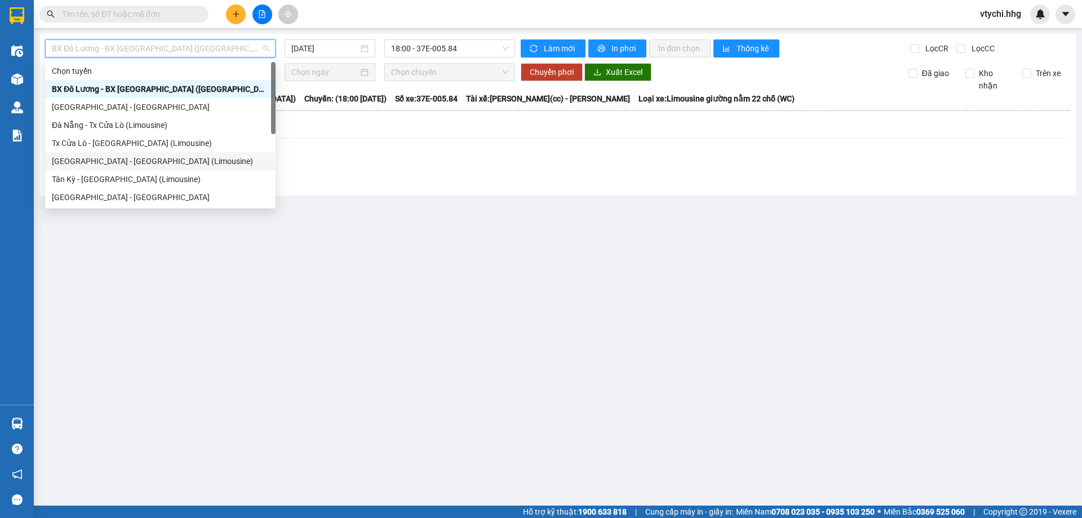
click at [131, 158] on div "Đà Nẵng - Tân Kỳ (Limousine)" at bounding box center [160, 161] width 217 height 12
type input "14/10/2025"
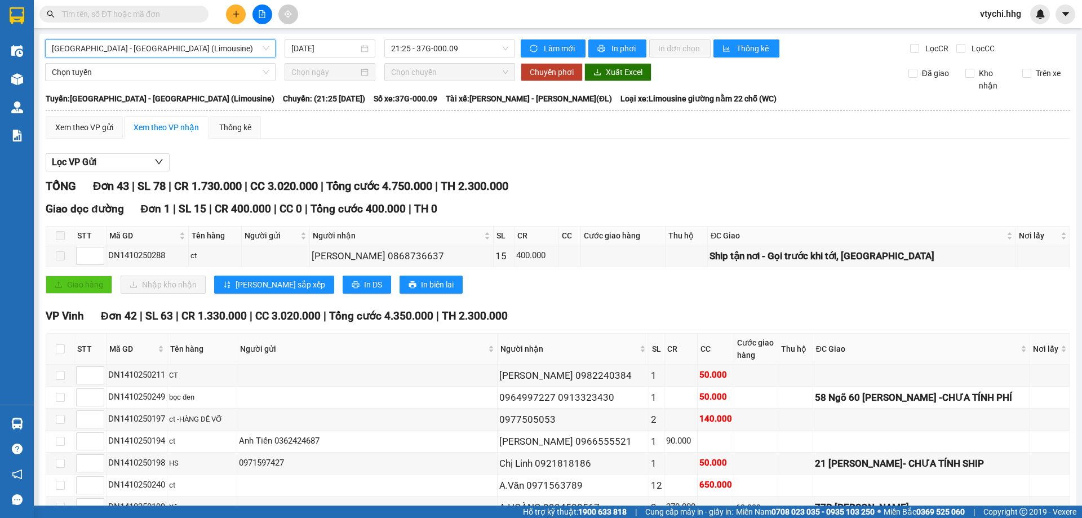
click at [181, 48] on span "Đà Nẵng - Tân Kỳ (Limousine)" at bounding box center [160, 48] width 217 height 17
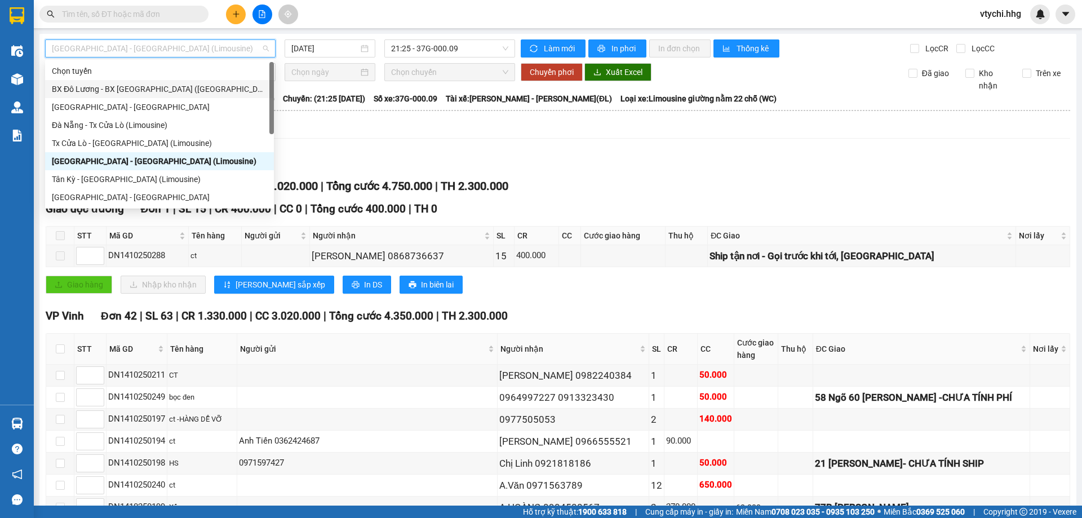
click at [180, 93] on div "BX Đô Lương - BX Quảng Ngãi (Limousine)" at bounding box center [159, 89] width 215 height 12
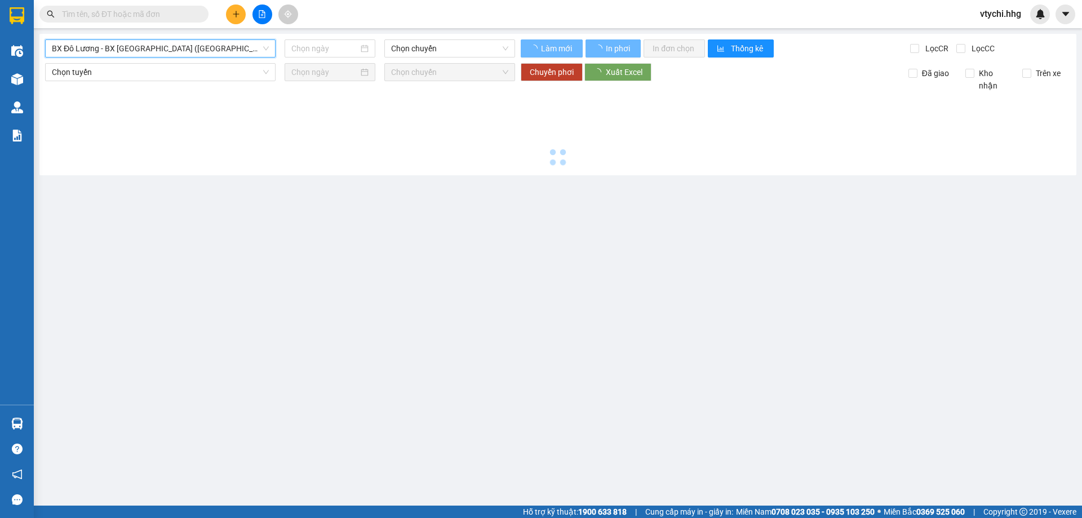
type input "14/10/2025"
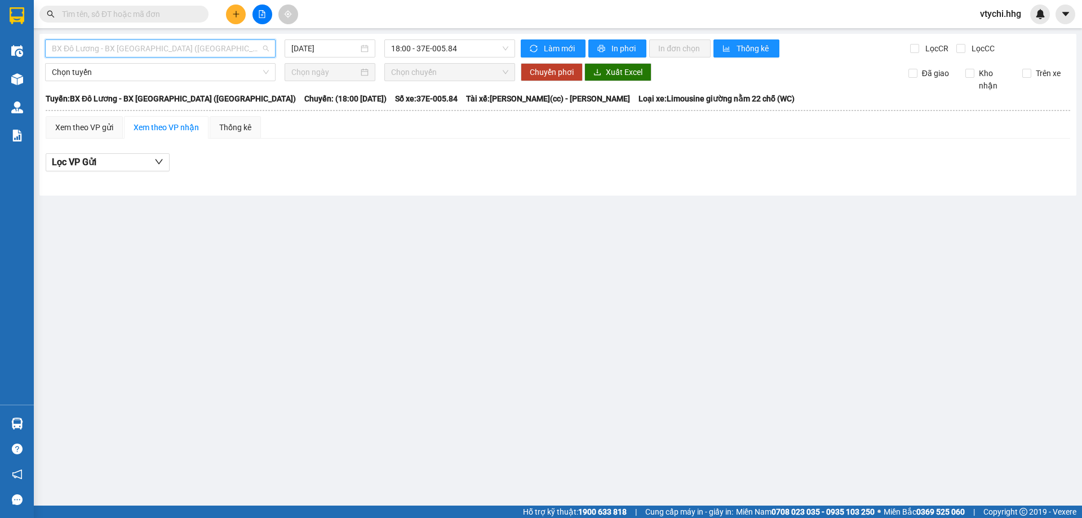
click at [210, 49] on span "BX Đô Lương - BX Quảng Ngãi (Limousine)" at bounding box center [160, 48] width 217 height 17
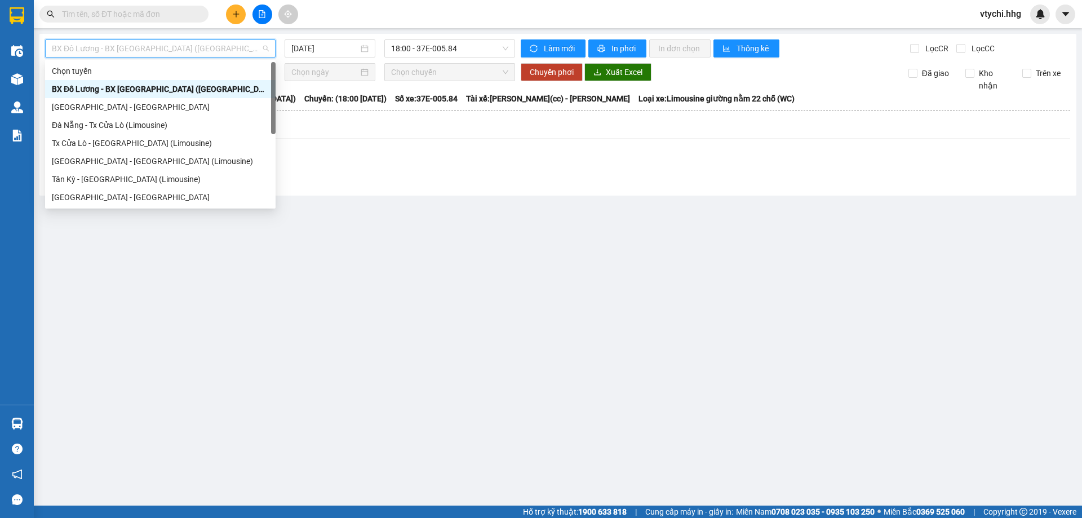
click at [203, 92] on div "BX Đô Lương - BX Quảng Ngãi (Limousine)" at bounding box center [160, 89] width 217 height 12
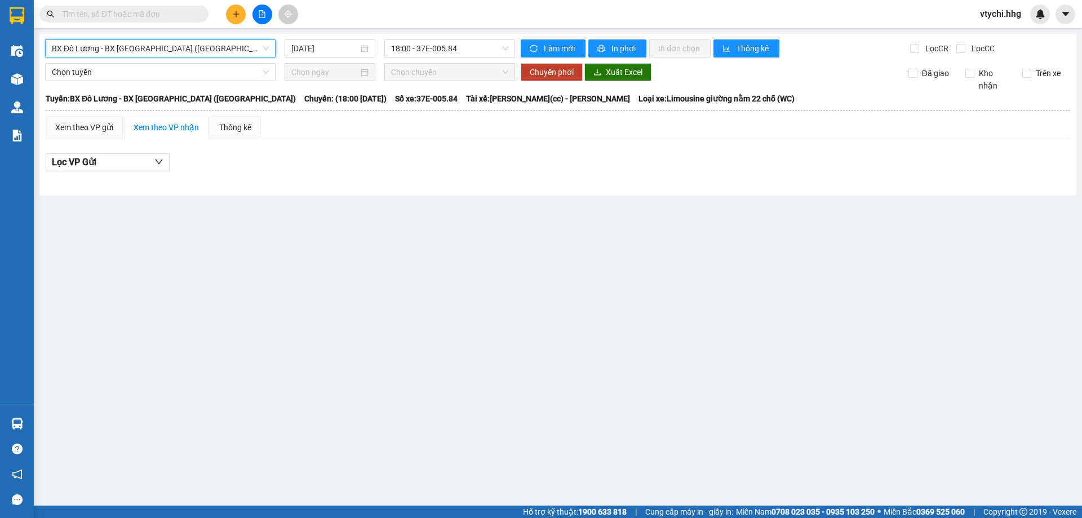
click at [215, 44] on span "BX Đô Lương - BX Quảng Ngãi (Limousine)" at bounding box center [160, 48] width 217 height 17
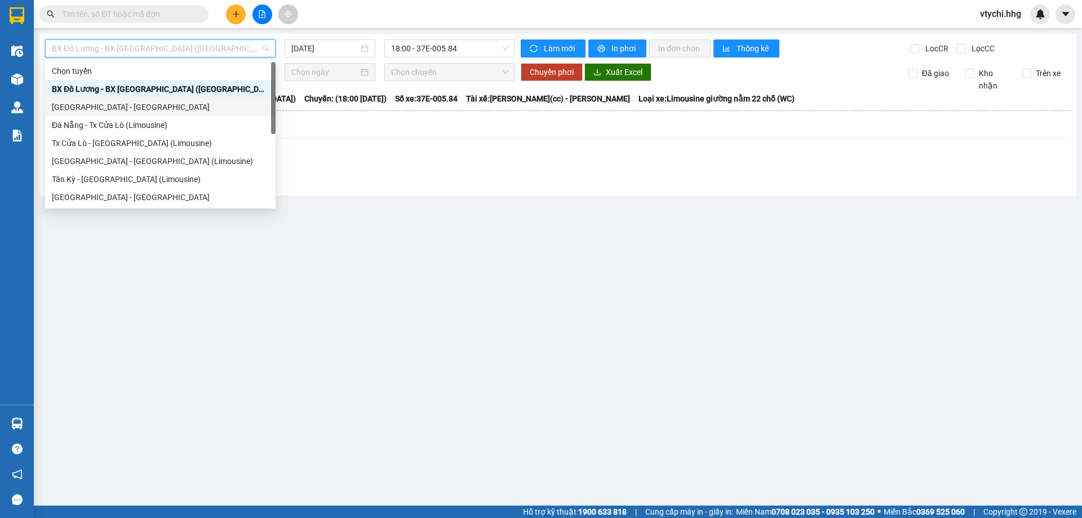
click at [192, 104] on div "Quảng Ngãi - Con Cuông" at bounding box center [160, 107] width 217 height 12
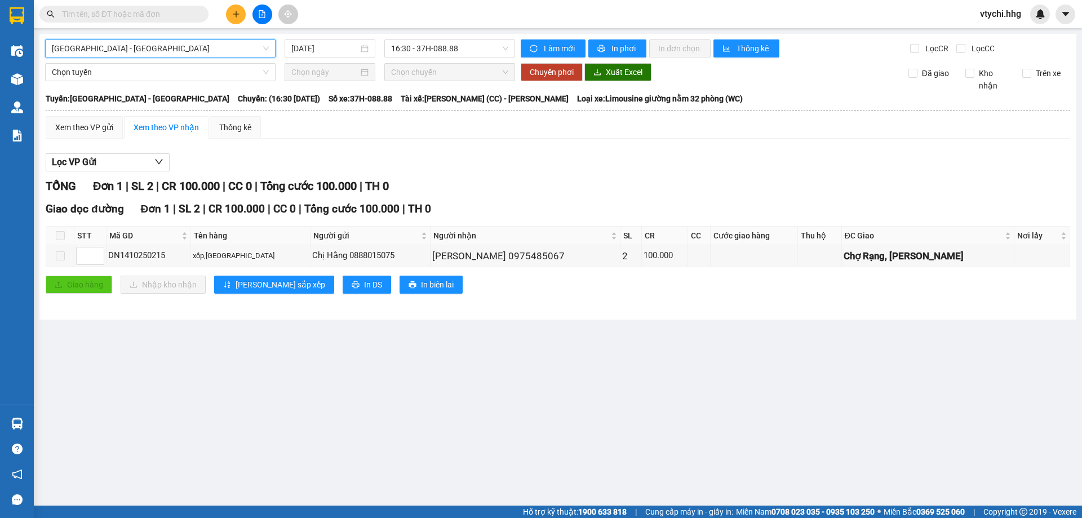
click at [221, 63] on div "Quảng Ngãi - Con Cuông Quảng Ngãi - Con Cuông 14/10/2025 16:30 - 37H-088.88 Làm…" at bounding box center [557, 177] width 1037 height 286
click at [220, 54] on span "Quảng Ngãi - Con Cuông" at bounding box center [160, 48] width 217 height 17
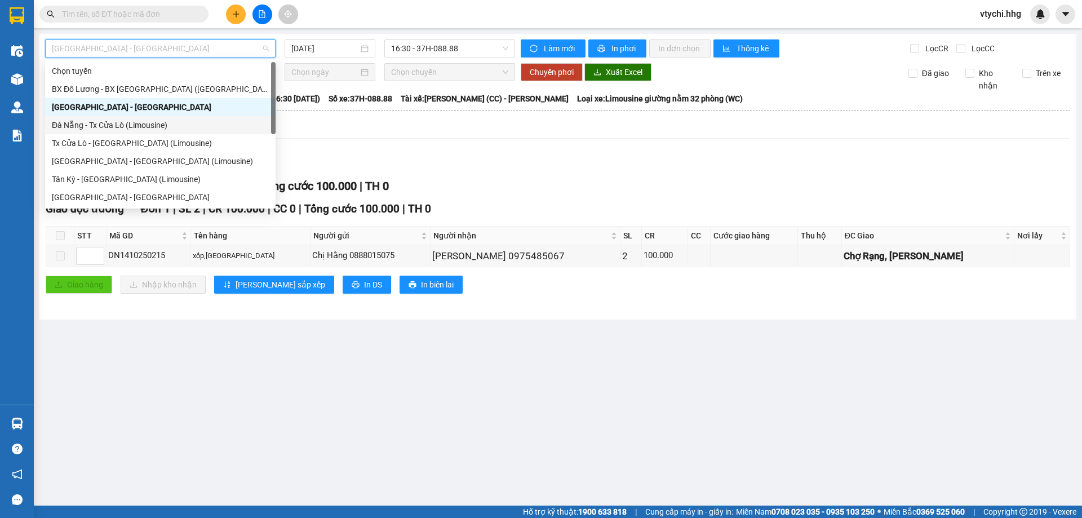
click at [198, 127] on div "Đà Nẵng - Tx Cửa Lò (Limousine)" at bounding box center [160, 125] width 217 height 12
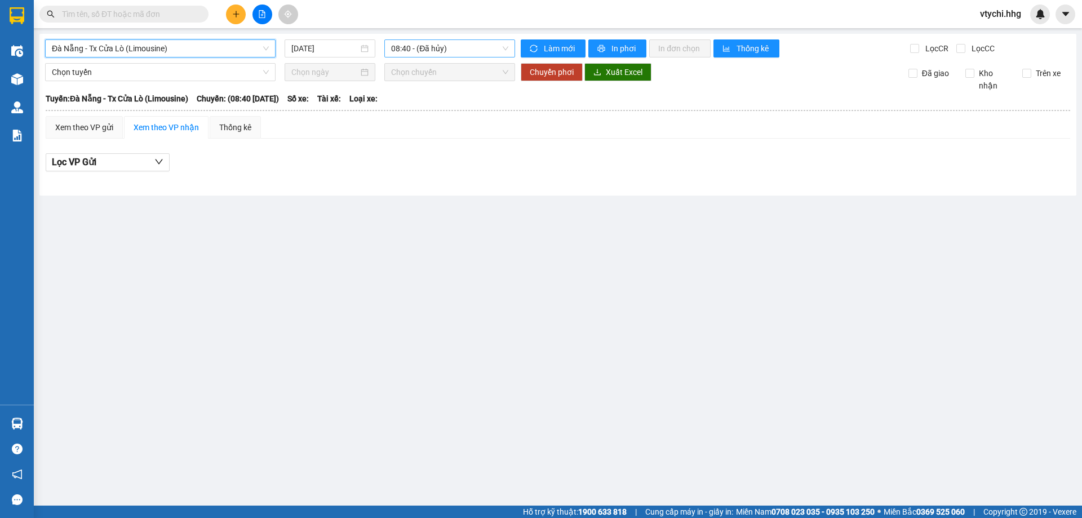
click at [416, 54] on span "08:40 - (Đã hủy)" at bounding box center [449, 48] width 117 height 17
click at [230, 45] on span "Đà Nẵng - Tx Cửa Lò (Limousine)" at bounding box center [160, 48] width 217 height 17
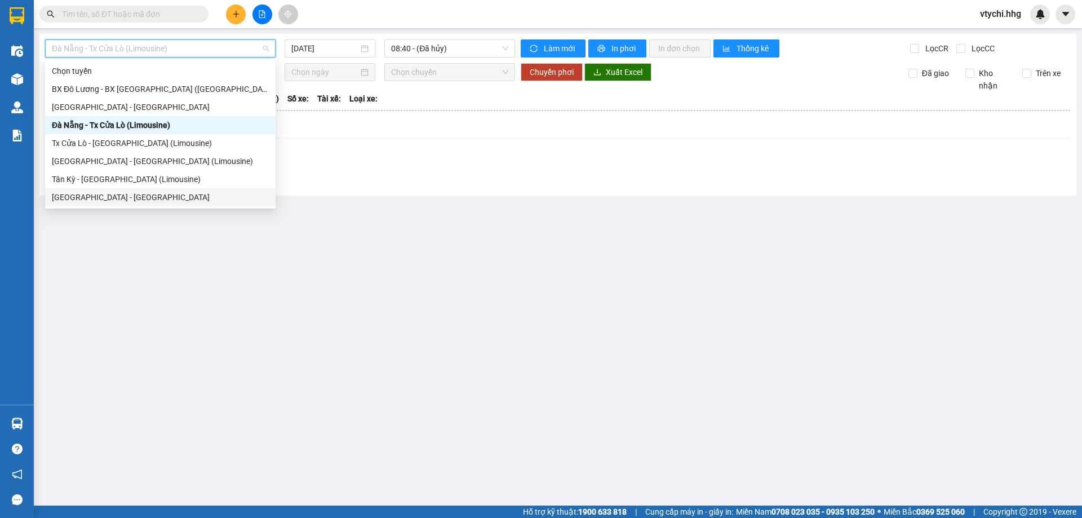
click at [166, 198] on div "Đà Nẵng - Đô Lương" at bounding box center [160, 197] width 217 height 12
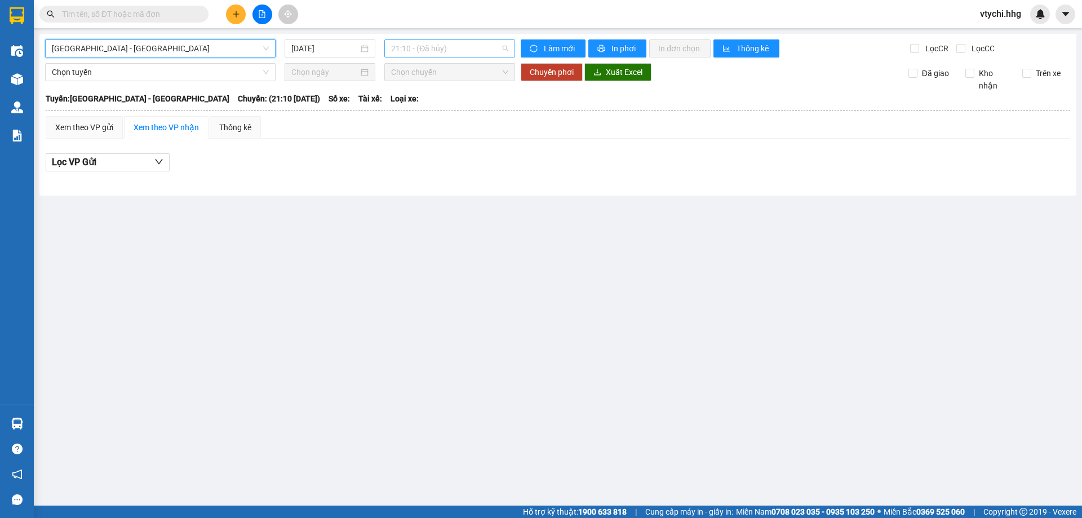
click at [465, 41] on span "21:10 - (Đã hủy)" at bounding box center [449, 48] width 117 height 17
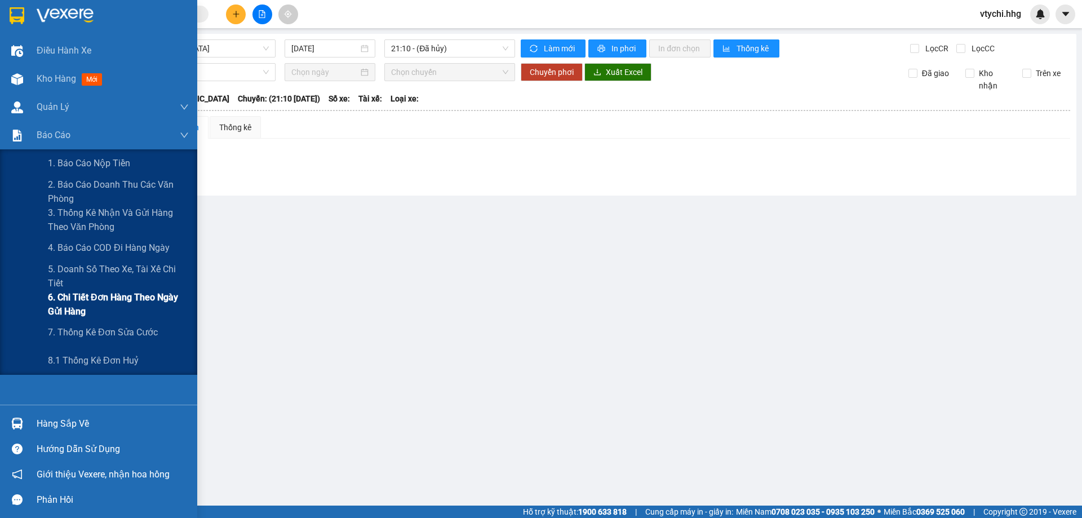
click at [131, 306] on span "6. Chi tiết đơn hàng theo ngày gửi hàng" at bounding box center [118, 304] width 141 height 28
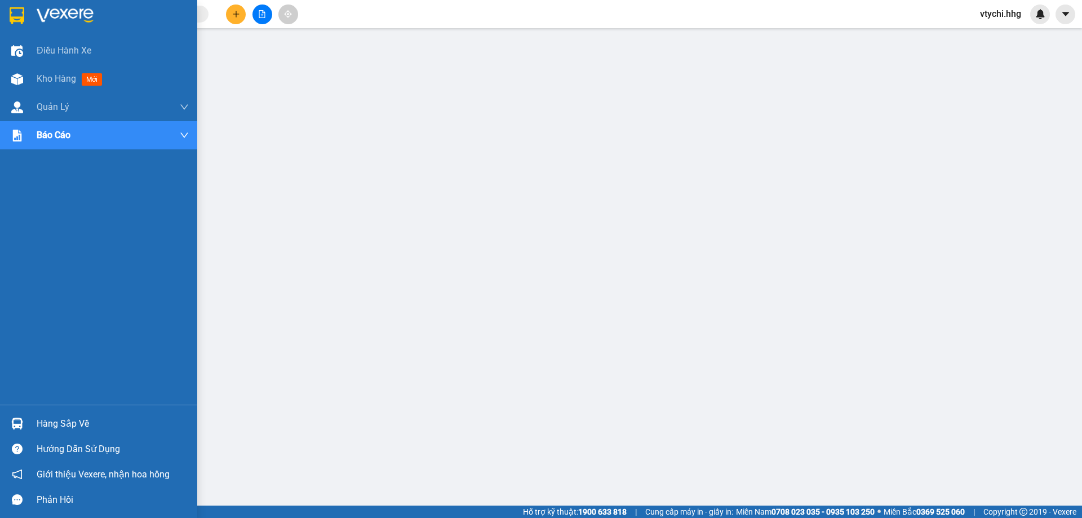
click at [17, 26] on div at bounding box center [98, 18] width 197 height 37
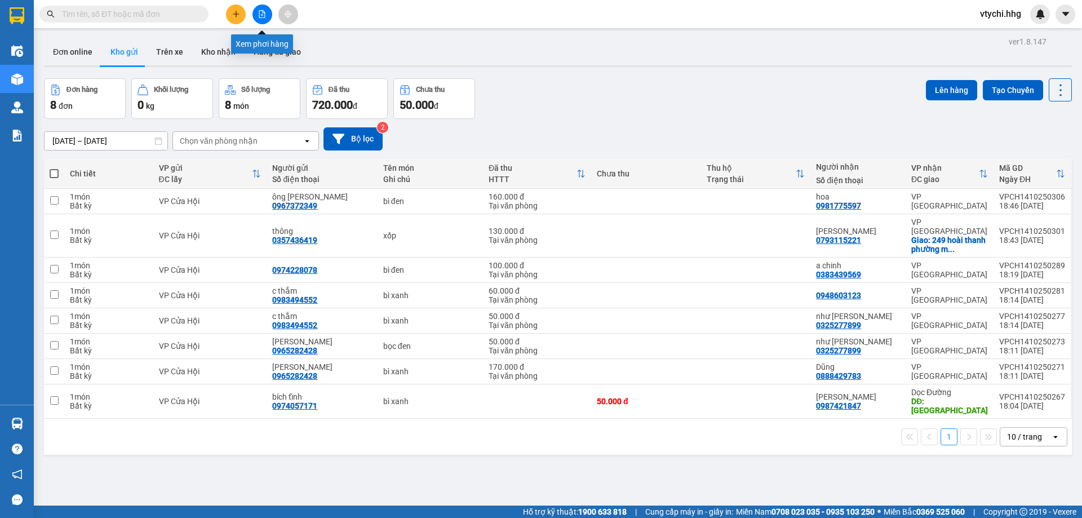
click at [265, 15] on icon "file-add" at bounding box center [262, 14] width 6 height 8
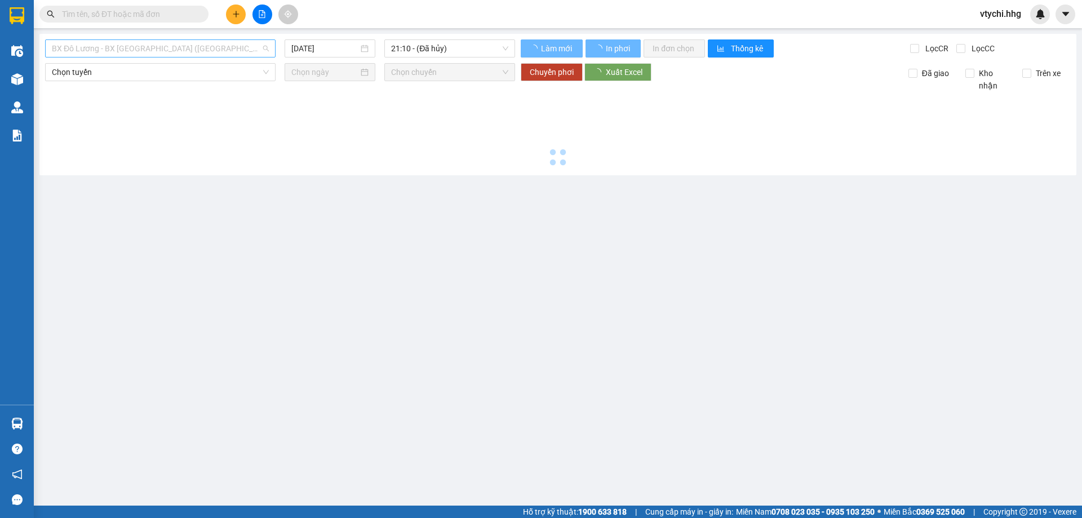
click at [219, 47] on span "BX Đô Lương - BX Quảng Ngãi (Limousine)" at bounding box center [160, 48] width 217 height 17
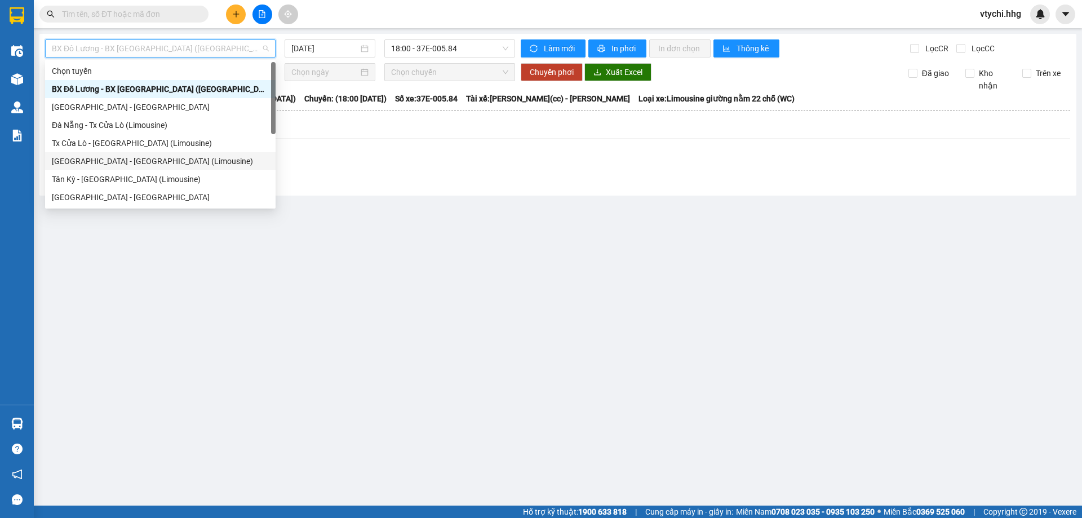
click at [179, 162] on div "Đà Nẵng - Tân Kỳ (Limousine)" at bounding box center [160, 161] width 217 height 12
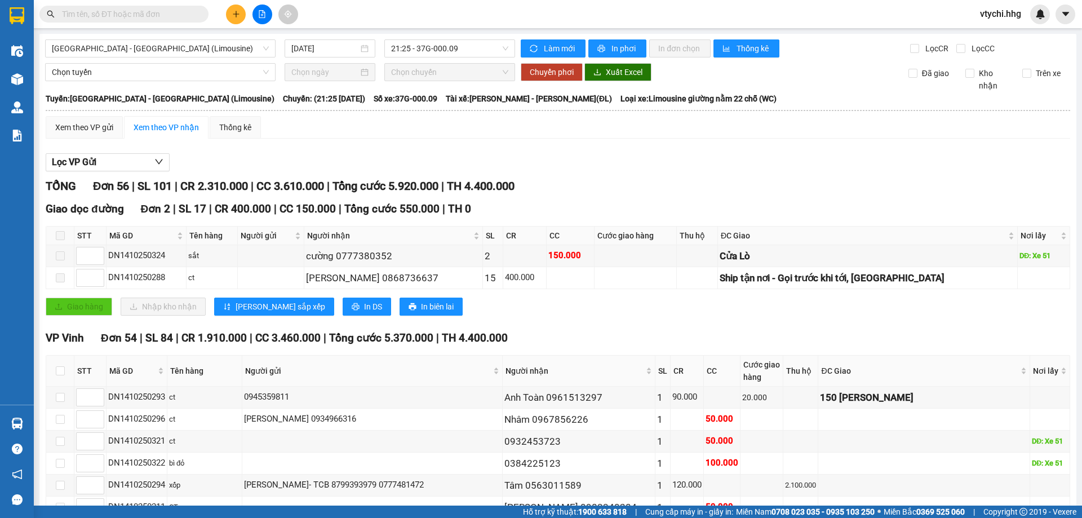
click at [992, 11] on span "vtychi.hhg" at bounding box center [1000, 14] width 59 height 14
click at [992, 39] on span "Đăng xuất" at bounding box center [1011, 35] width 47 height 12
